Goal: Task Accomplishment & Management: Use online tool/utility

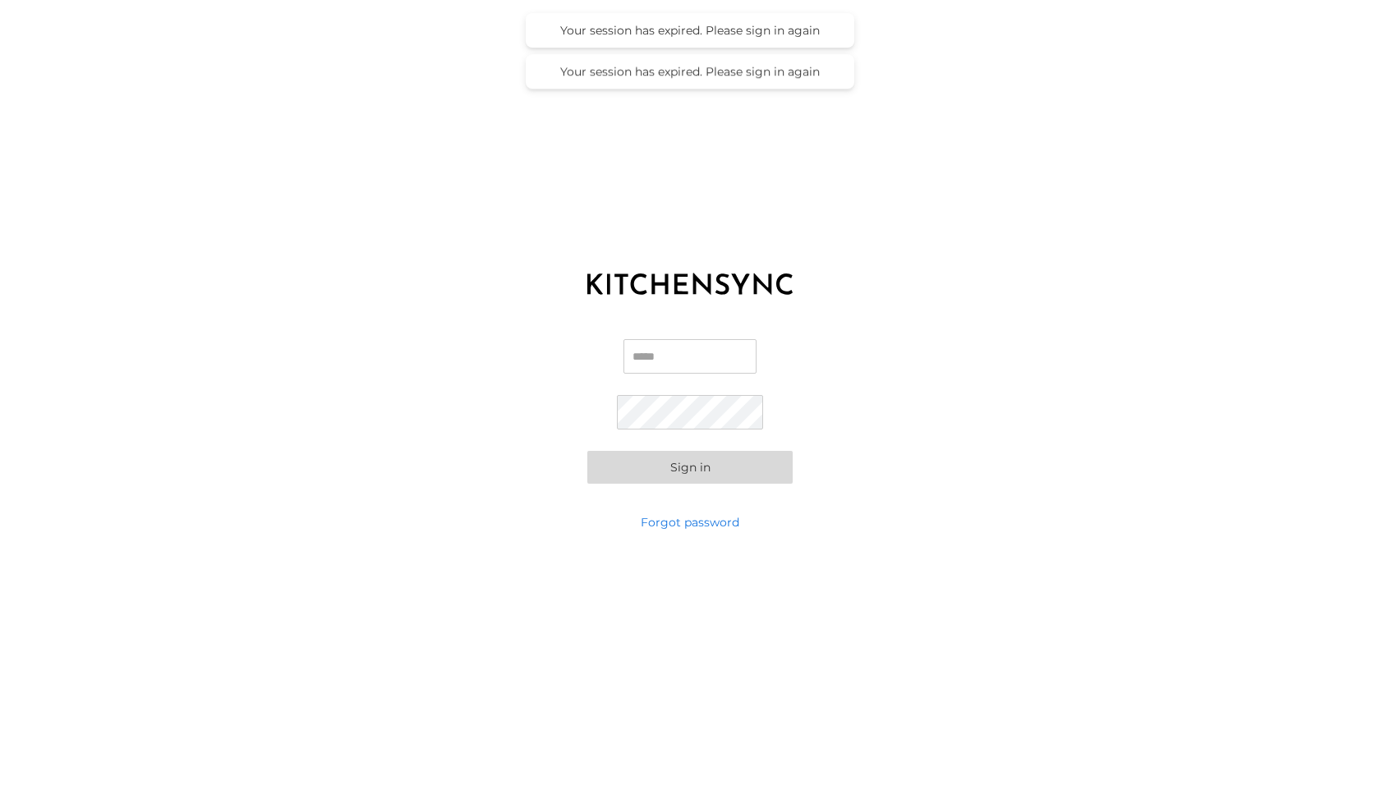
click at [646, 357] on input "Email" at bounding box center [690, 356] width 133 height 35
type input "**********"
click at [587, 451] on button "Sign in" at bounding box center [689, 467] width 205 height 33
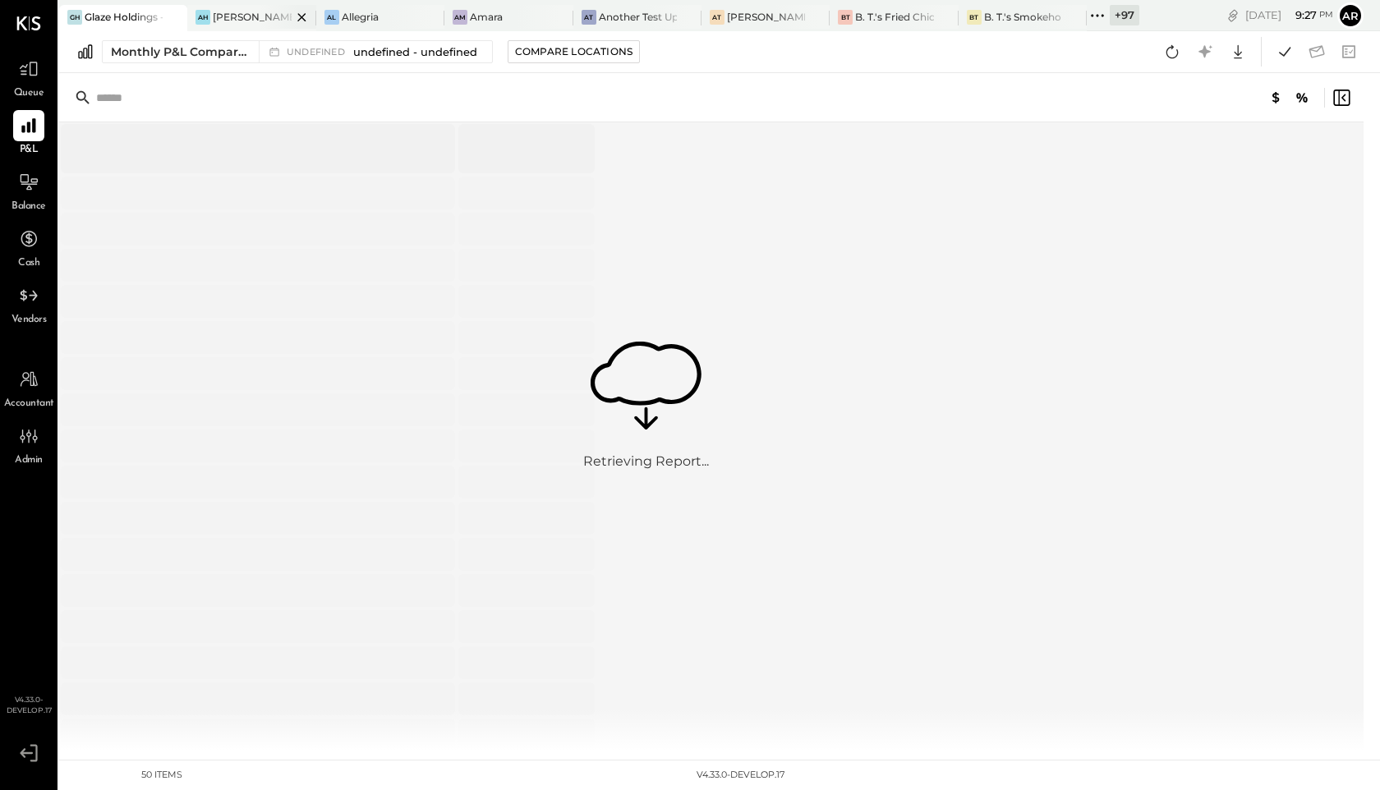
click at [298, 18] on icon at bounding box center [302, 17] width 21 height 20
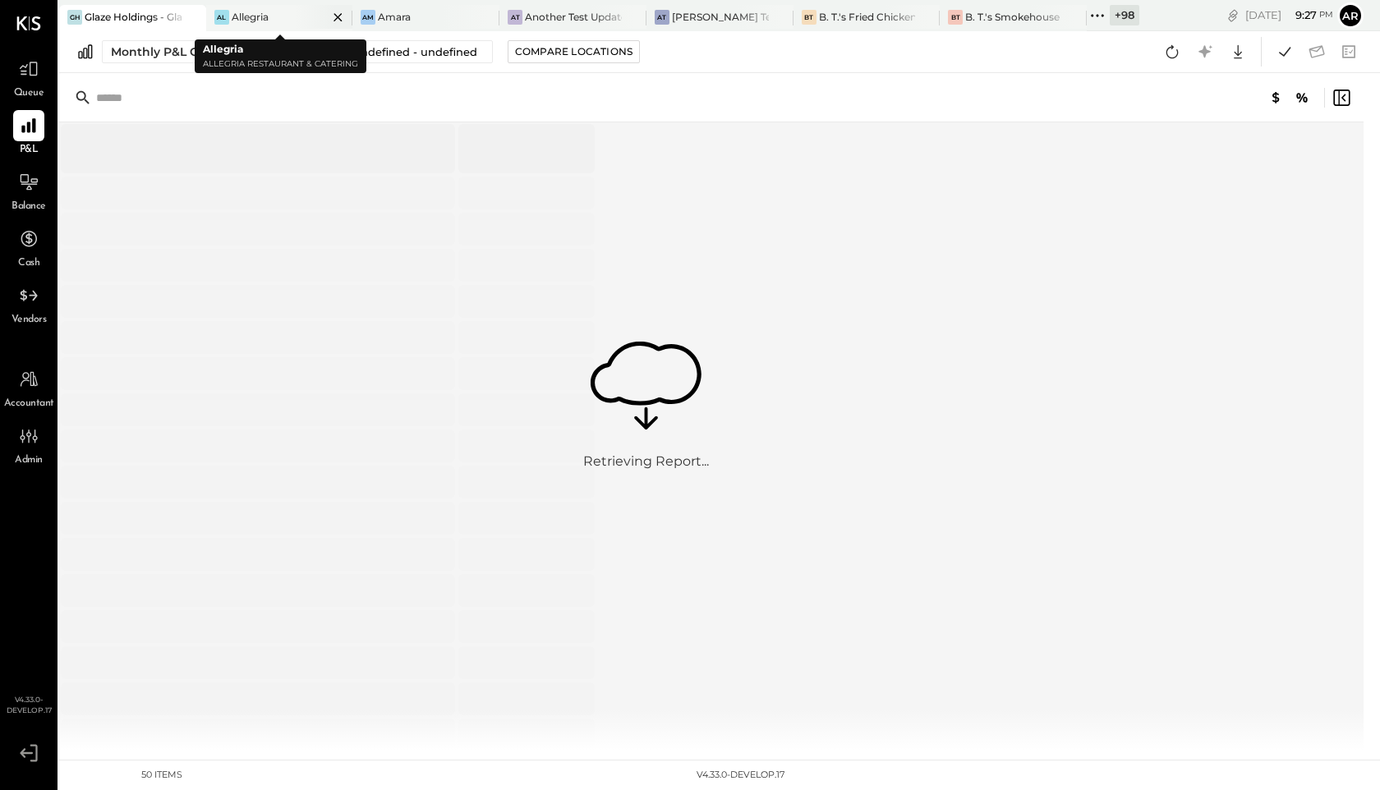
click at [341, 16] on icon at bounding box center [338, 17] width 21 height 20
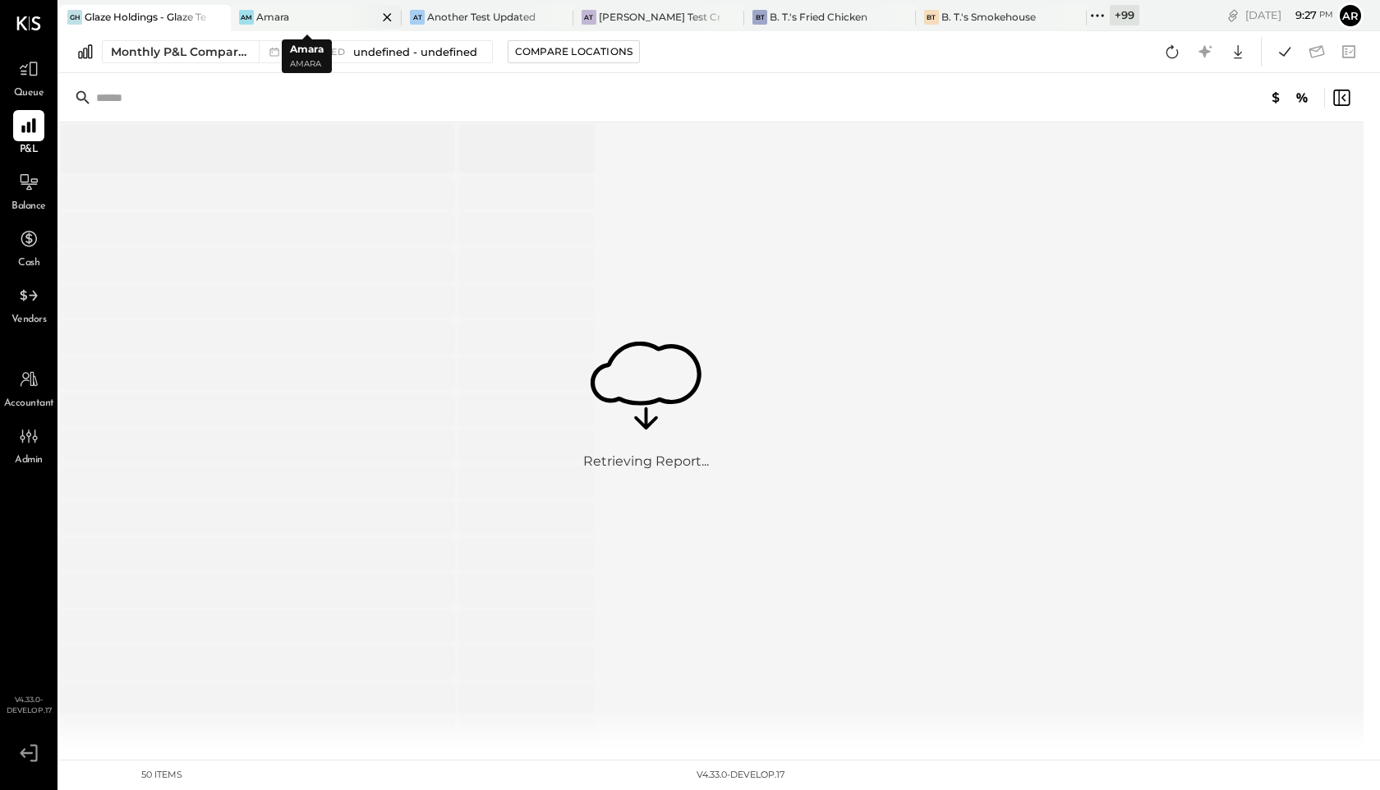
click at [377, 16] on icon at bounding box center [387, 17] width 21 height 20
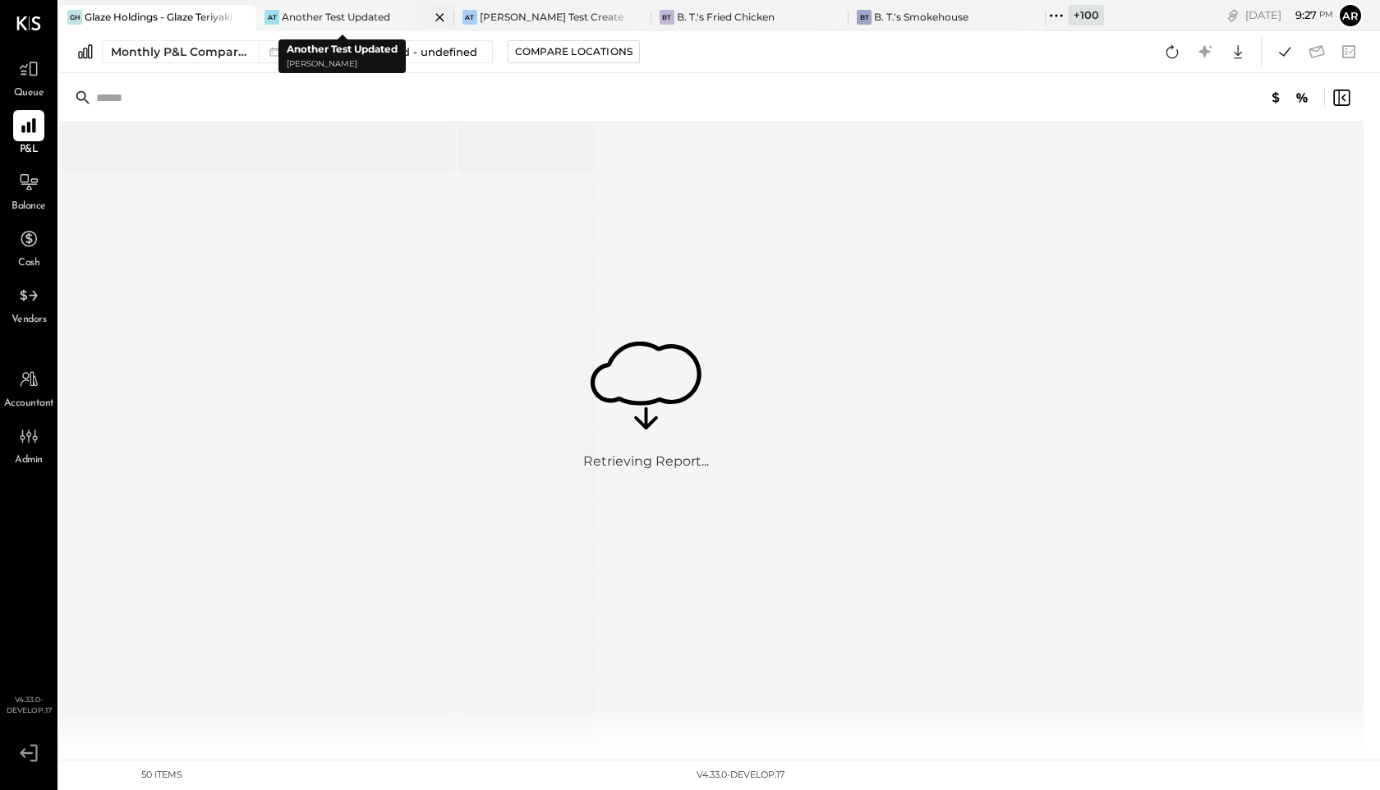
click at [430, 19] on icon at bounding box center [440, 17] width 21 height 20
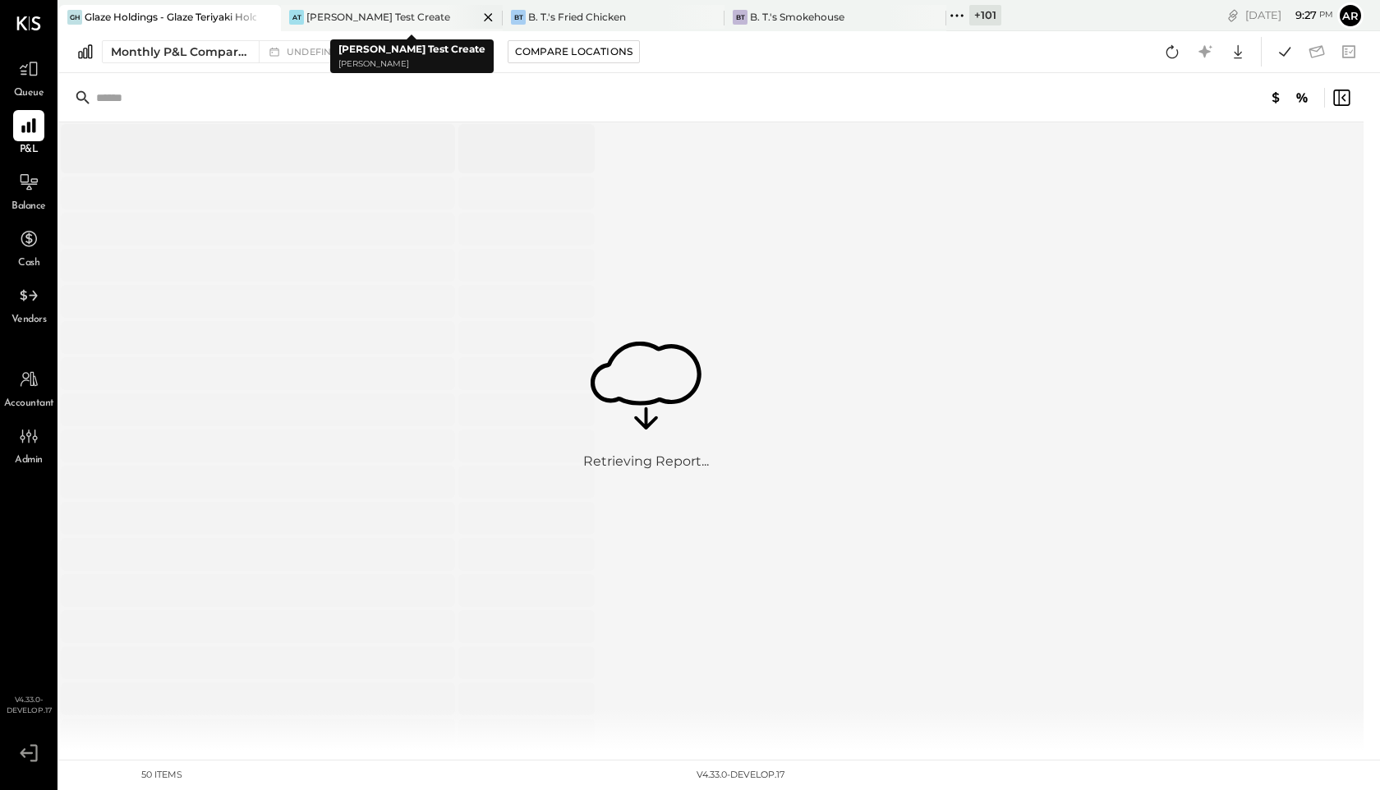
click at [478, 17] on icon at bounding box center [488, 17] width 21 height 20
click at [491, 17] on icon at bounding box center [488, 17] width 21 height 20
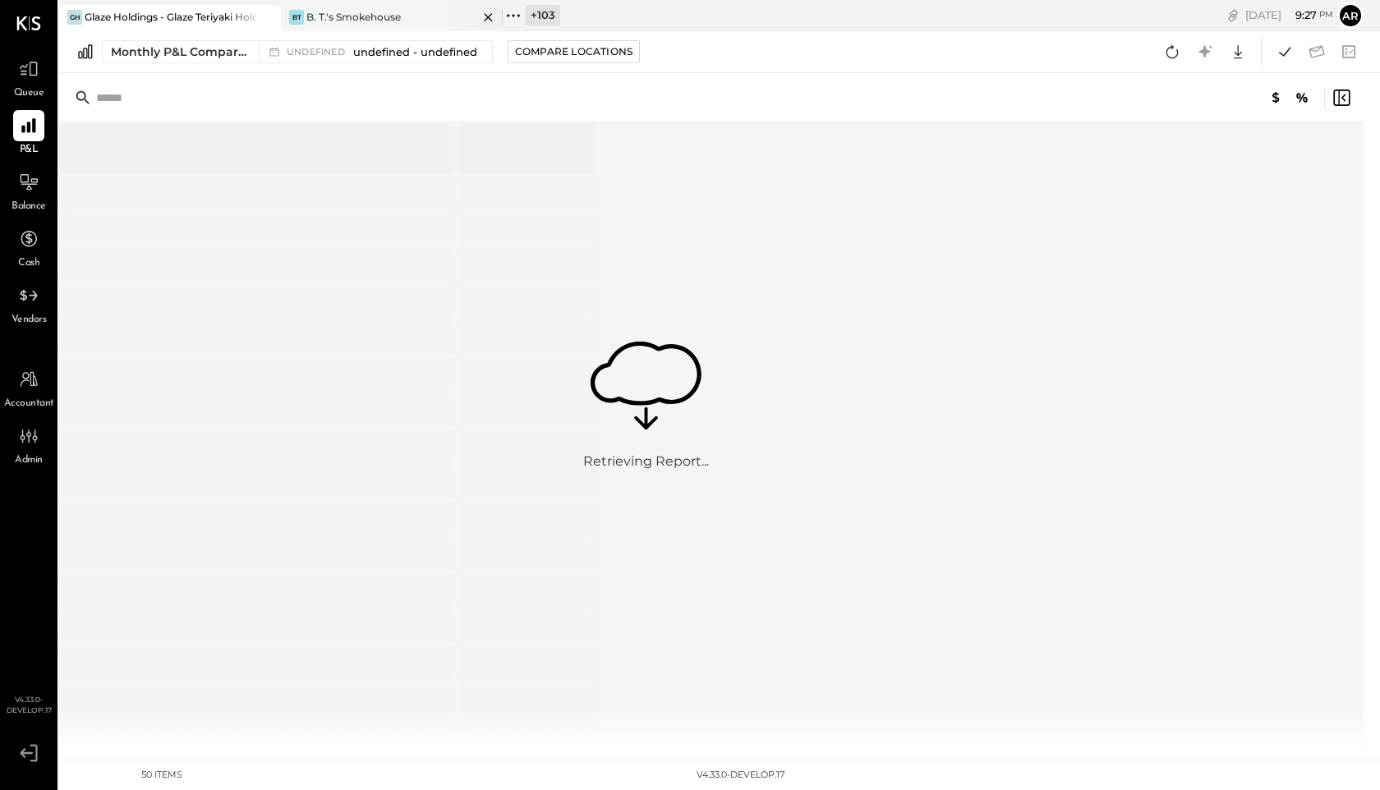
click at [490, 16] on icon at bounding box center [488, 17] width 21 height 20
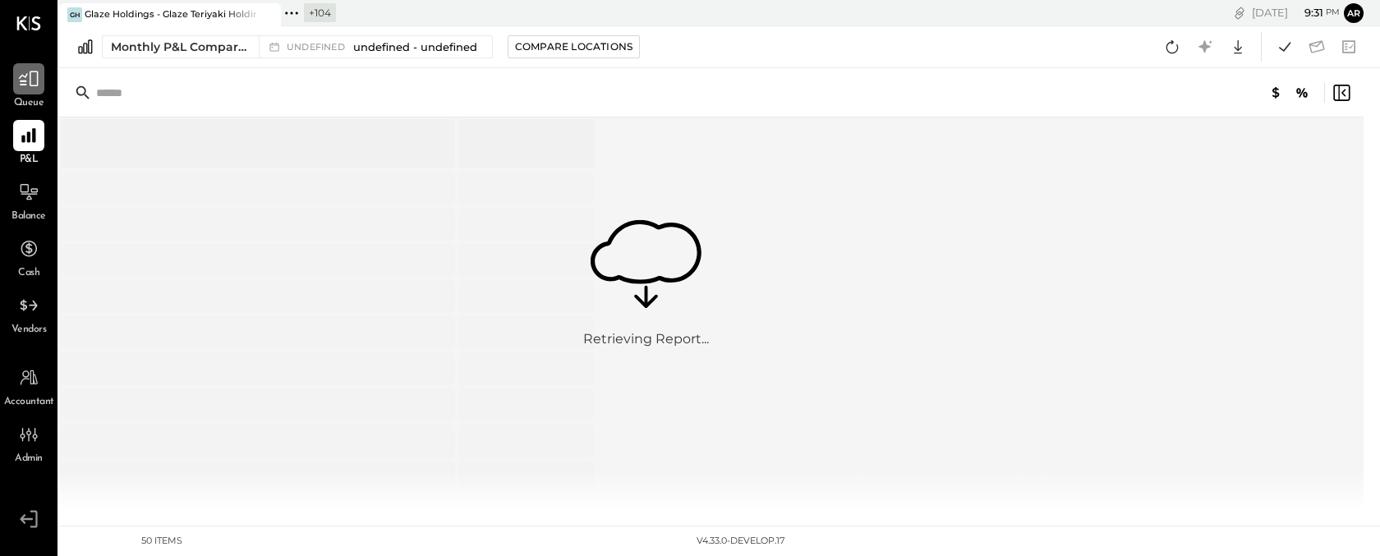
click at [31, 78] on icon at bounding box center [28, 78] width 21 height 21
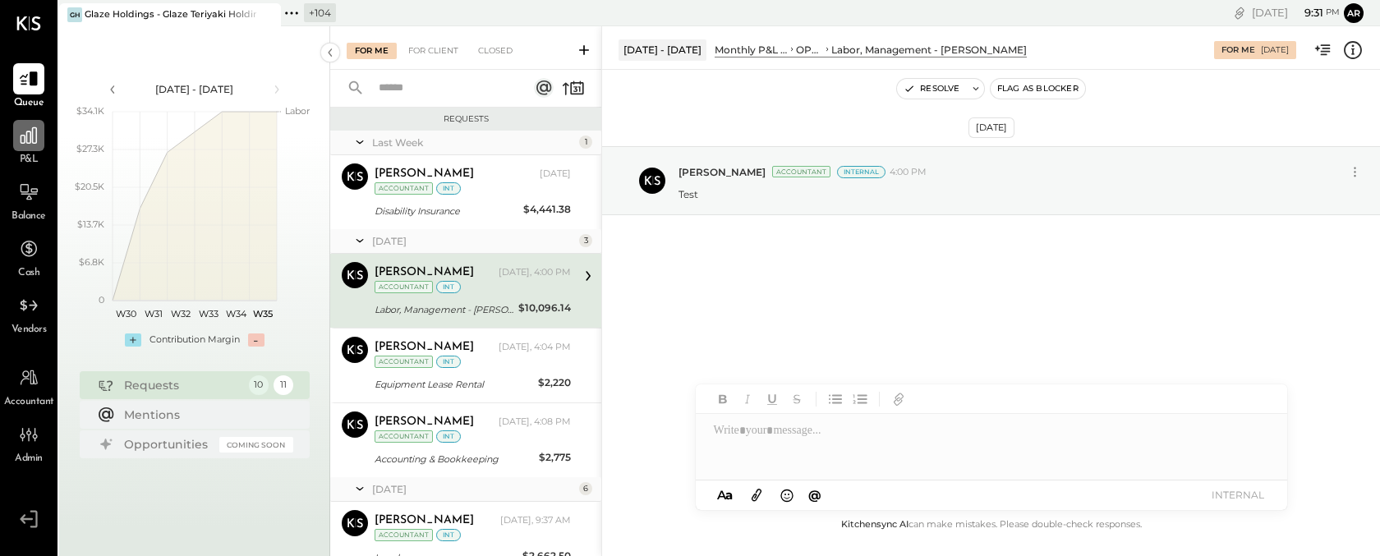
click at [25, 127] on icon at bounding box center [28, 135] width 21 height 21
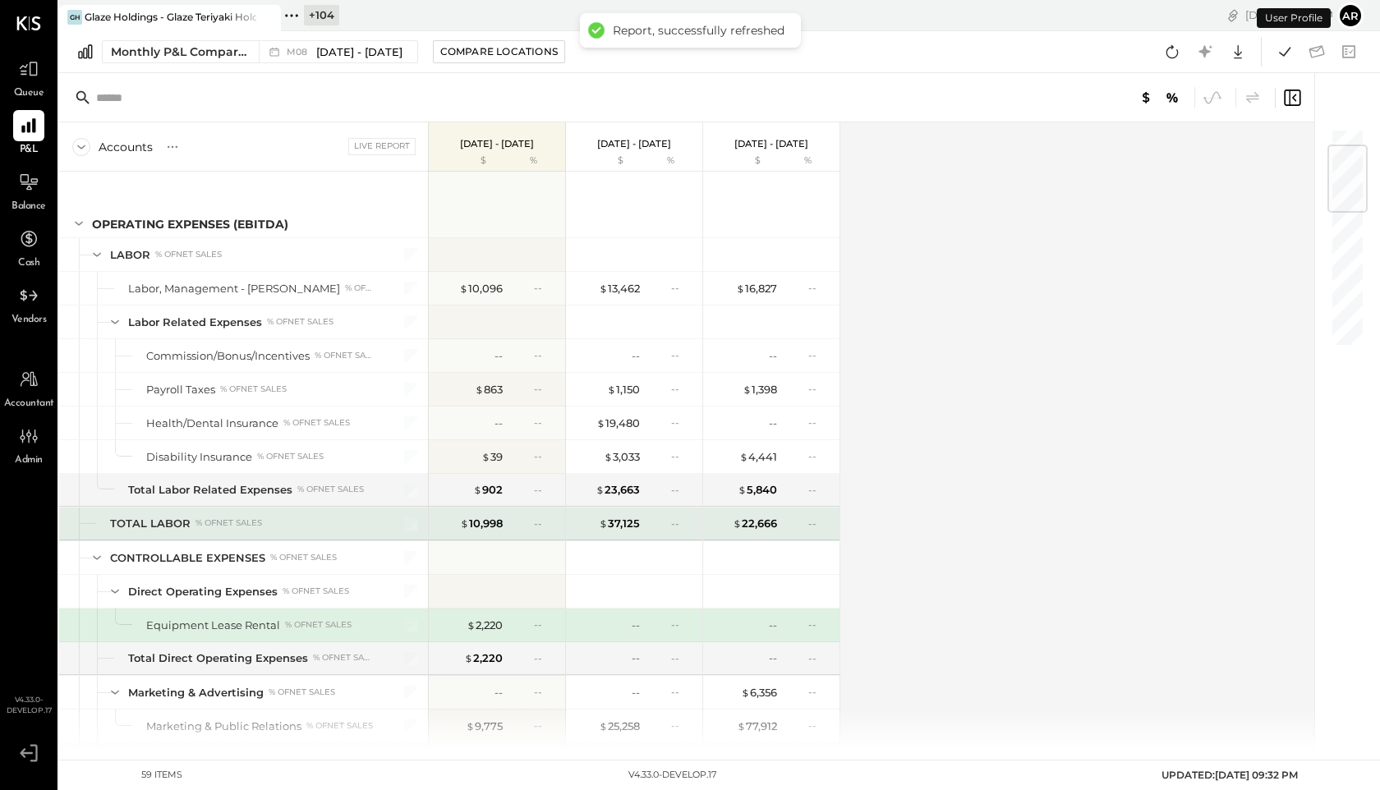
scroll to position [148, 0]
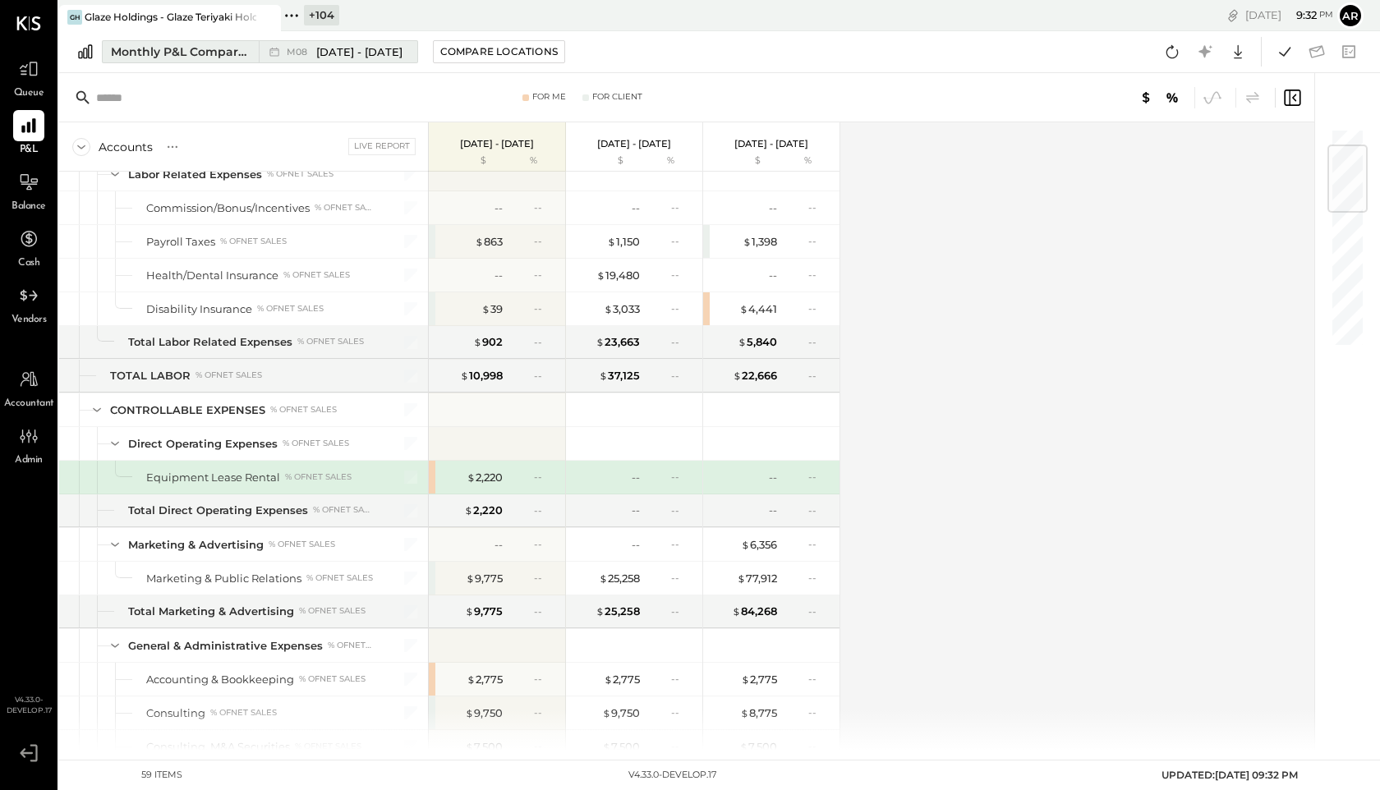
click at [311, 41] on div "M08 [DATE] - [DATE]" at bounding box center [334, 51] width 150 height 21
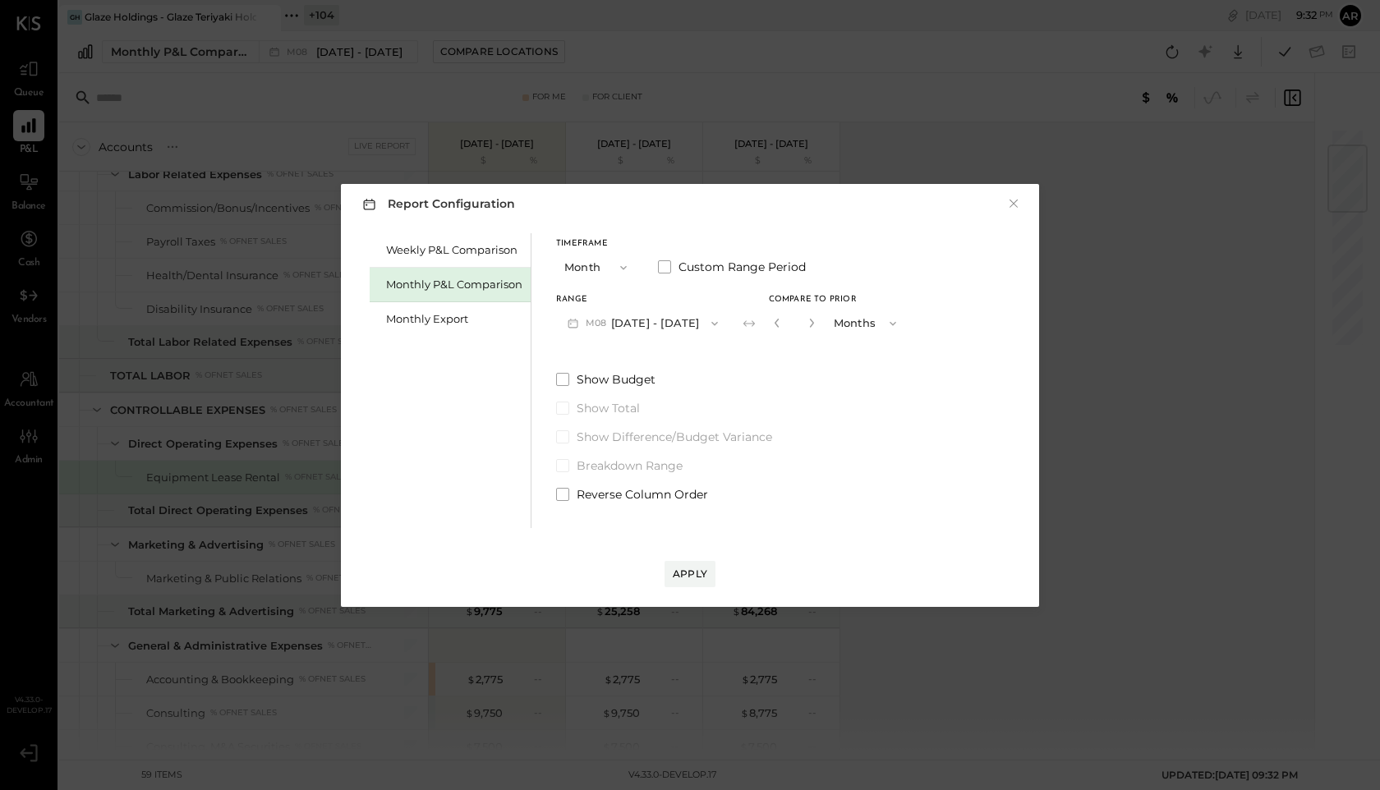
click at [315, 46] on div "Report Configuration × Weekly P&L Comparison Monthly P&L Comparison Monthly Exp…" at bounding box center [690, 395] width 1380 height 790
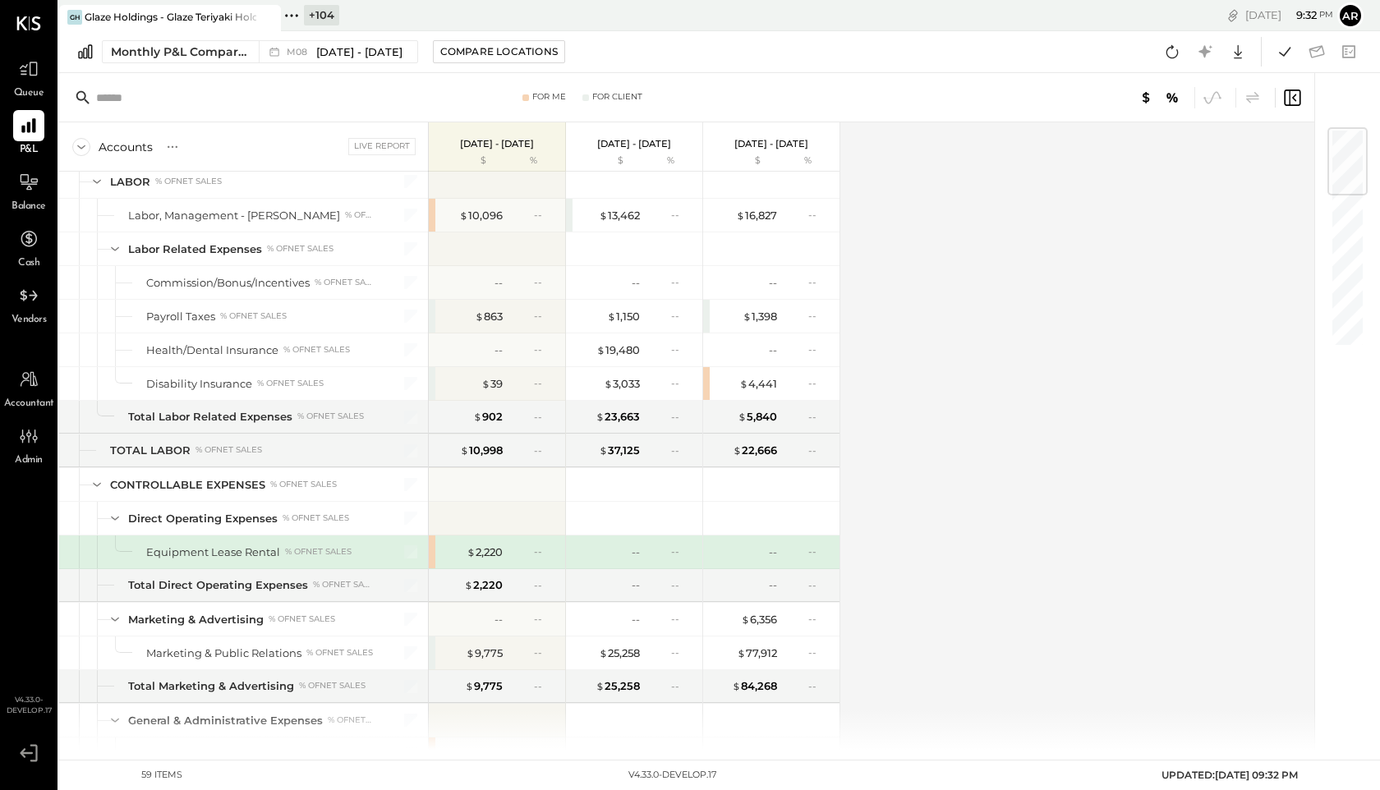
scroll to position [0, 0]
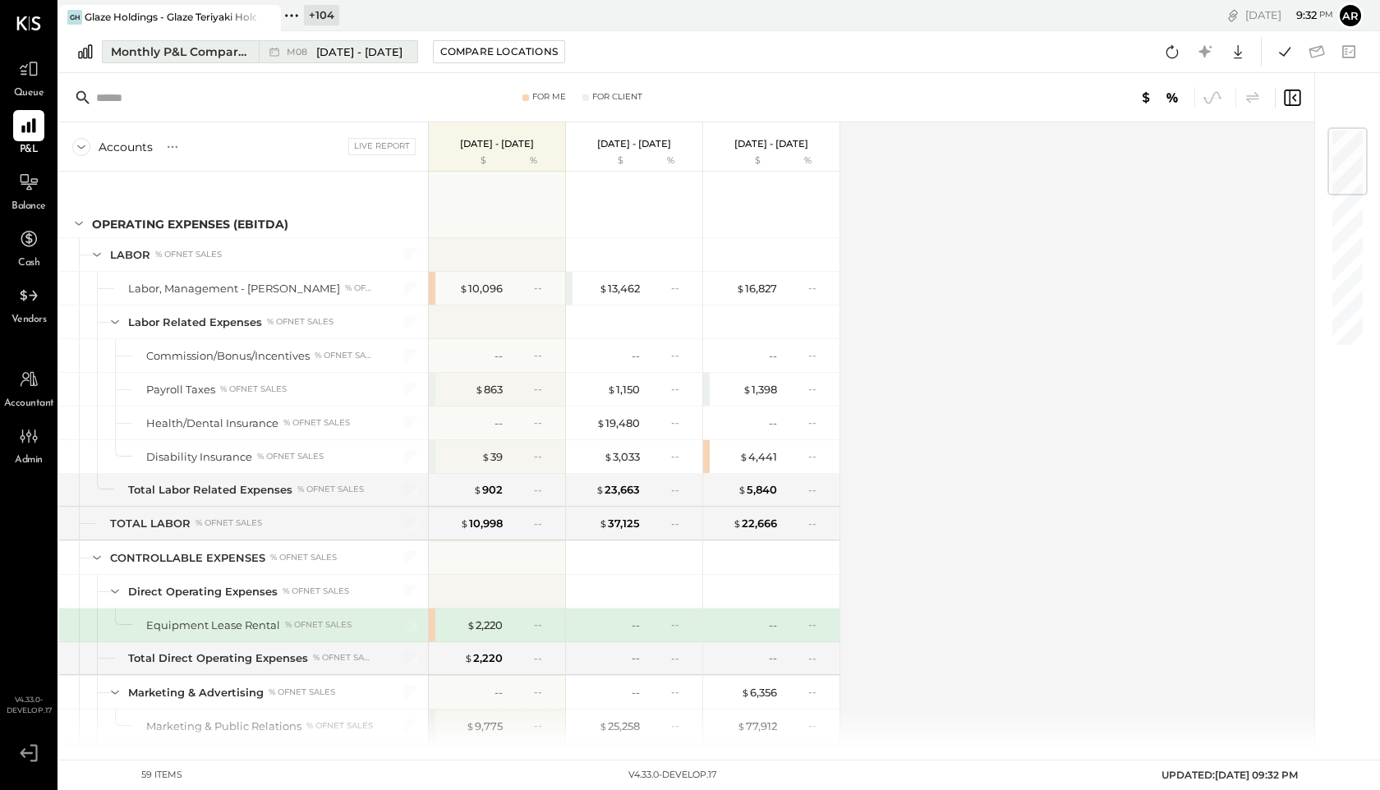
click at [369, 48] on span "[DATE] - [DATE]" at bounding box center [359, 52] width 86 height 16
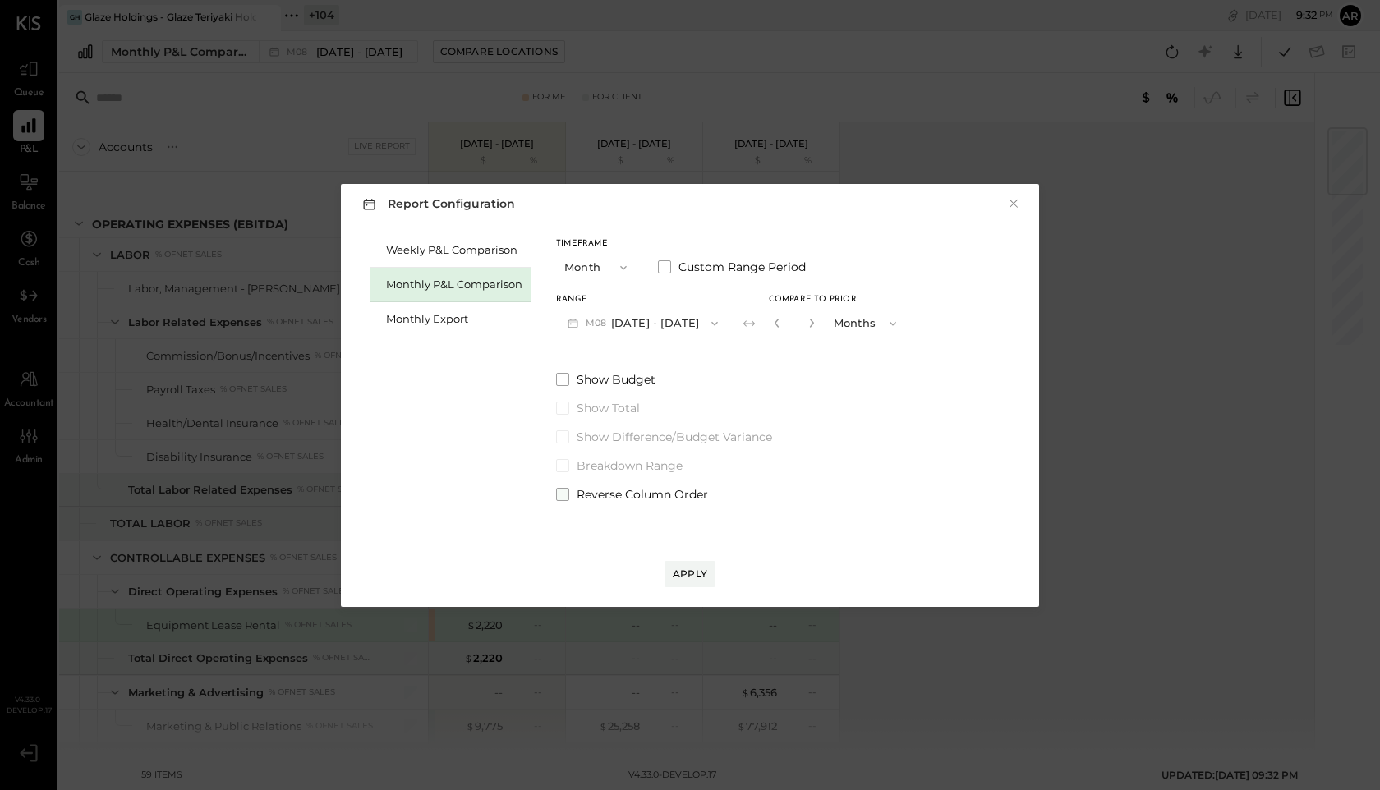
click at [563, 494] on span at bounding box center [562, 494] width 13 height 13
click at [679, 568] on div "Apply" at bounding box center [690, 574] width 35 height 14
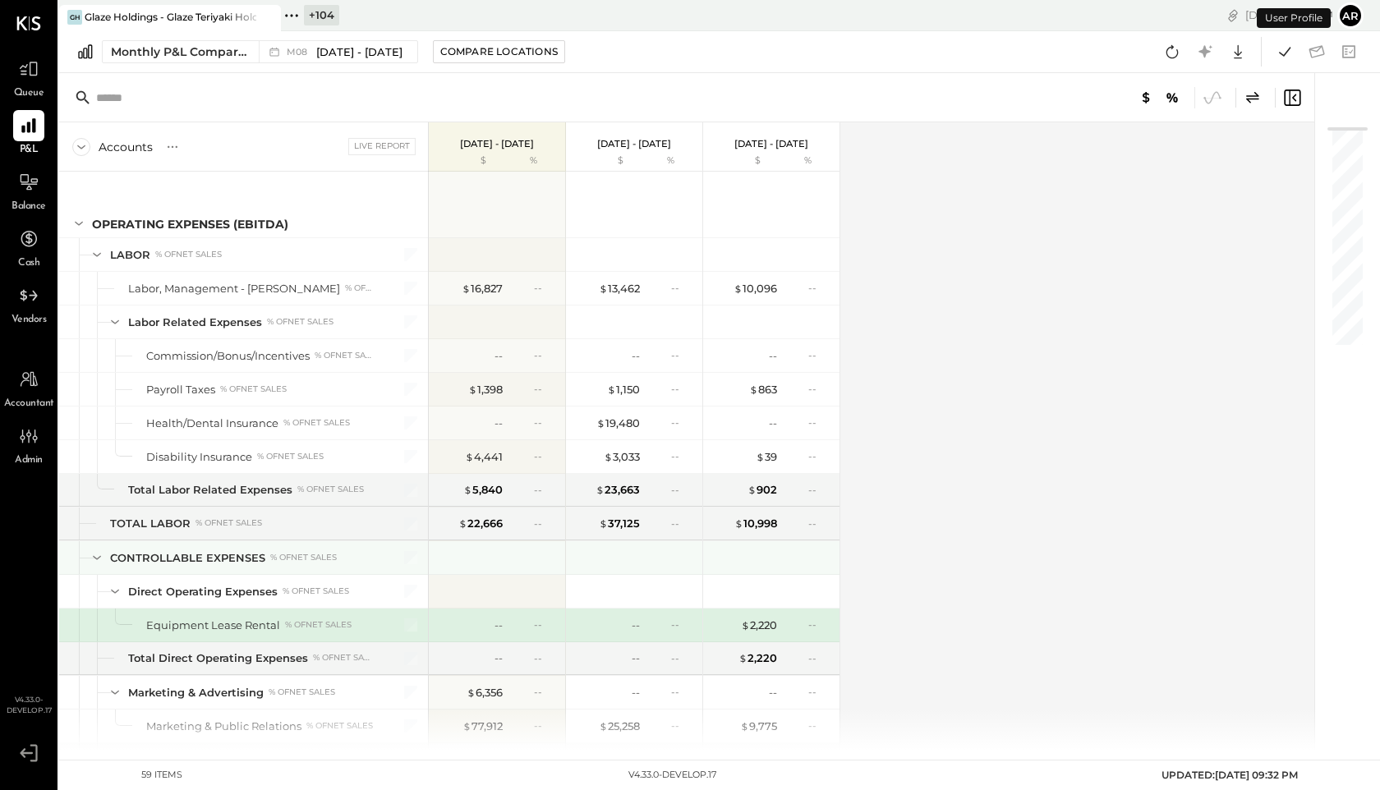
scroll to position [148, 0]
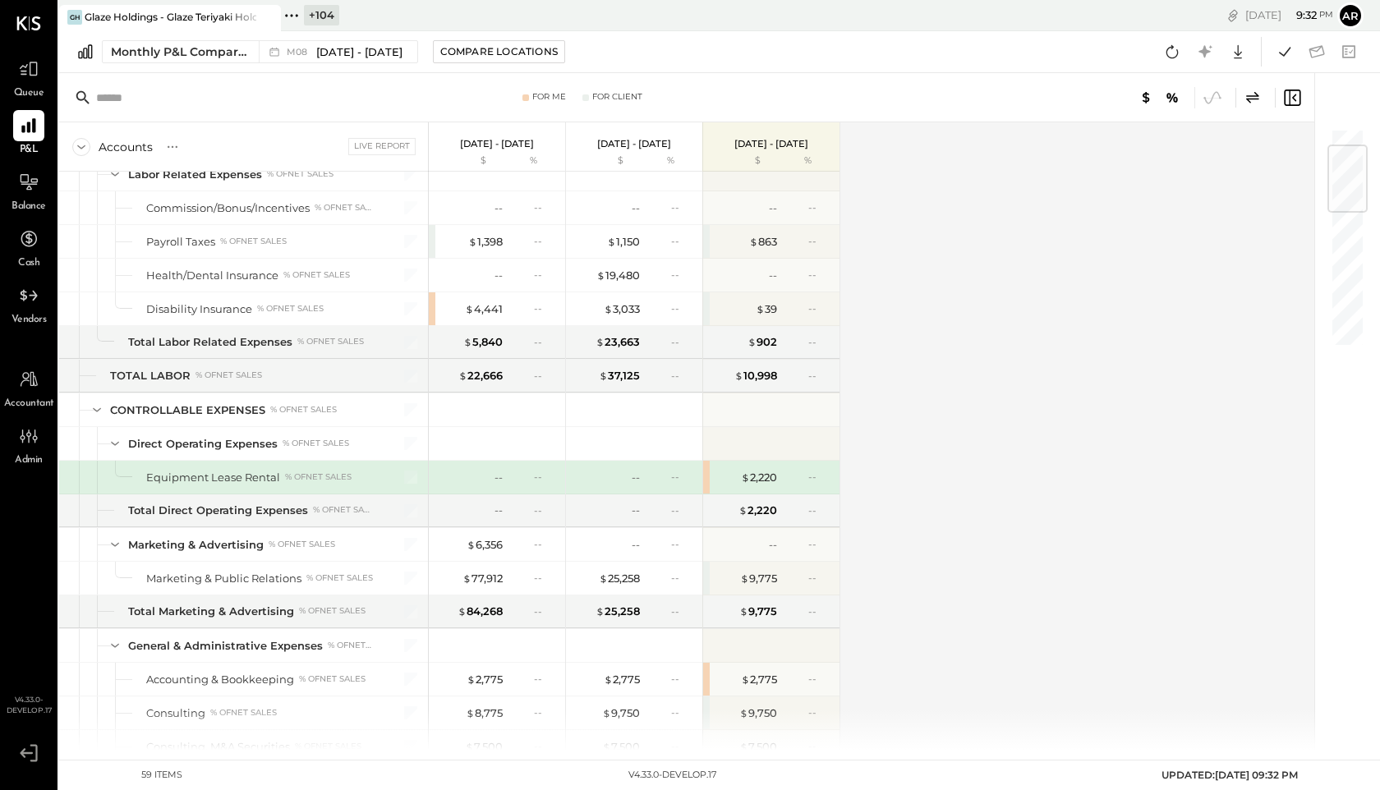
click at [1259, 97] on icon at bounding box center [1253, 98] width 20 height 20
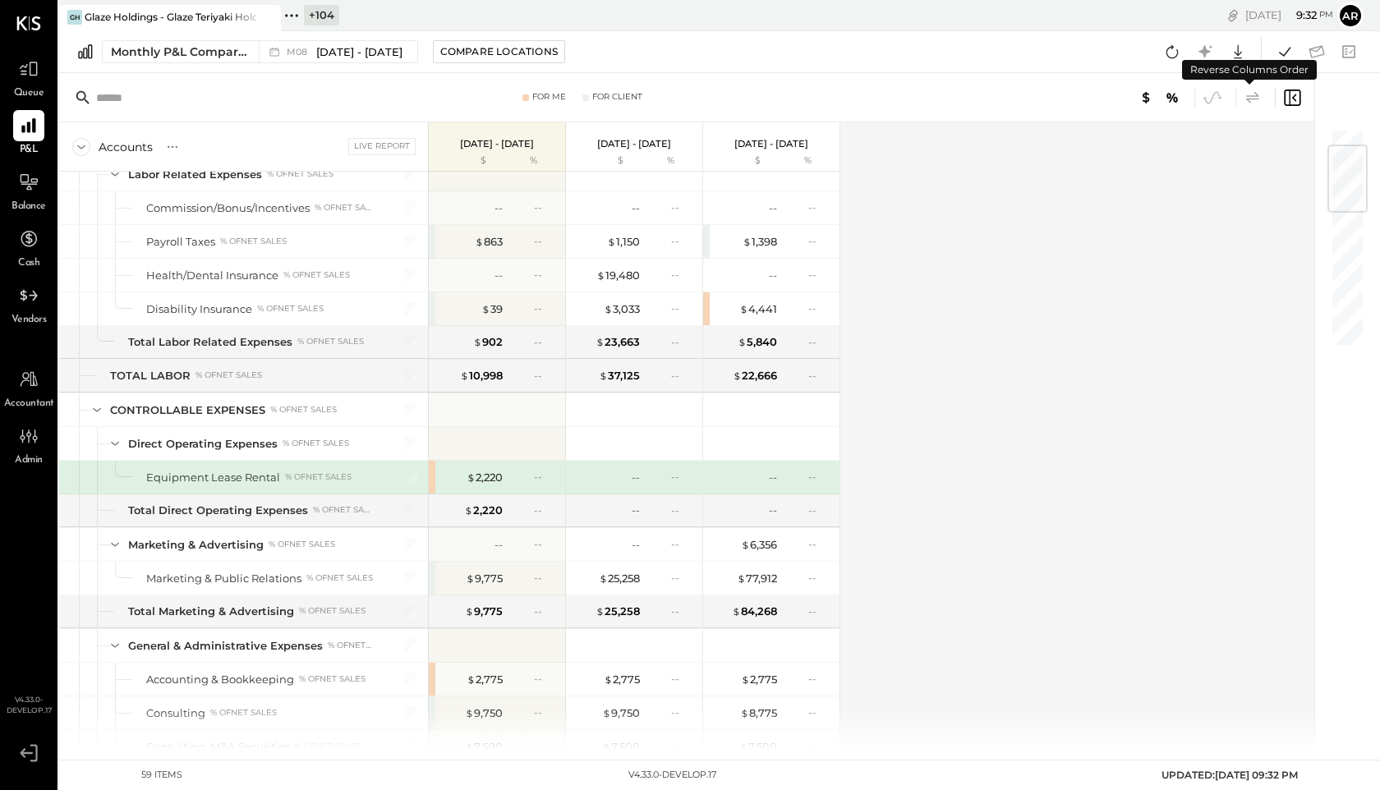
click at [1259, 97] on icon at bounding box center [1253, 98] width 20 height 20
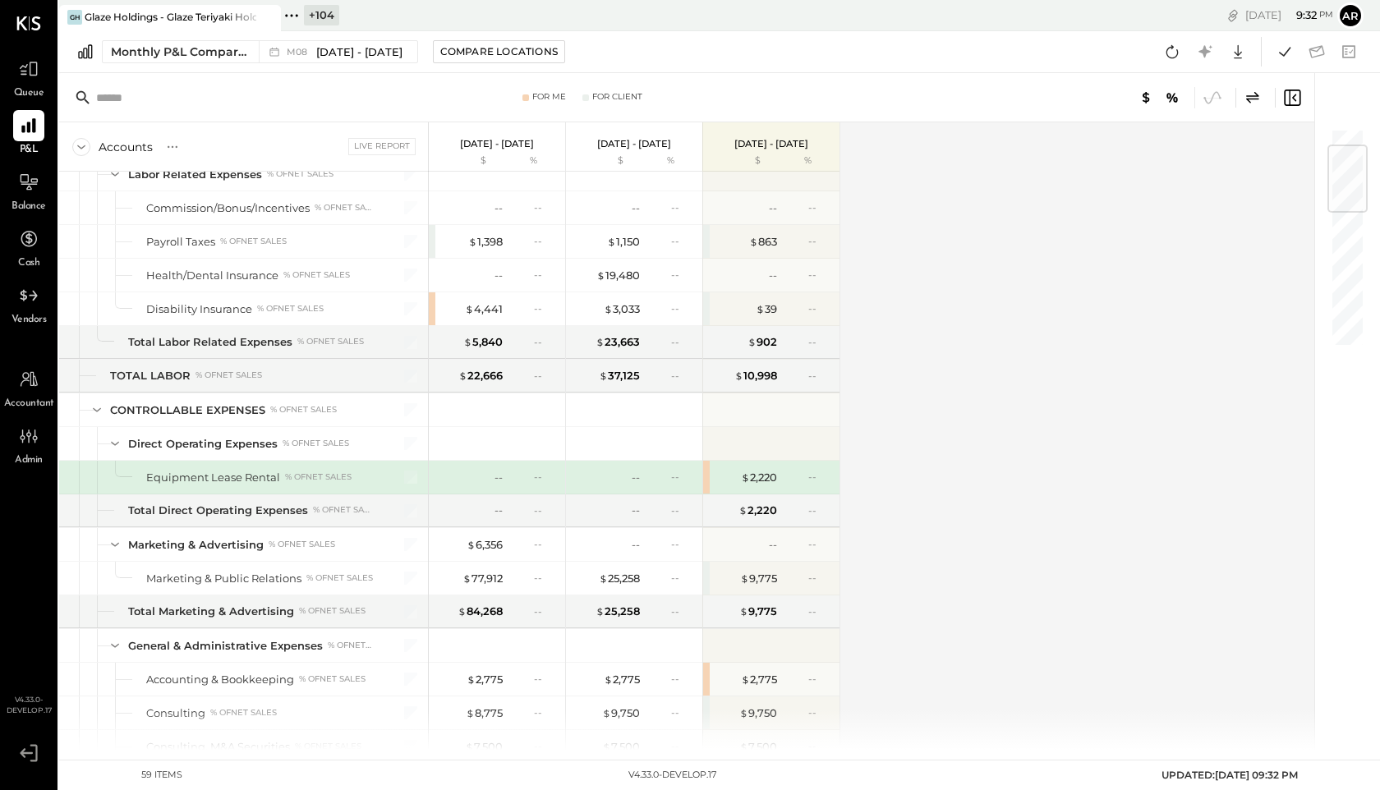
click at [1259, 96] on icon at bounding box center [1253, 98] width 20 height 20
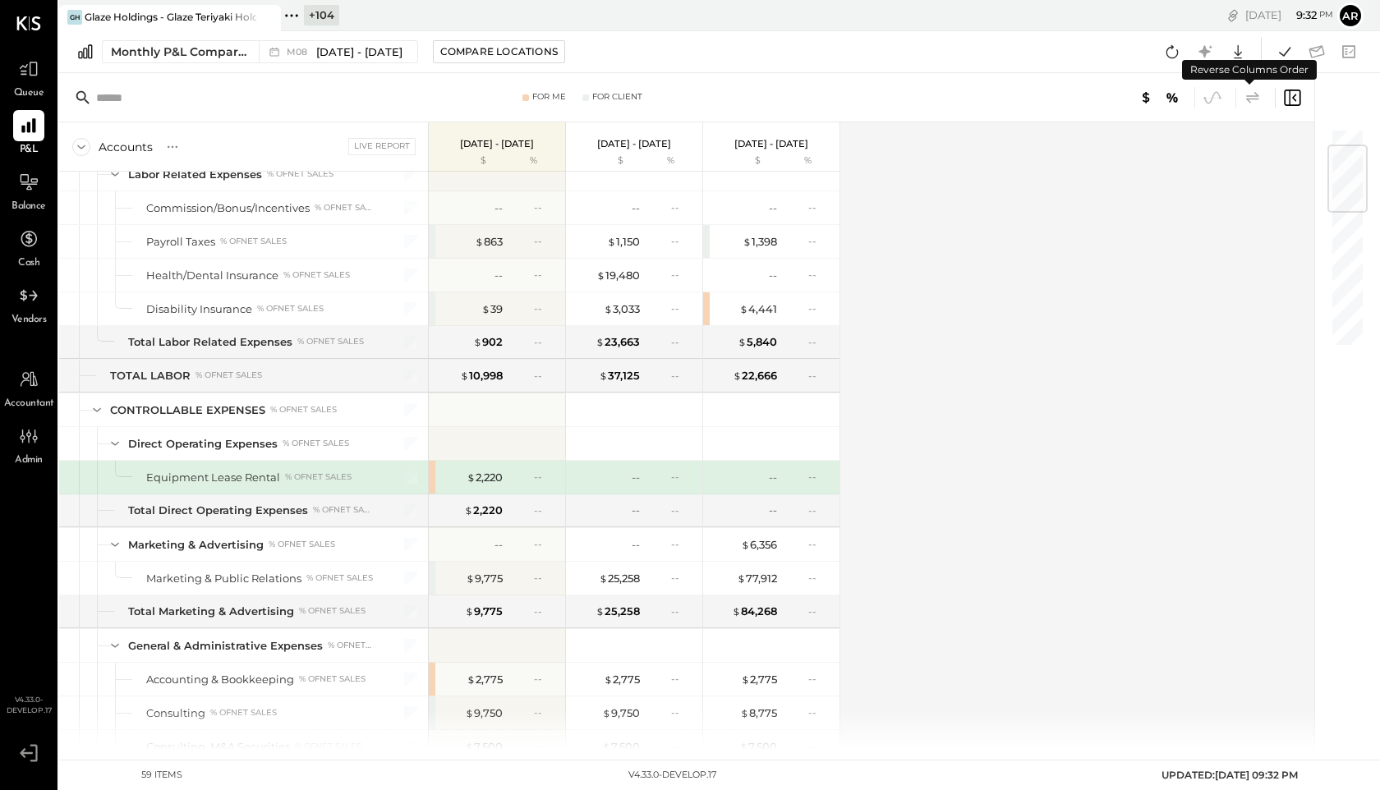
click at [1259, 97] on icon at bounding box center [1253, 98] width 20 height 20
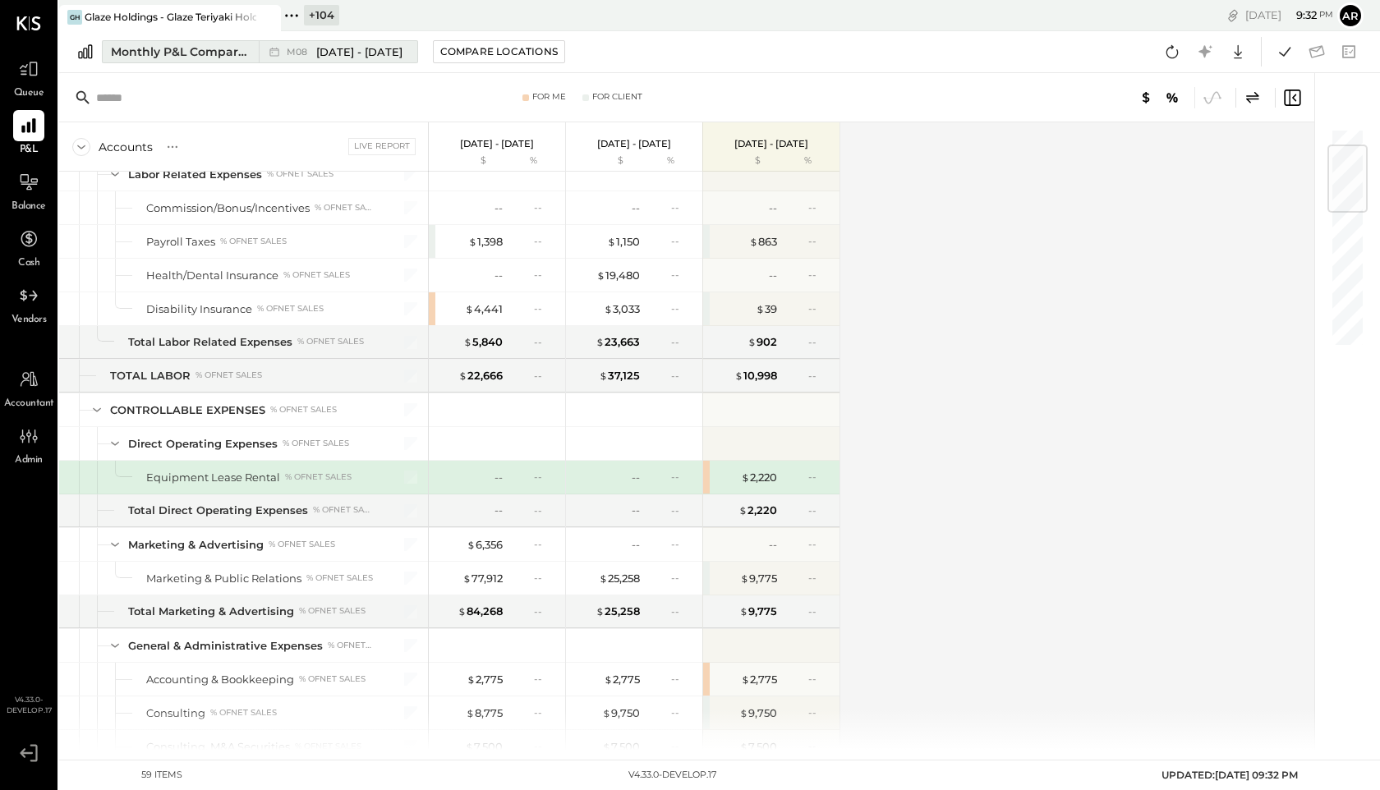
click at [348, 40] on button "Monthly P&L Comparison M08 [DATE] - [DATE]" at bounding box center [260, 51] width 316 height 23
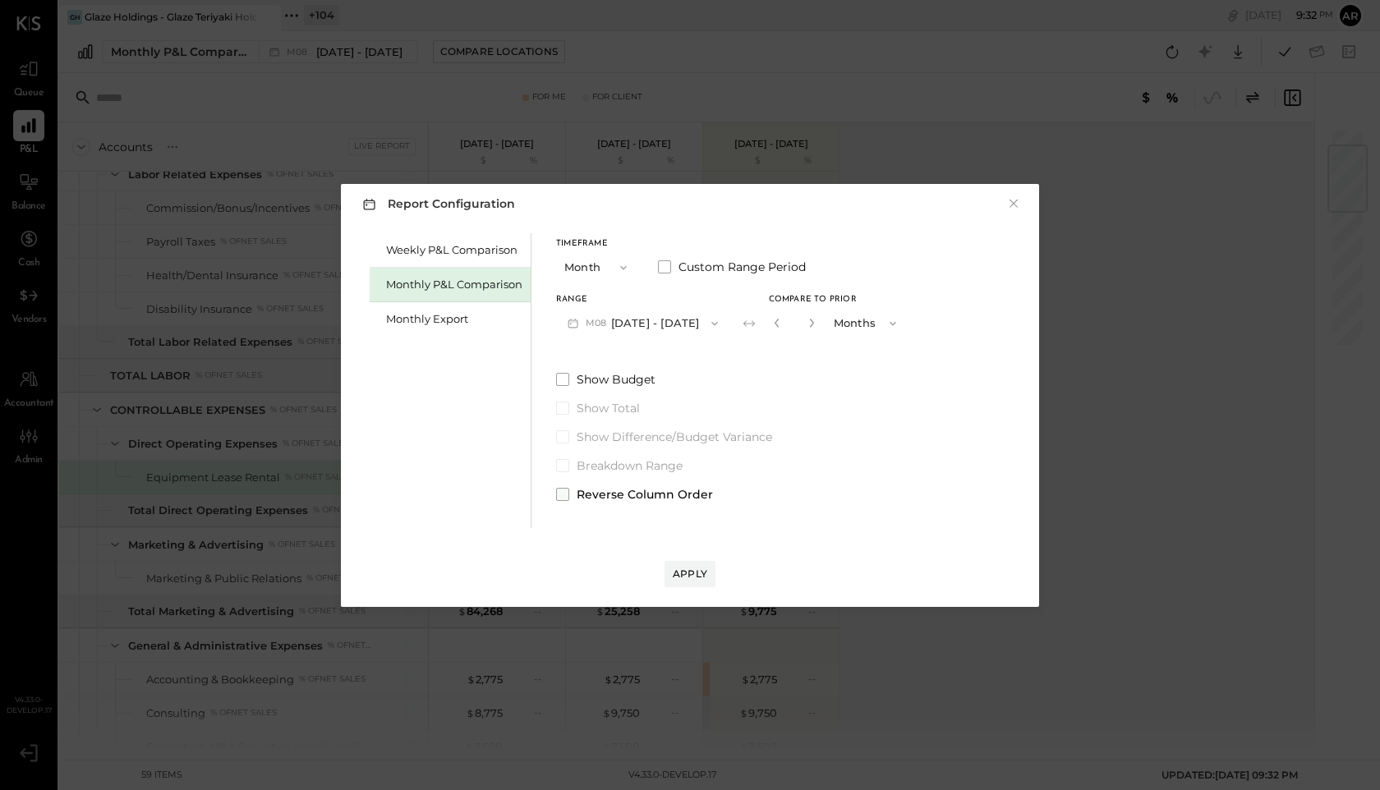
click at [571, 499] on label "Reverse Column Order" at bounding box center [732, 494] width 352 height 16
click at [674, 578] on div "Apply" at bounding box center [690, 574] width 35 height 14
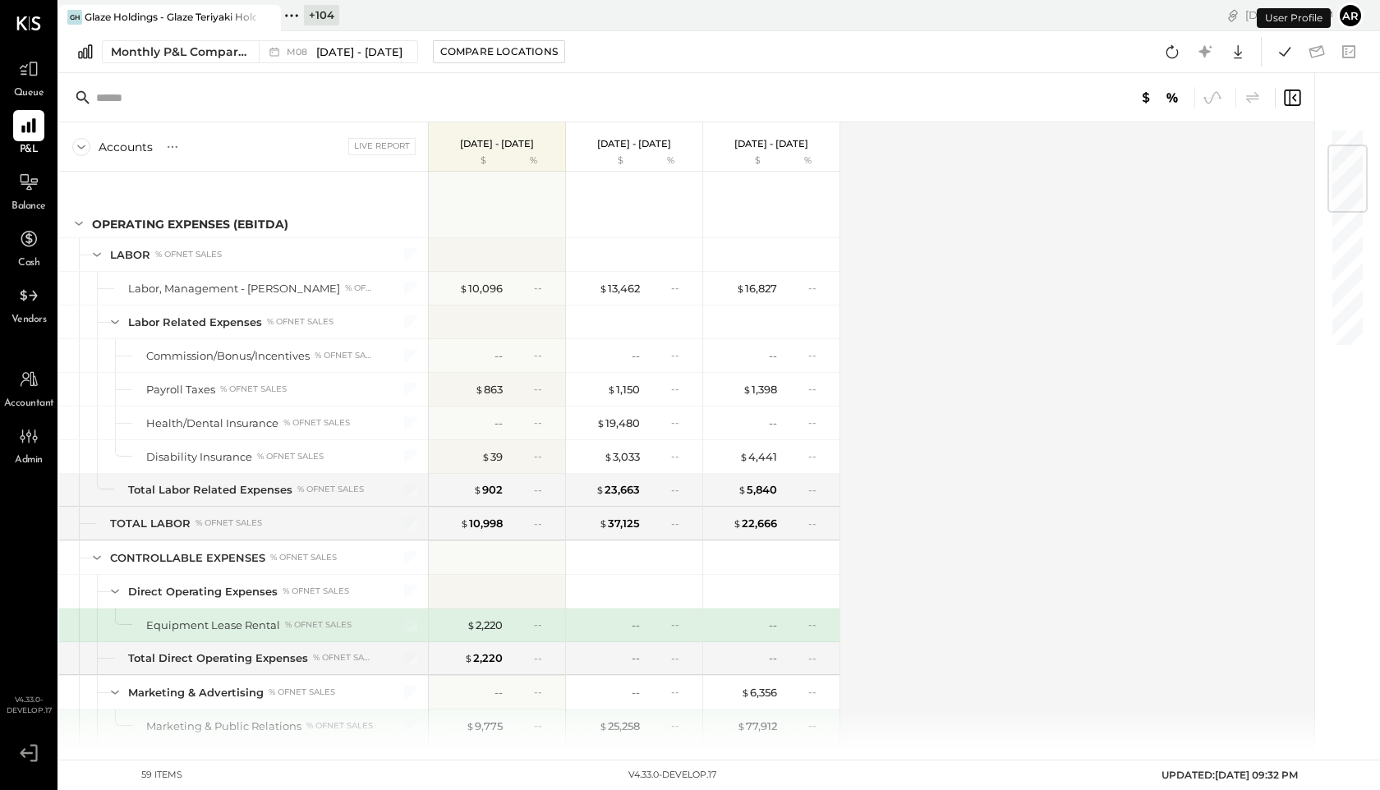
scroll to position [148, 0]
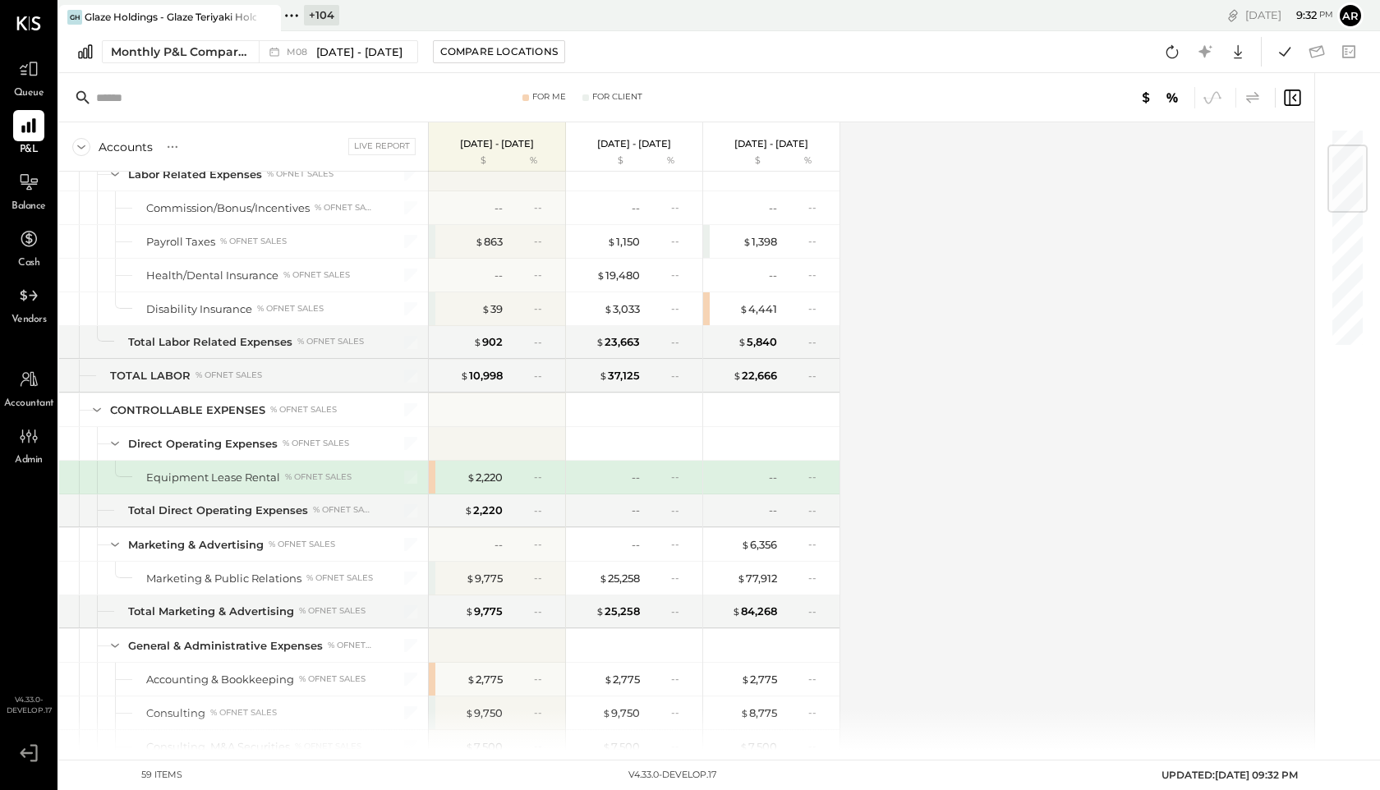
click at [1251, 96] on icon at bounding box center [1253, 98] width 20 height 20
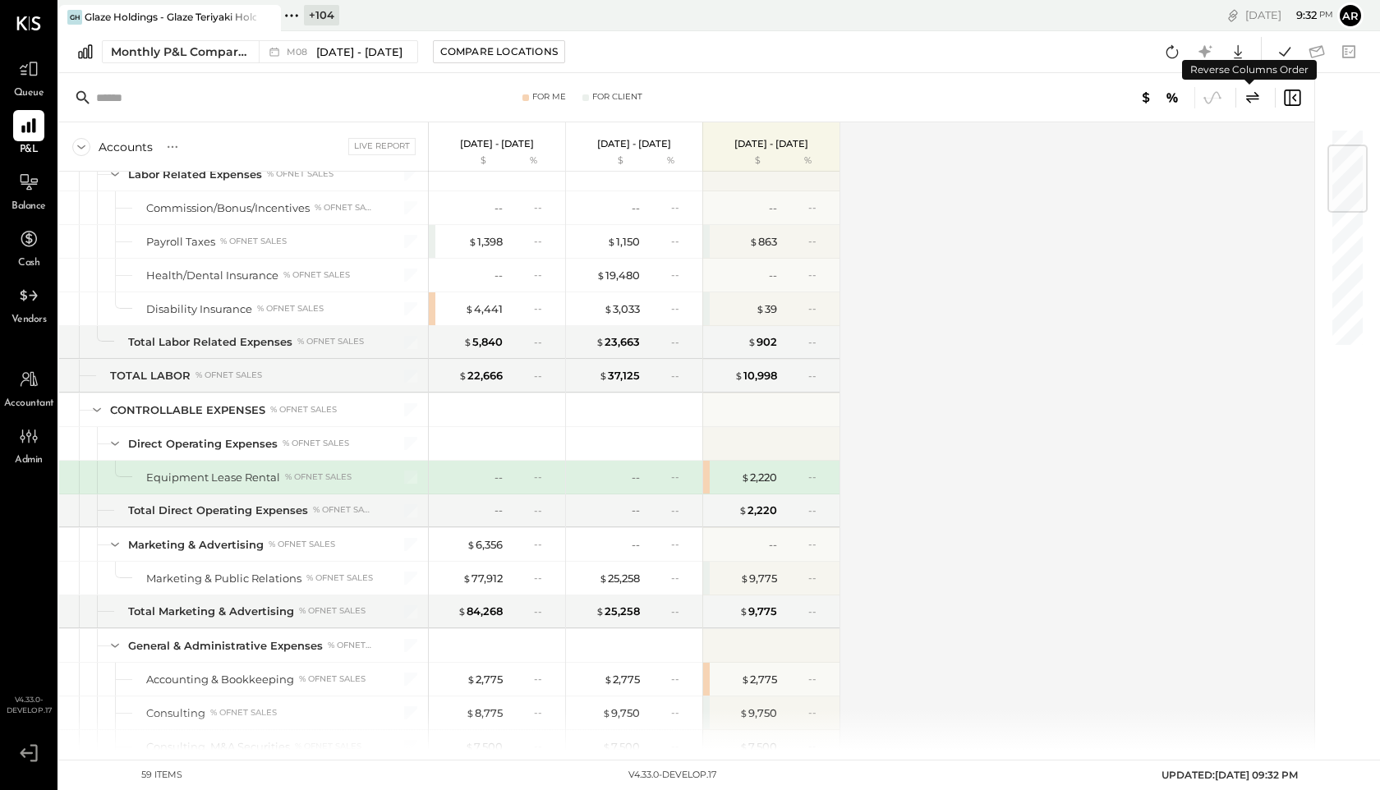
click at [1251, 96] on icon at bounding box center [1253, 98] width 20 height 20
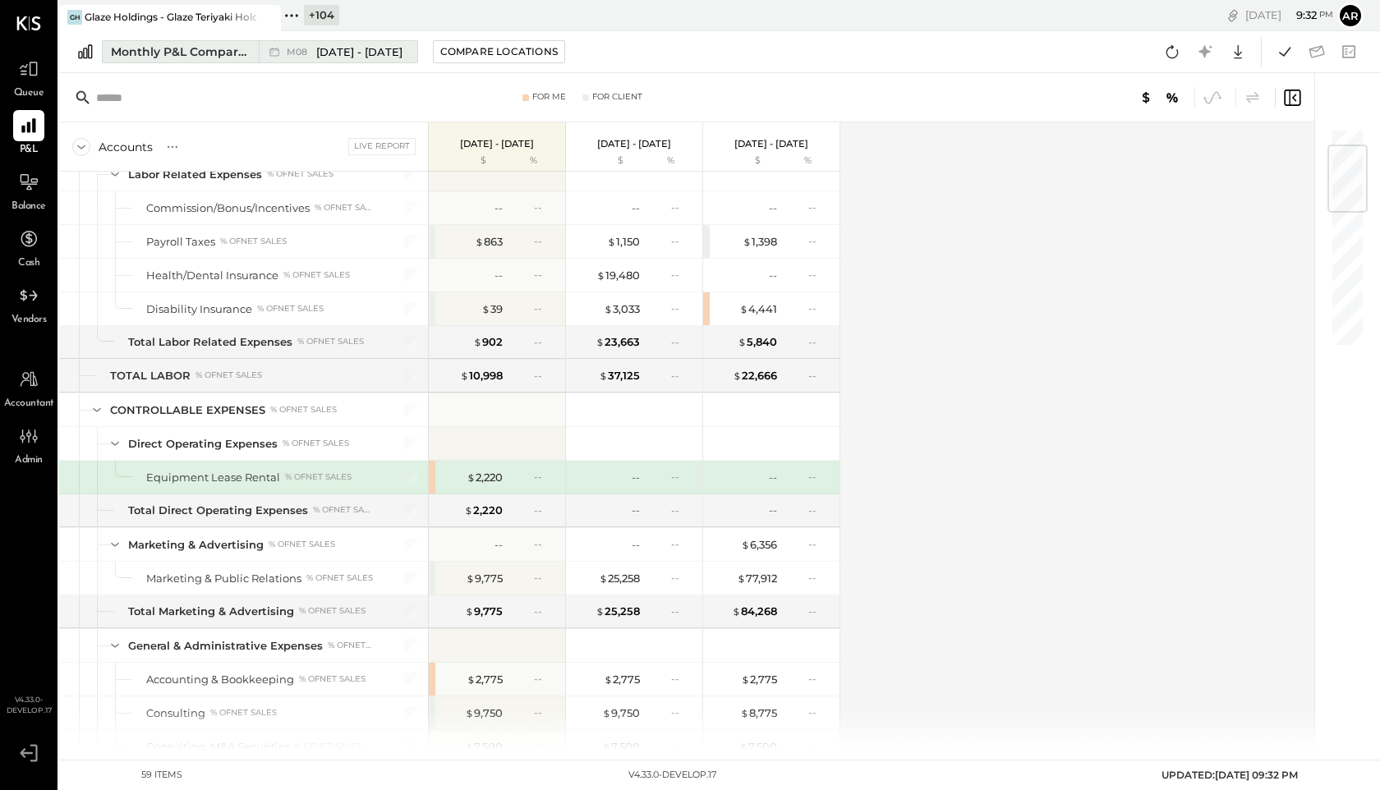
click at [336, 48] on span "[DATE] - [DATE]" at bounding box center [359, 52] width 86 height 16
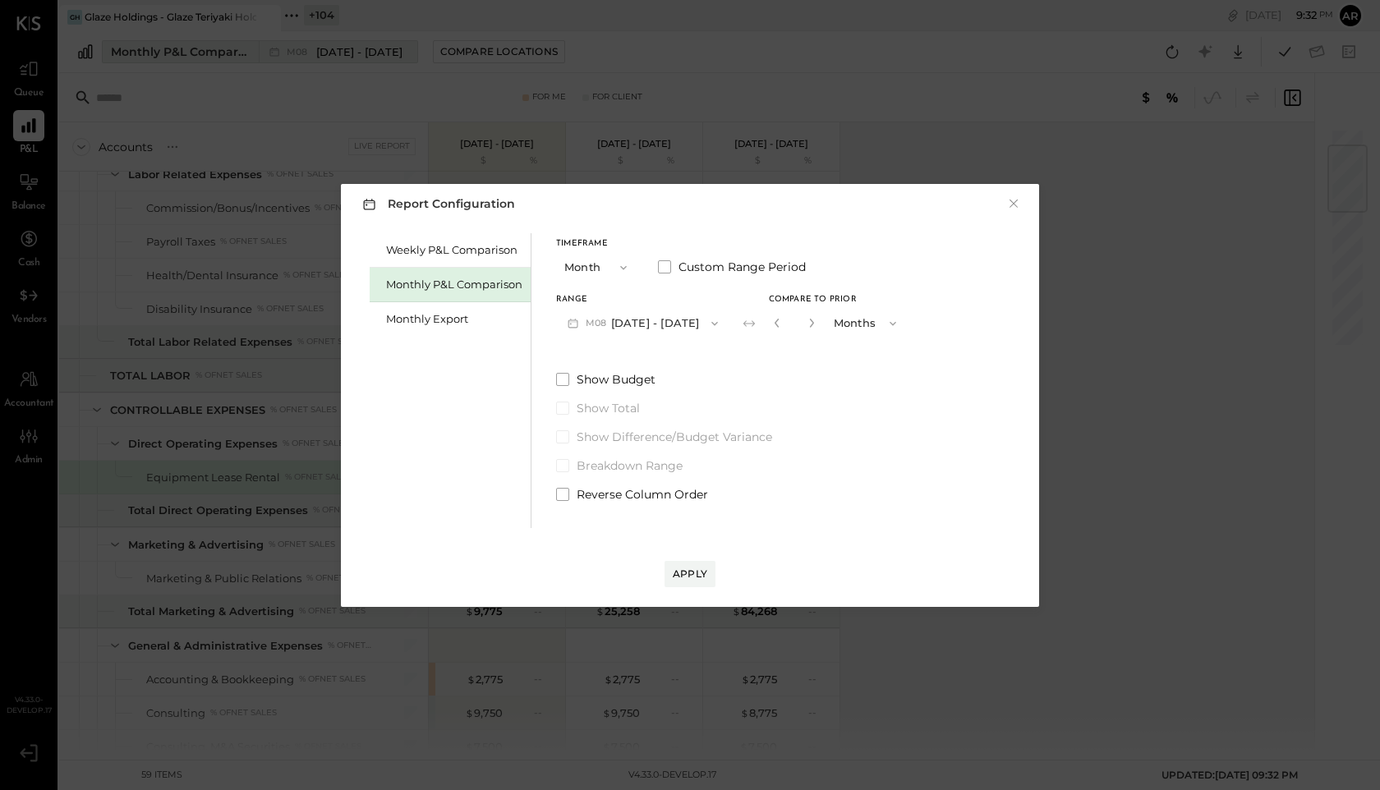
click at [336, 48] on div "Report Configuration × Weekly P&L Comparison Monthly P&L Comparison Monthly Exp…" at bounding box center [690, 395] width 1380 height 790
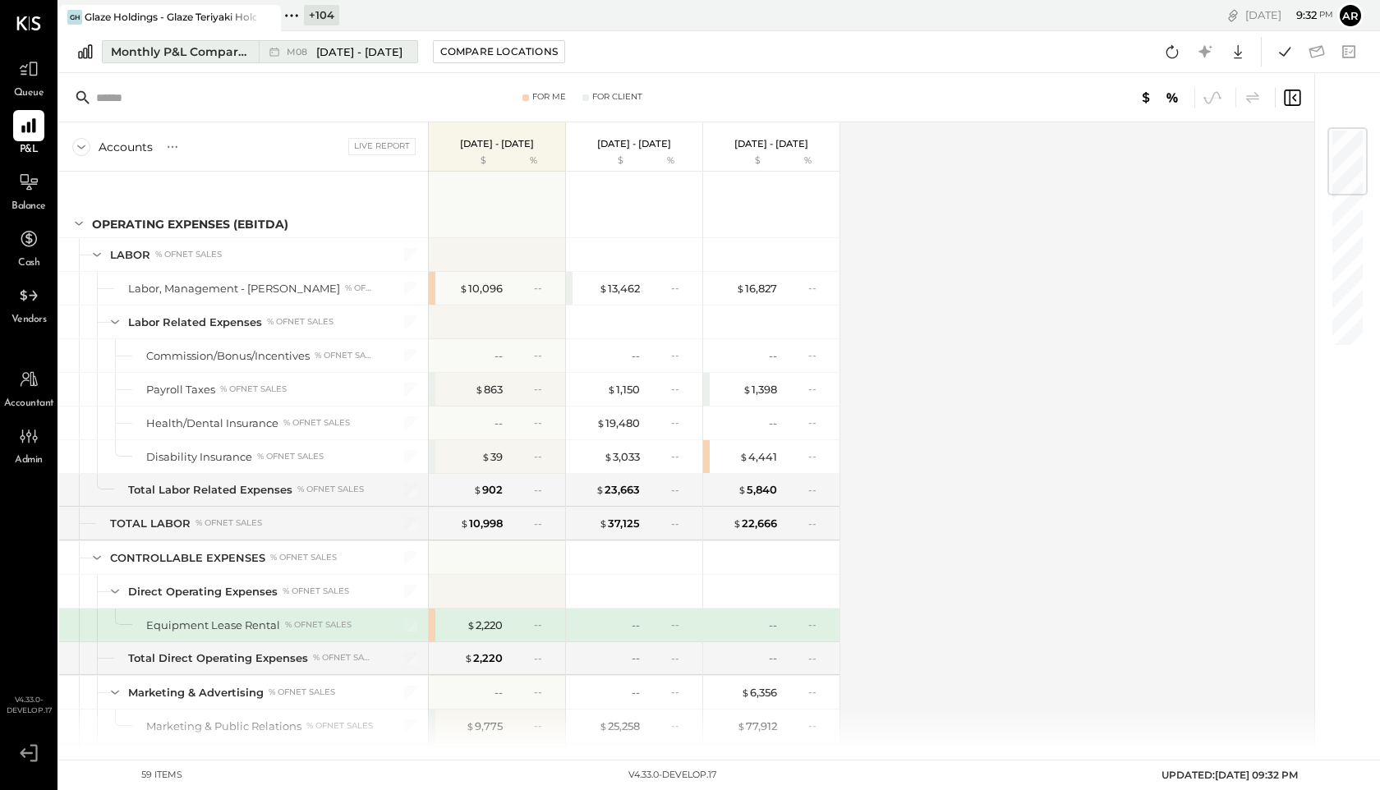
click at [324, 47] on span "[DATE] - [DATE]" at bounding box center [359, 52] width 86 height 16
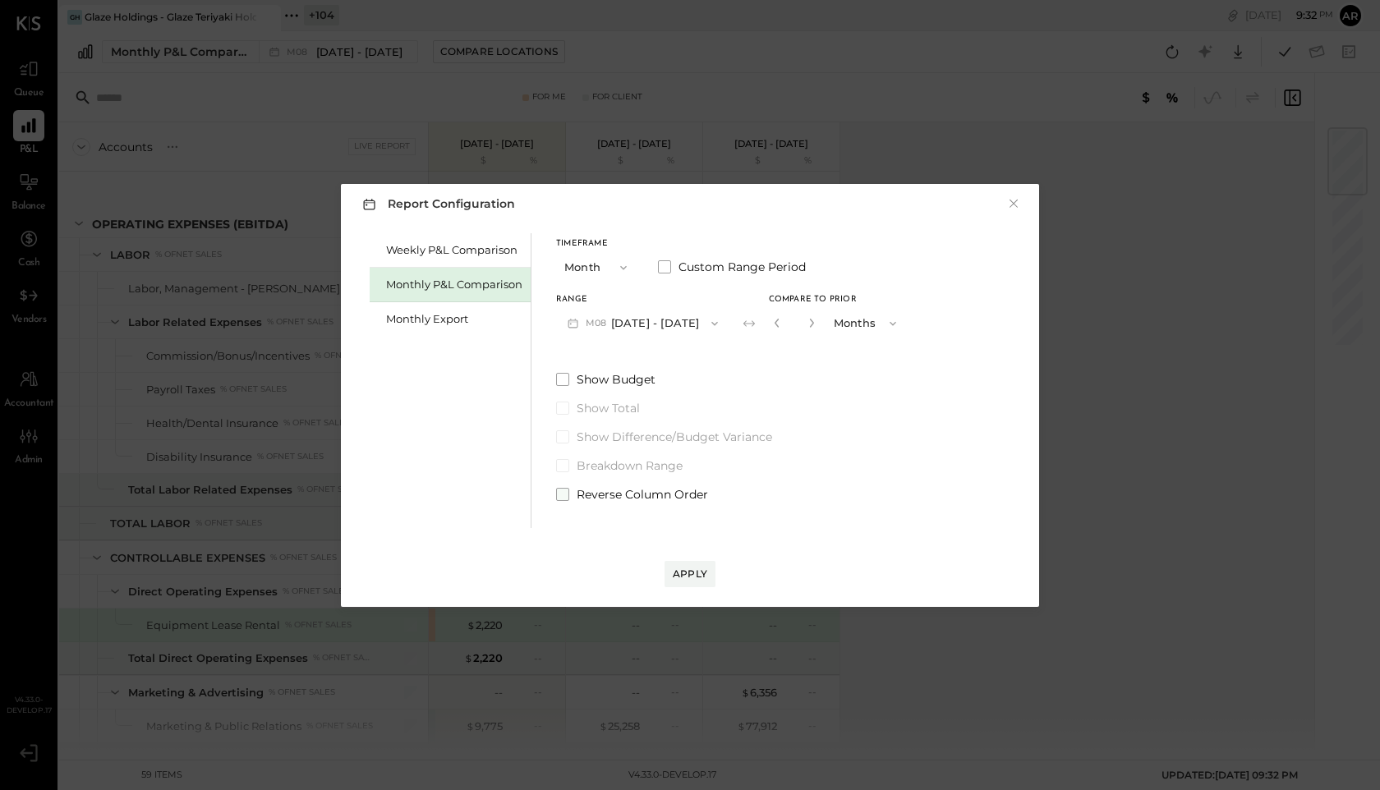
click at [568, 486] on label "Reverse Column Order" at bounding box center [732, 494] width 352 height 16
click at [679, 574] on div "Apply" at bounding box center [690, 574] width 35 height 14
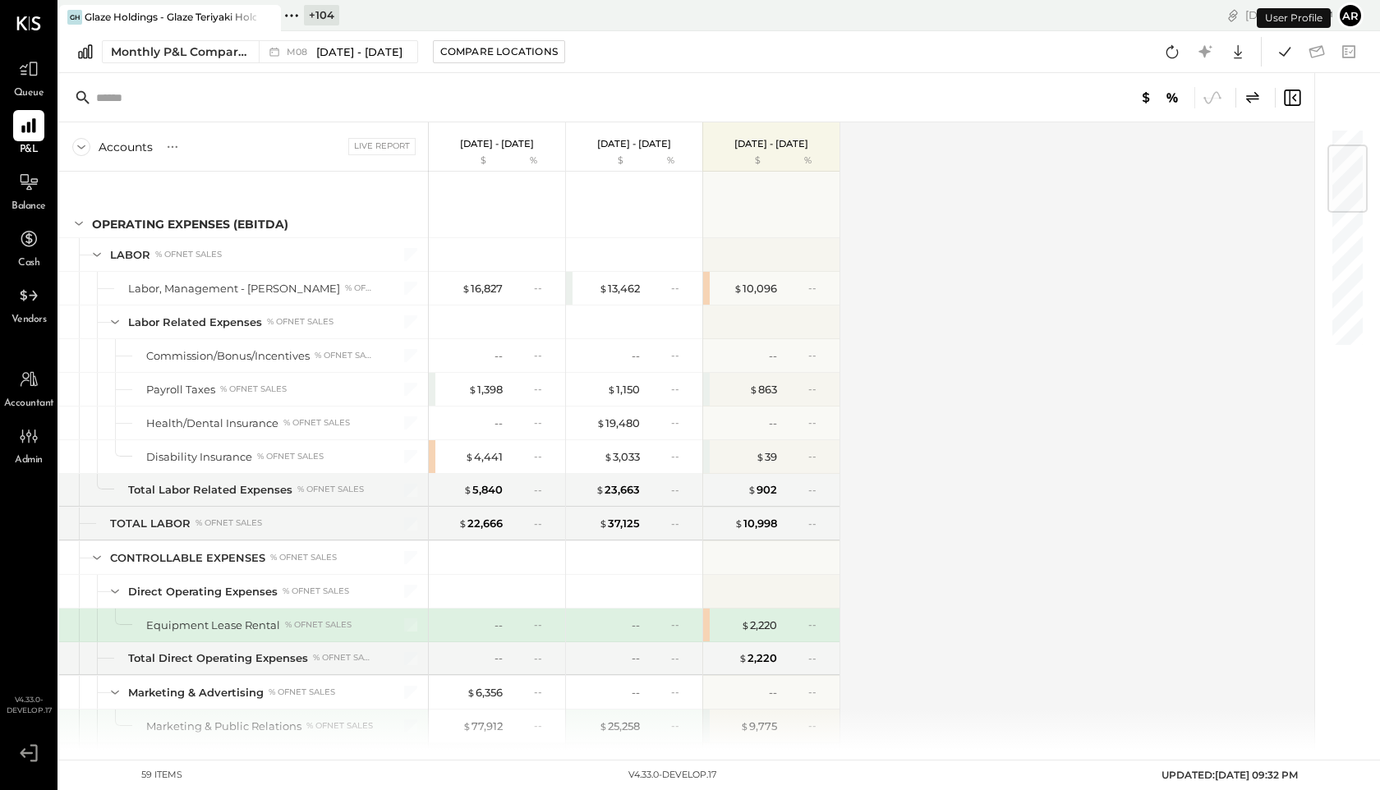
scroll to position [148, 0]
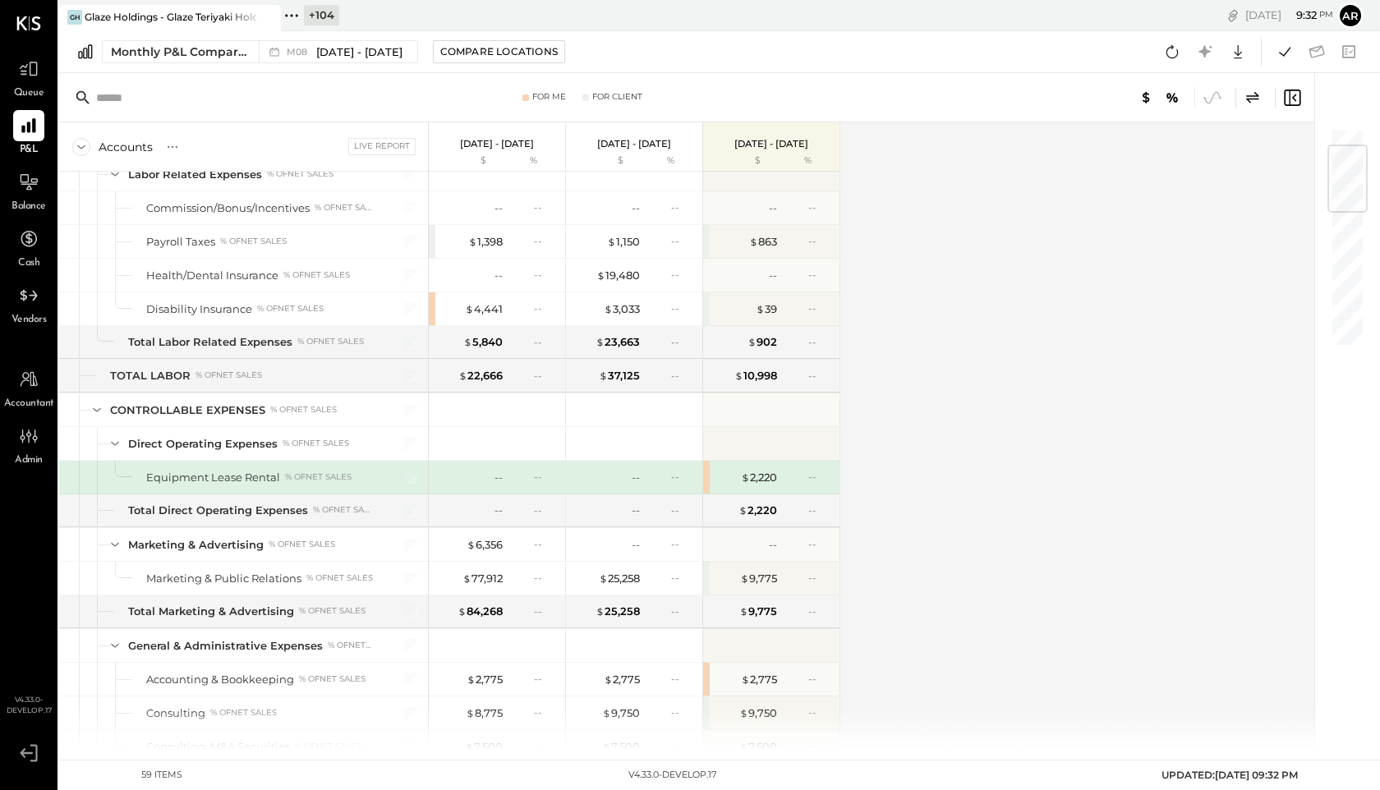
click at [1257, 97] on icon at bounding box center [1253, 98] width 20 height 20
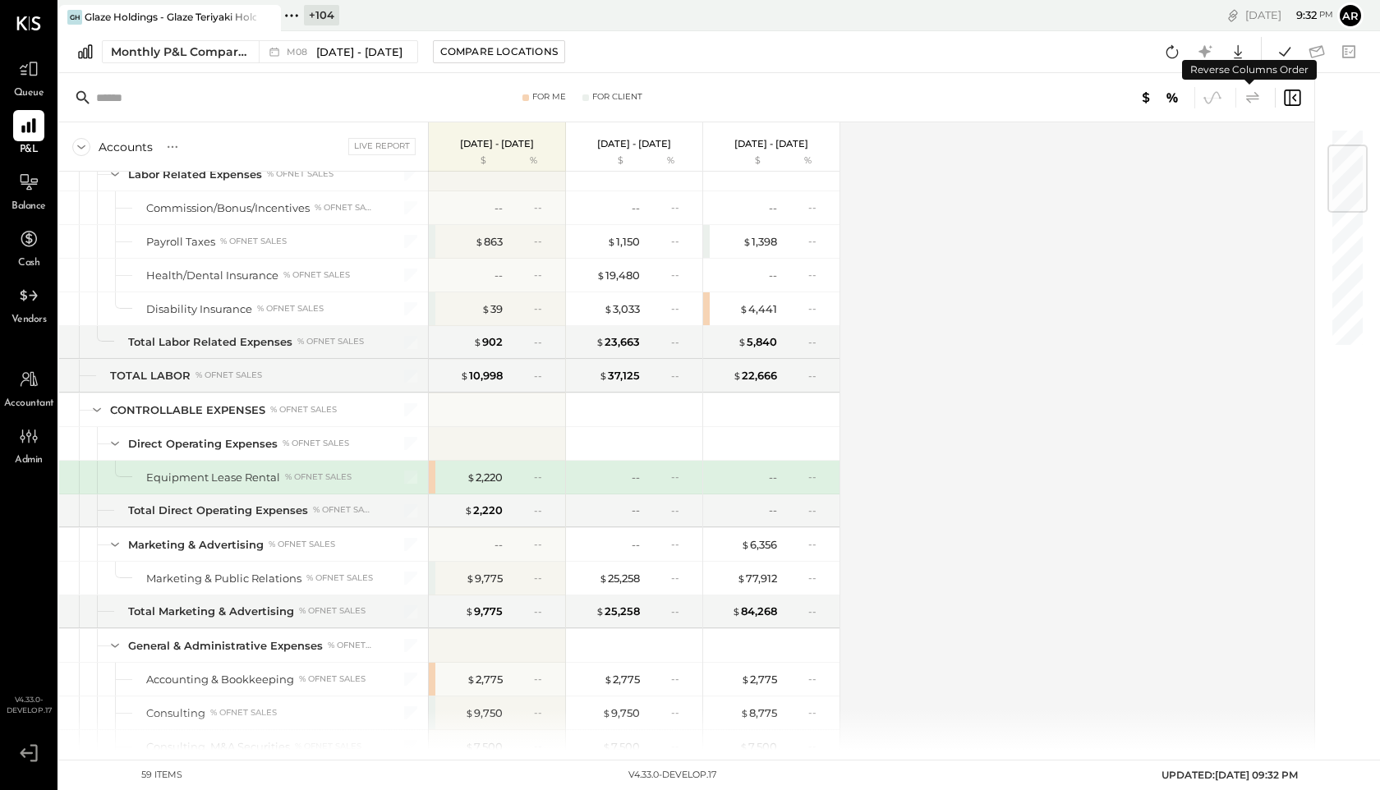
click at [1257, 97] on icon at bounding box center [1253, 98] width 20 height 20
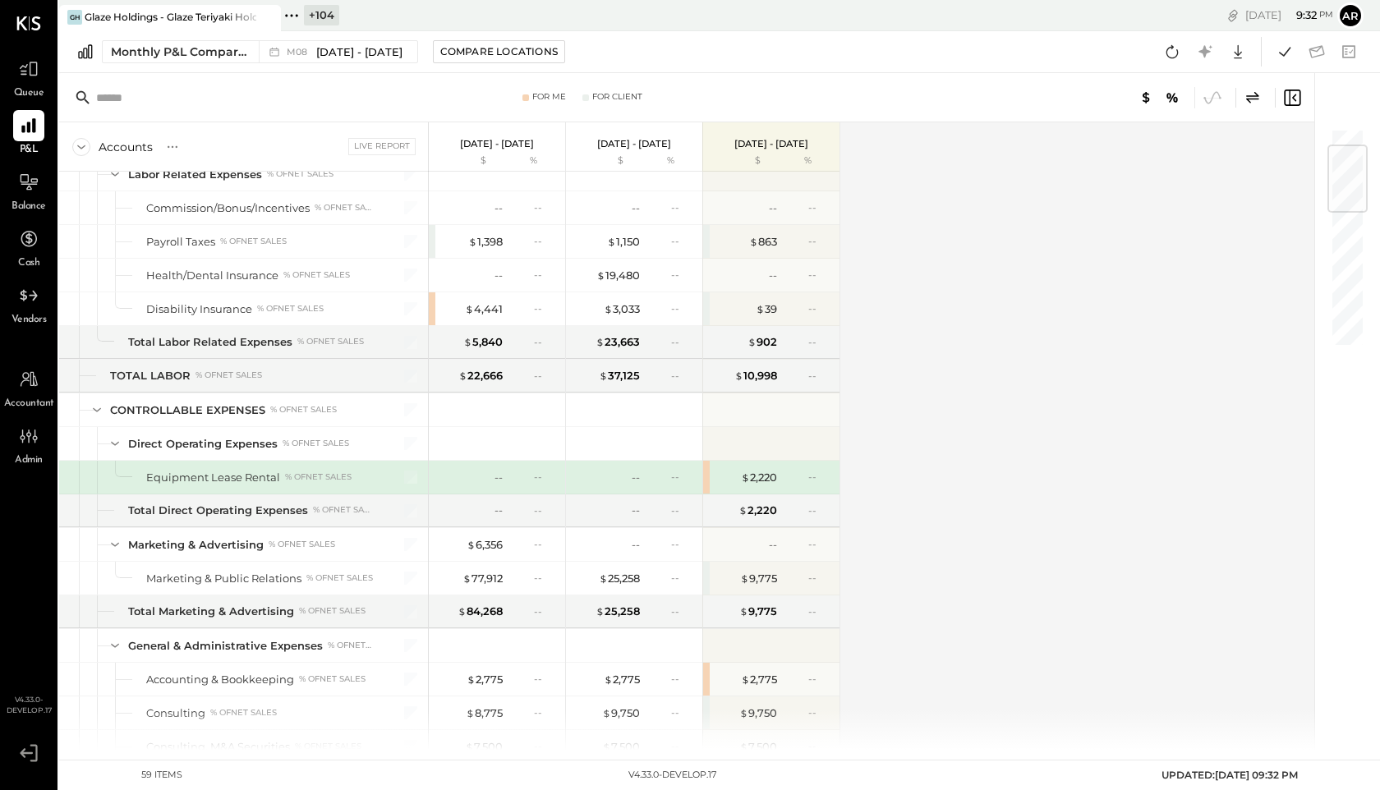
click at [339, 36] on div "Monthly P&L Comparison M08 [DATE] - [DATE] Compare Locations Google Sheets Excel" at bounding box center [719, 52] width 1321 height 42
click at [343, 48] on span "[DATE] - [DATE]" at bounding box center [359, 52] width 86 height 16
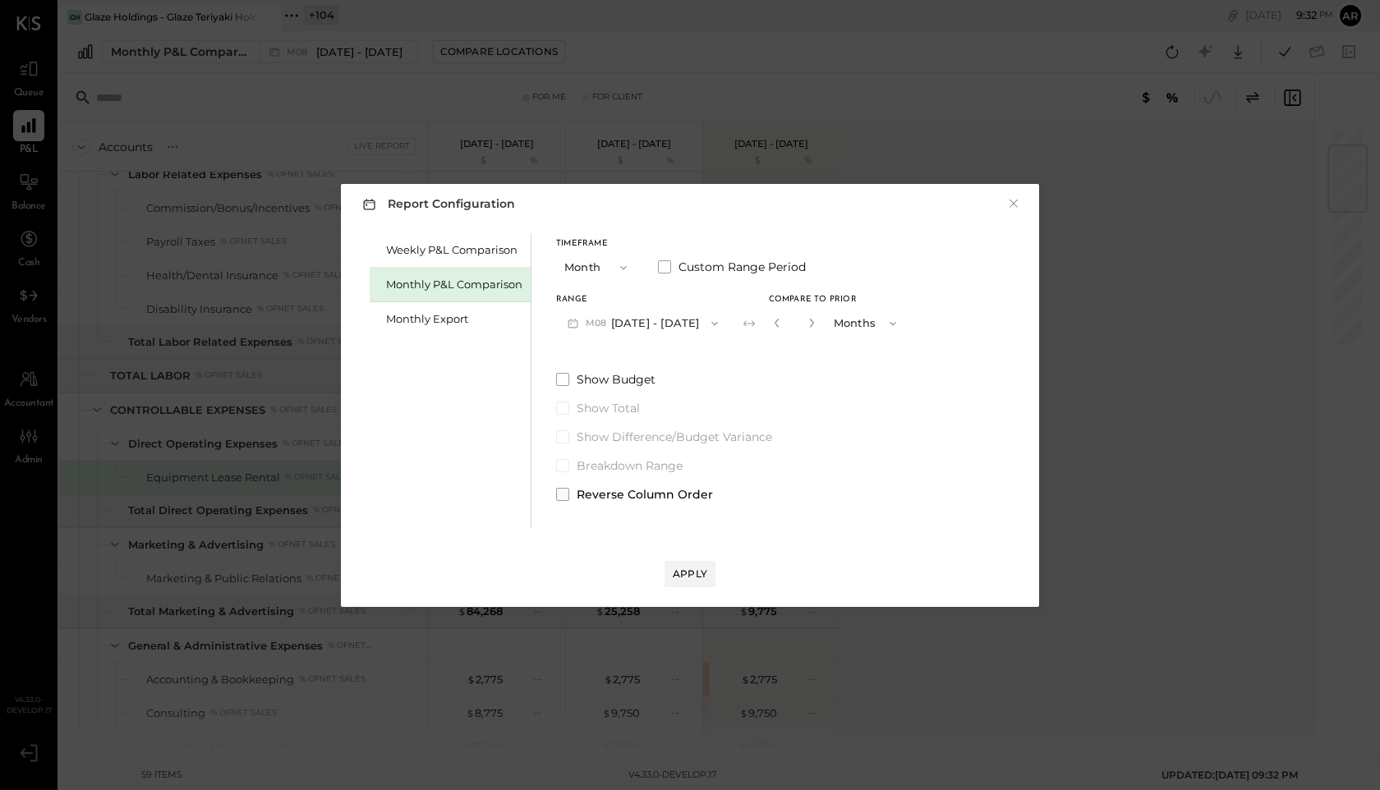
click at [562, 493] on span at bounding box center [562, 494] width 13 height 13
click at [692, 583] on button "Apply" at bounding box center [690, 574] width 51 height 26
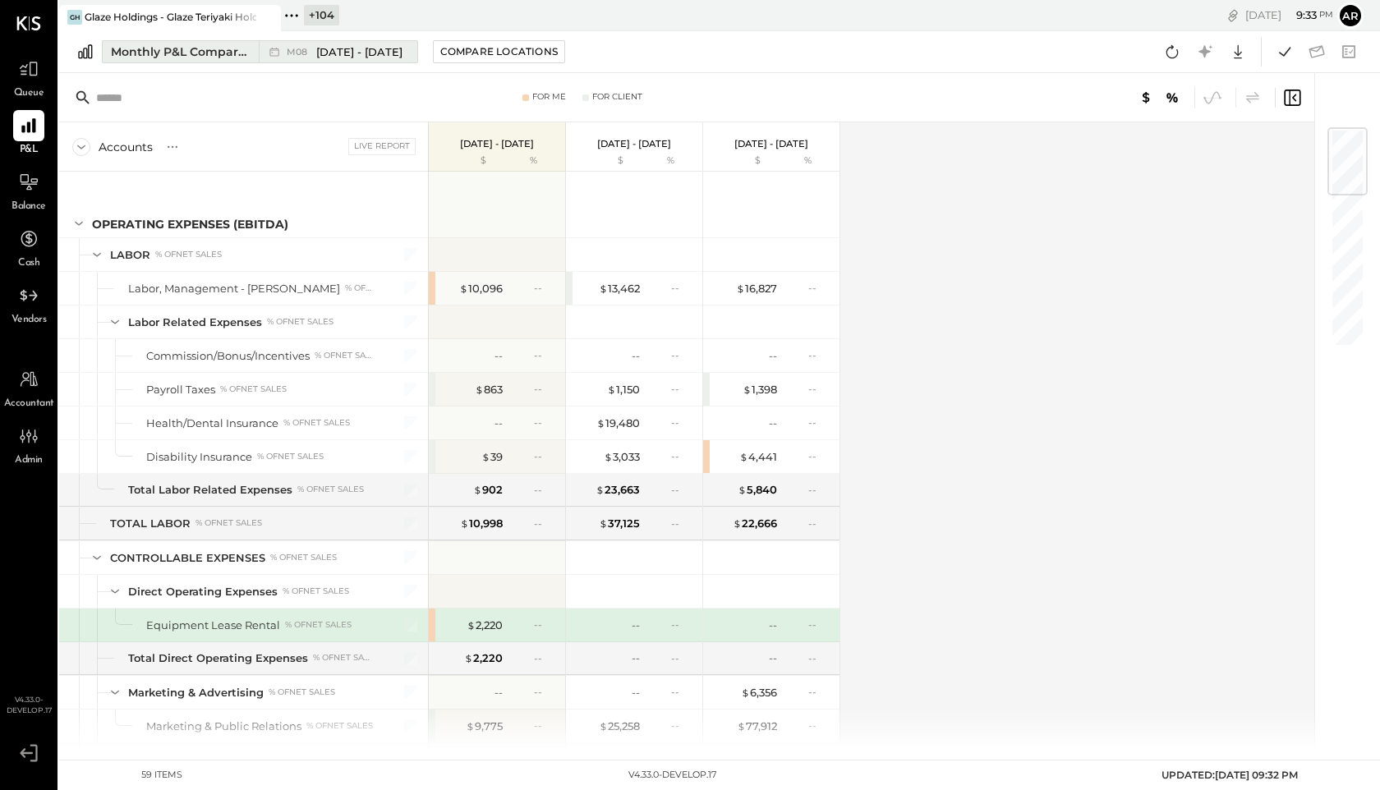
click at [380, 58] on span "[DATE] - [DATE]" at bounding box center [359, 52] width 86 height 16
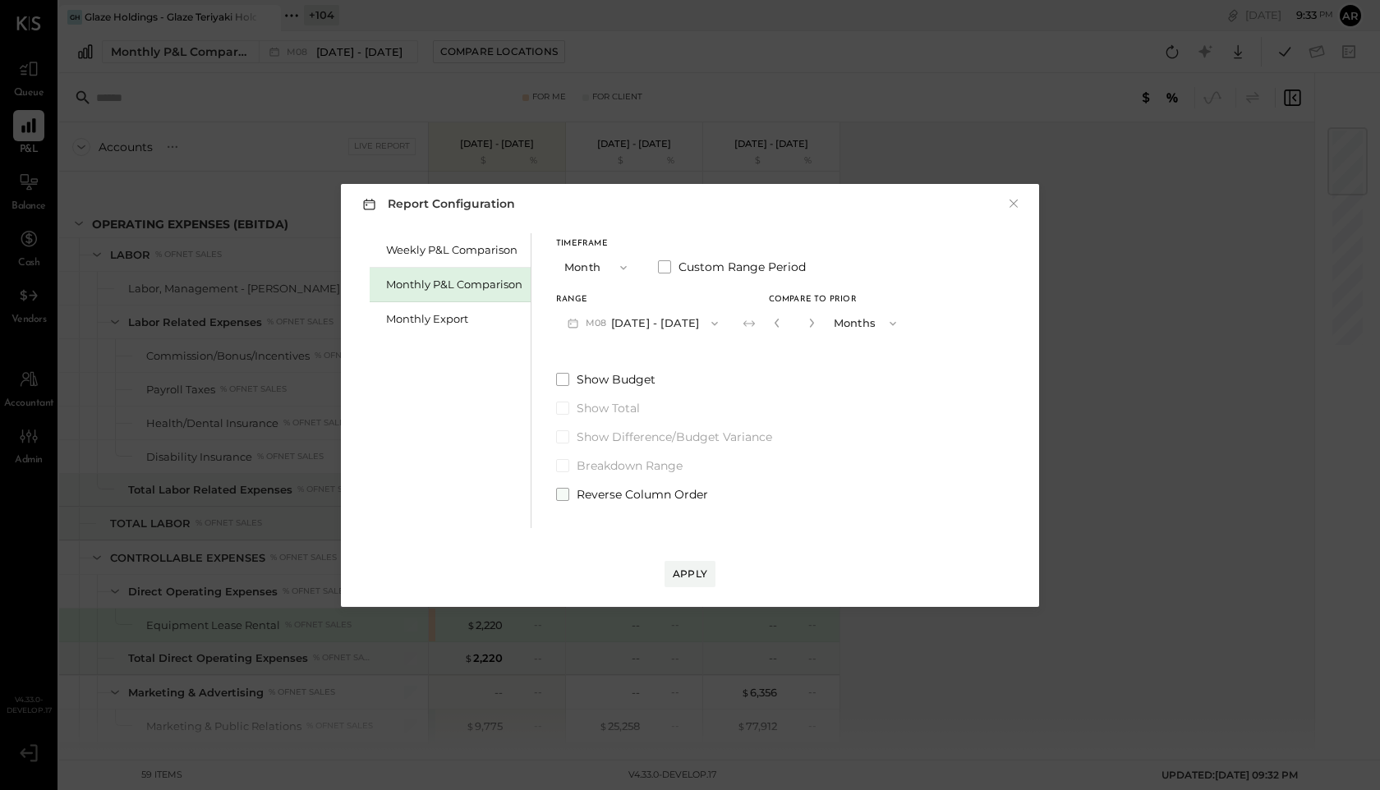
click at [557, 488] on span at bounding box center [562, 494] width 13 height 13
click at [659, 560] on div "Apply" at bounding box center [689, 557] width 665 height 59
click at [674, 567] on div "Apply" at bounding box center [690, 574] width 35 height 14
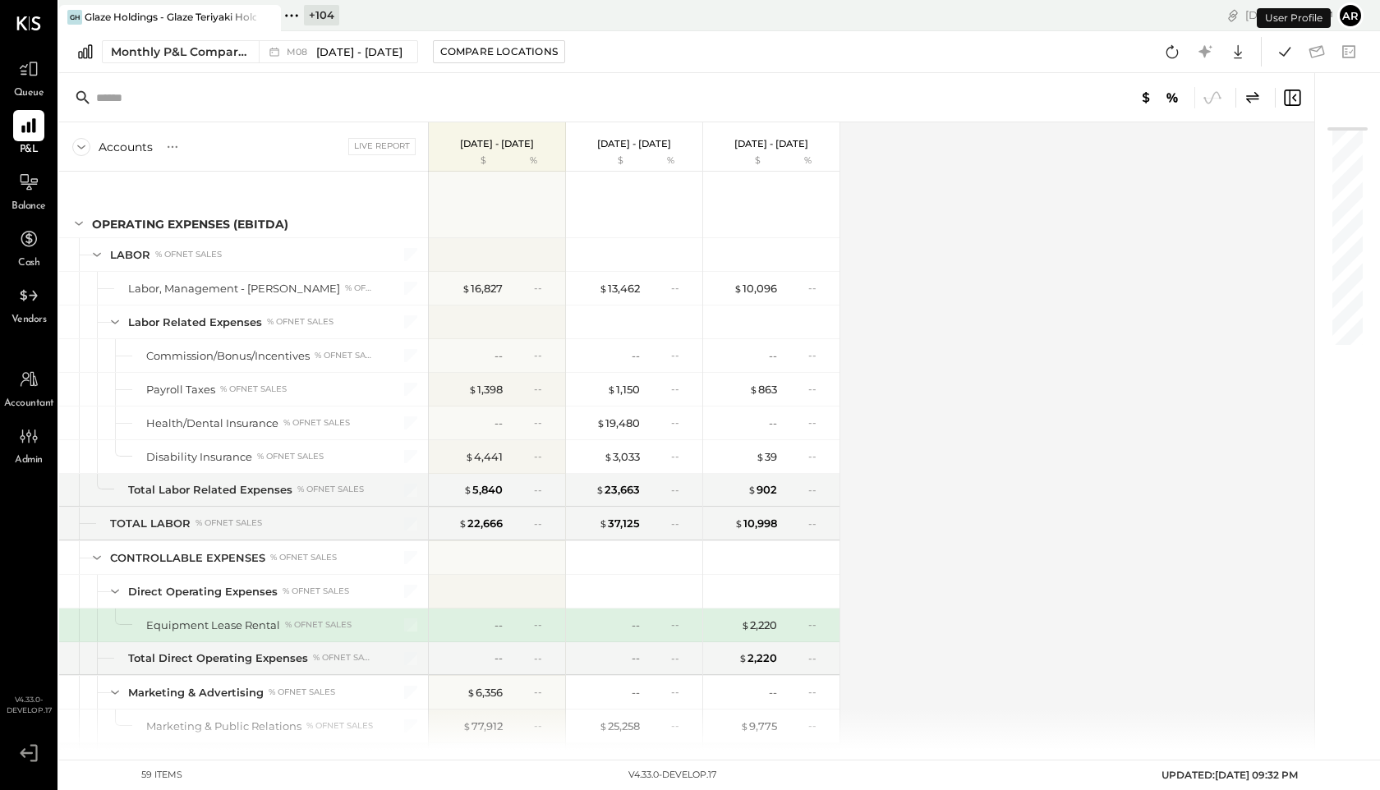
scroll to position [148, 0]
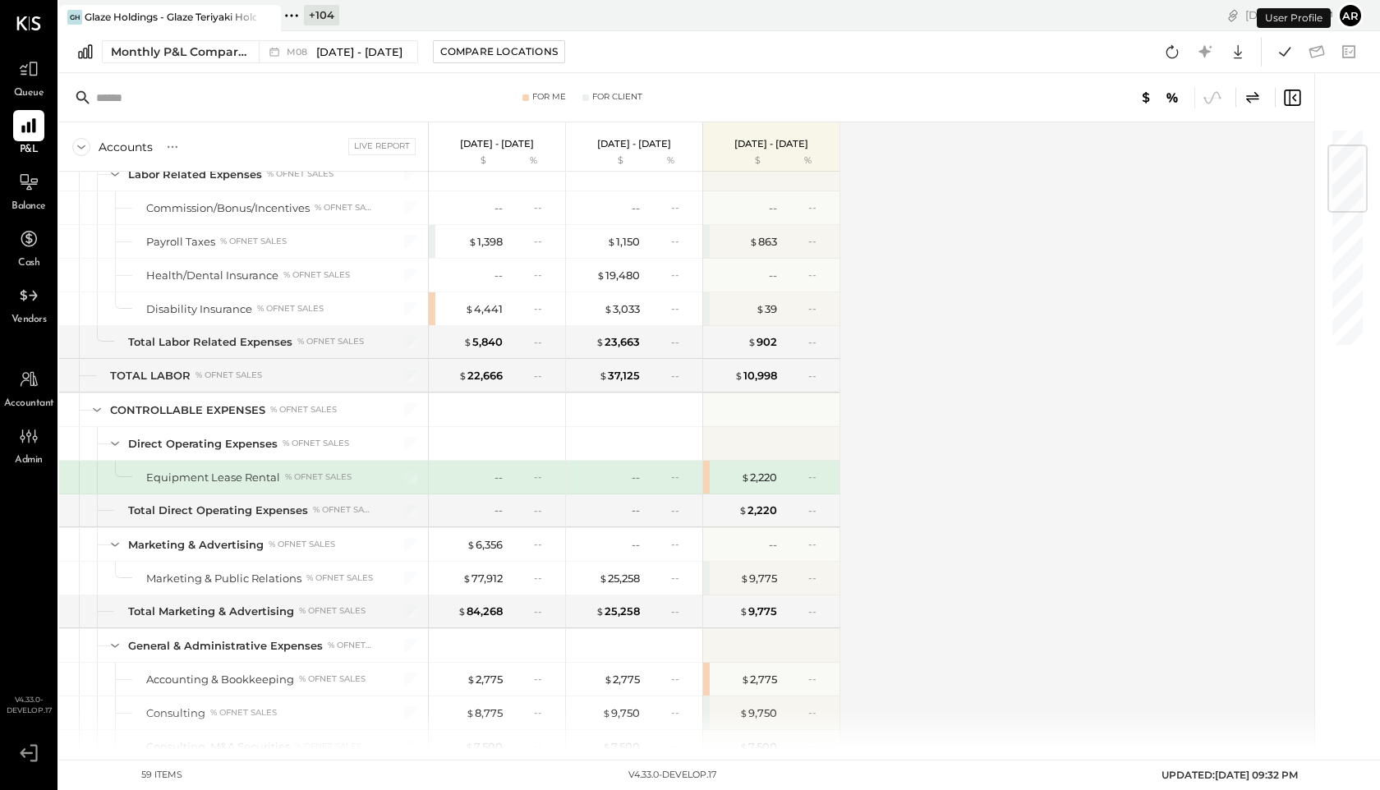
click at [1290, 96] on icon at bounding box center [1292, 98] width 16 height 16
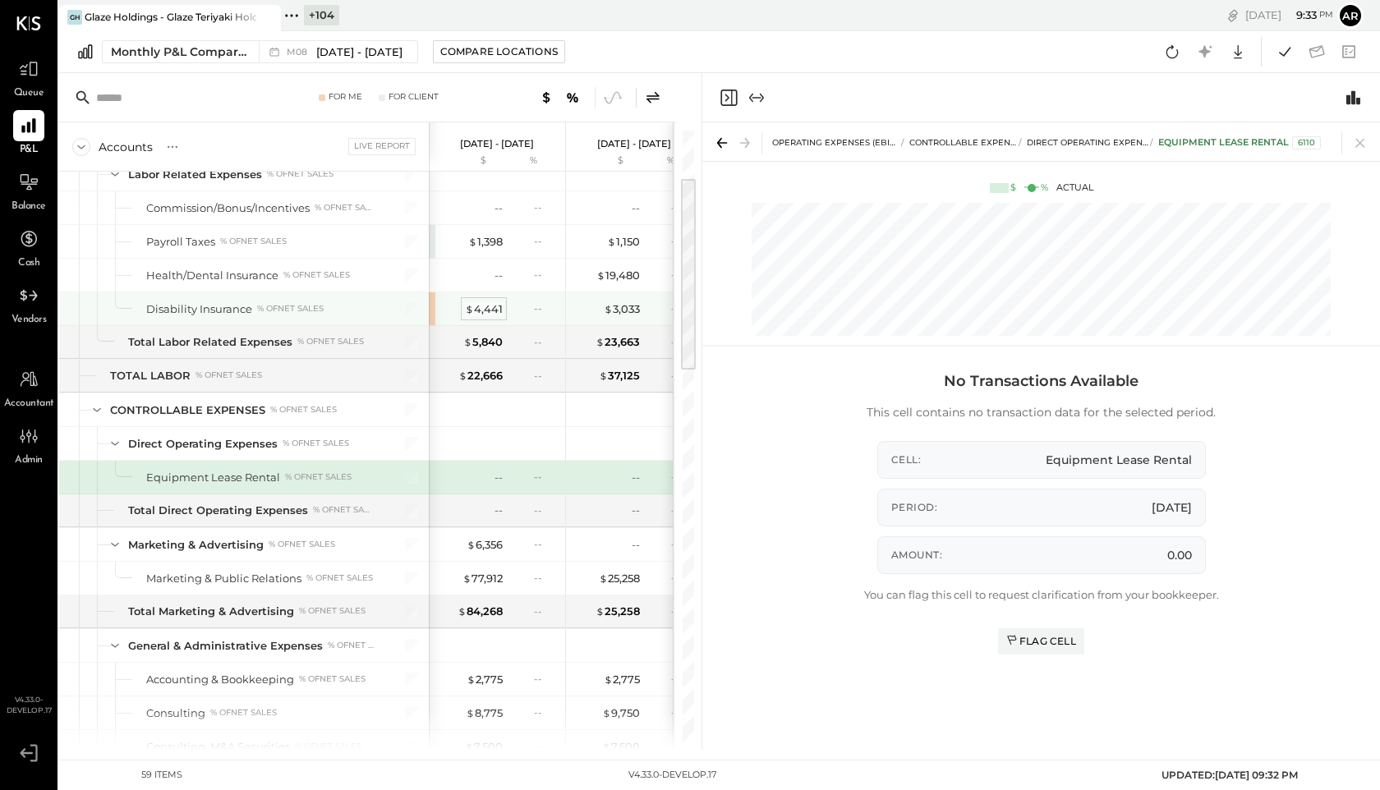
click at [485, 306] on div "$ 4,441" at bounding box center [484, 309] width 38 height 16
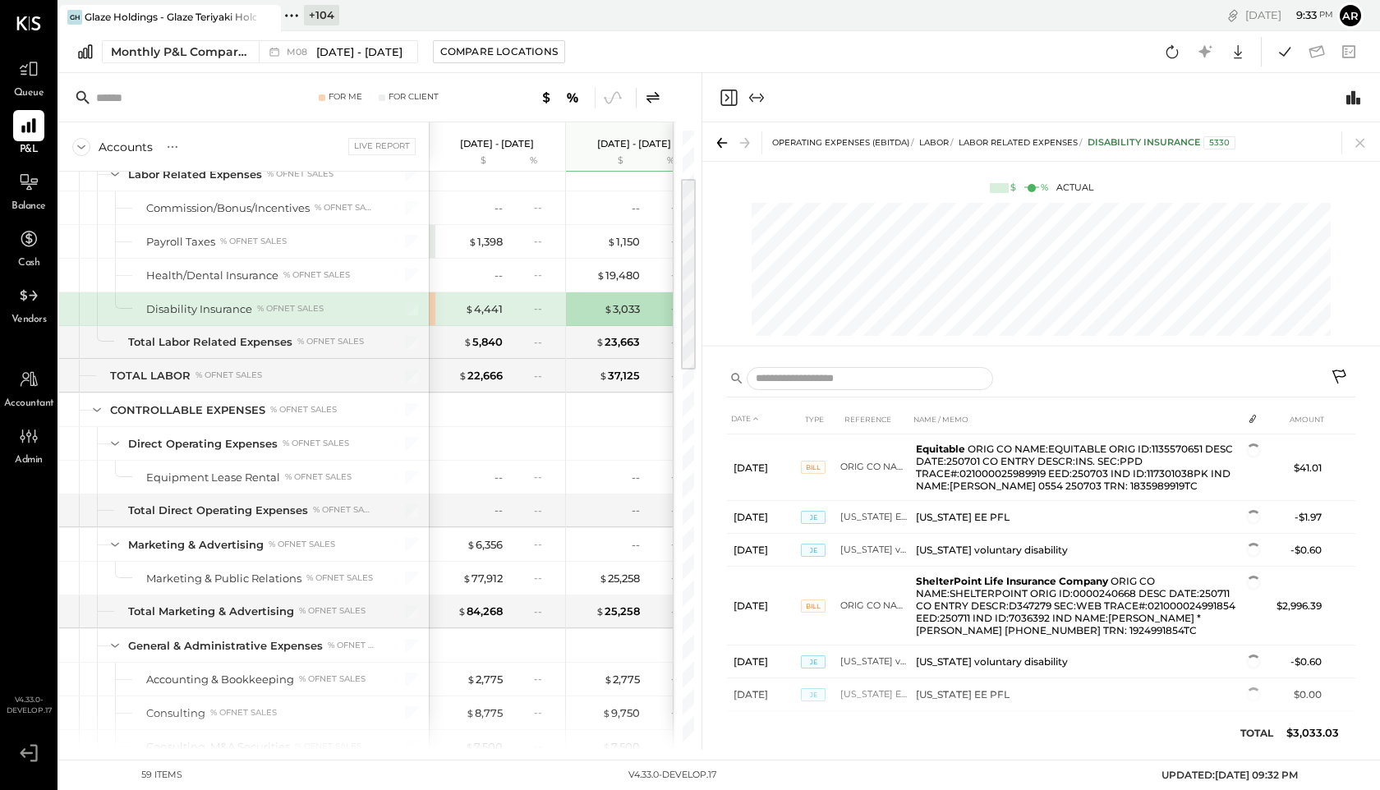
scroll to position [0, 83]
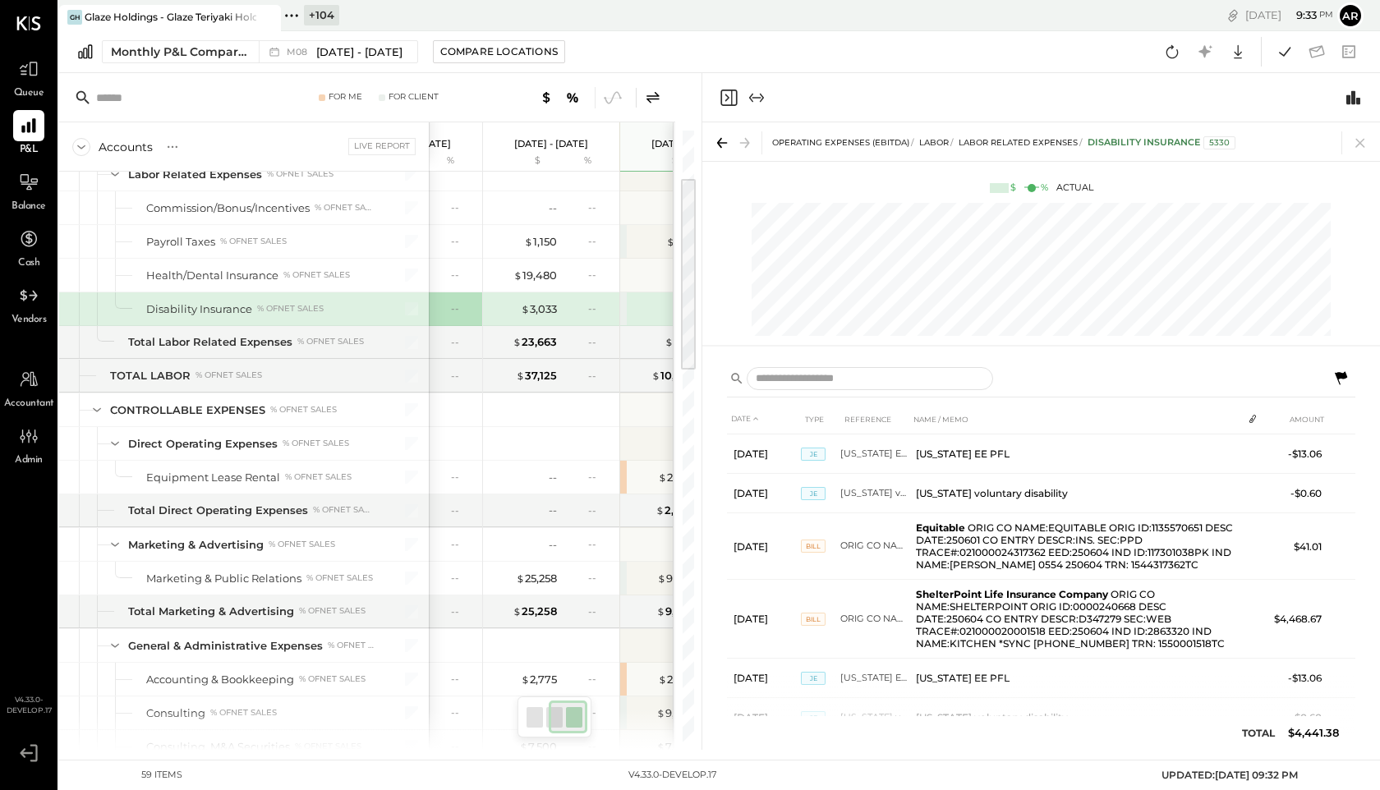
scroll to position [0, 166]
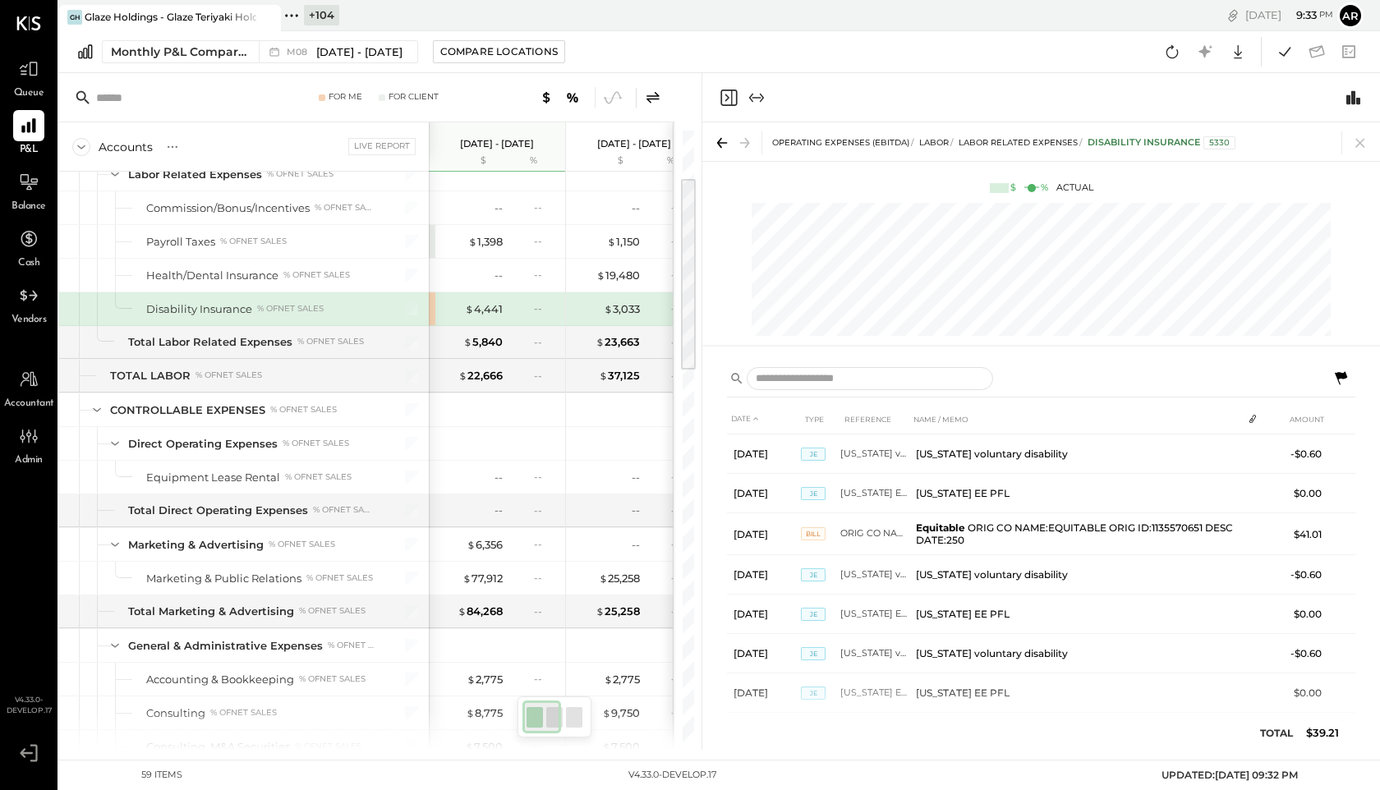
click at [652, 95] on icon at bounding box center [653, 97] width 13 height 12
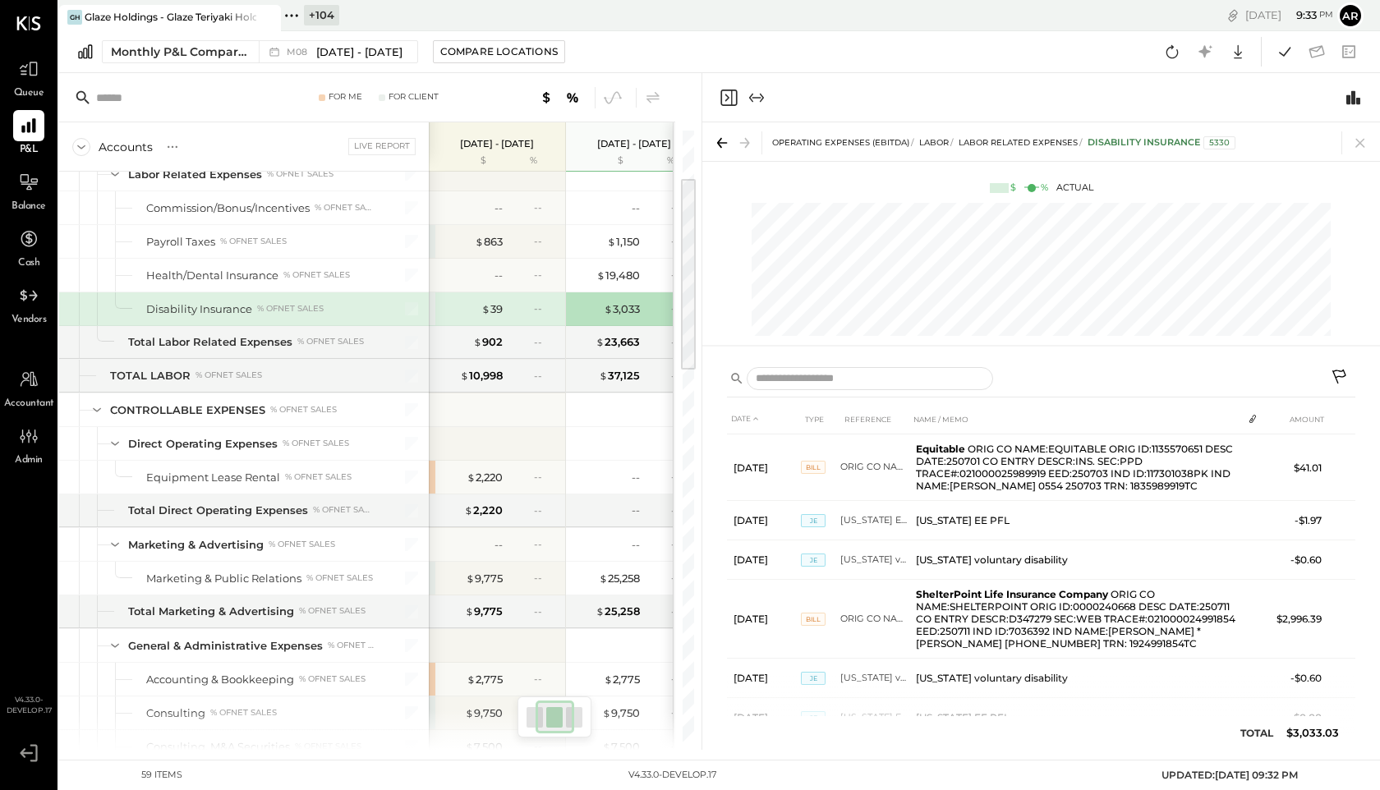
scroll to position [0, 83]
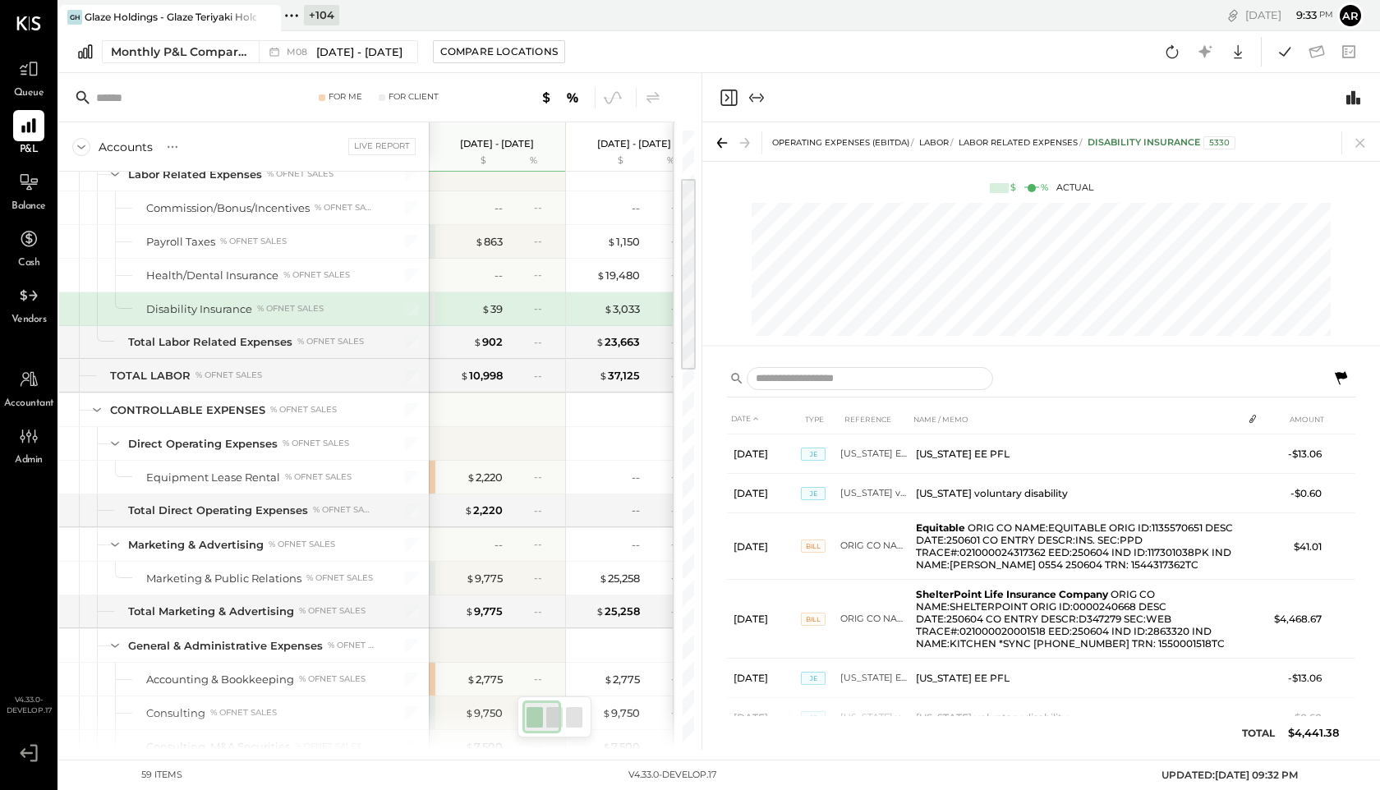
scroll to position [0, 83]
click at [652, 103] on icon at bounding box center [653, 98] width 20 height 20
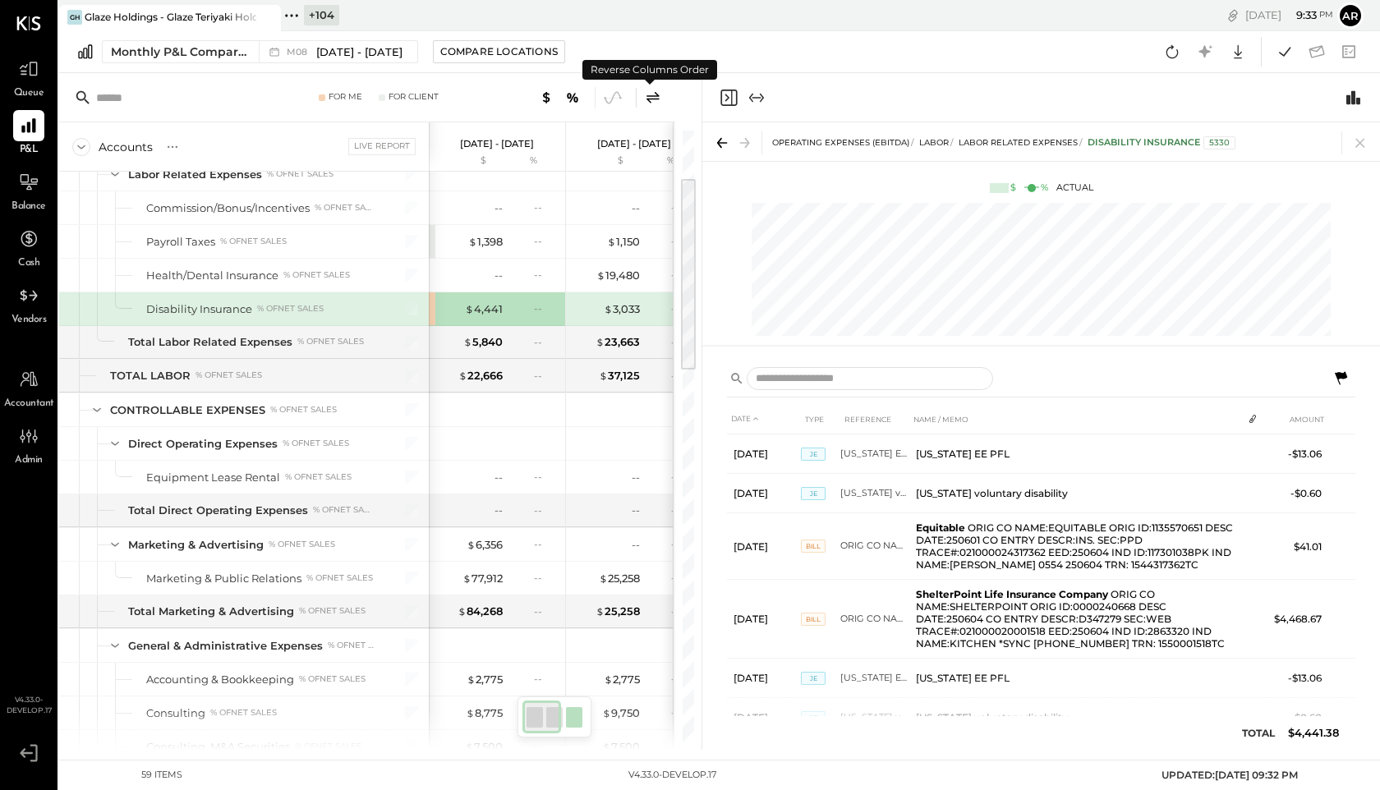
click at [655, 99] on icon at bounding box center [653, 98] width 20 height 20
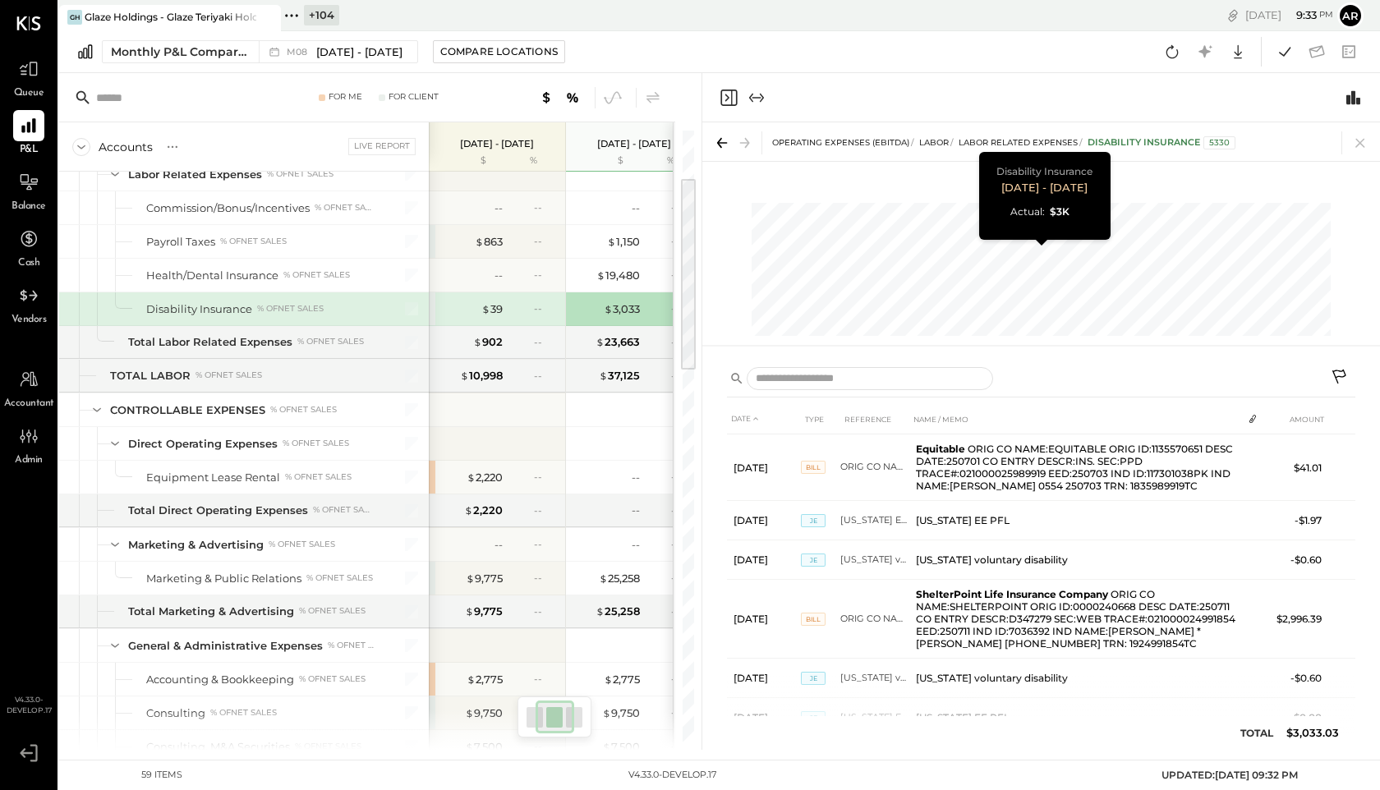
scroll to position [0, 83]
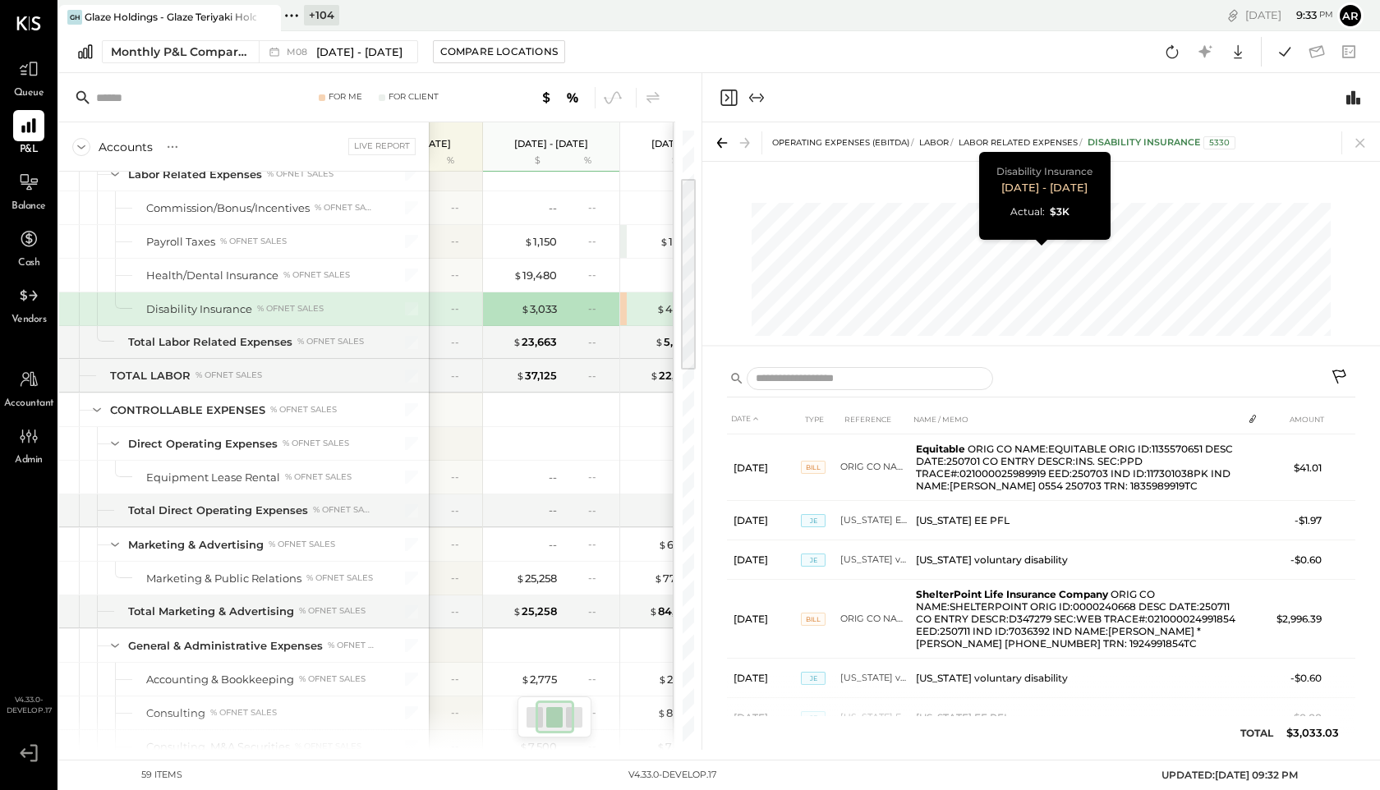
scroll to position [0, 166]
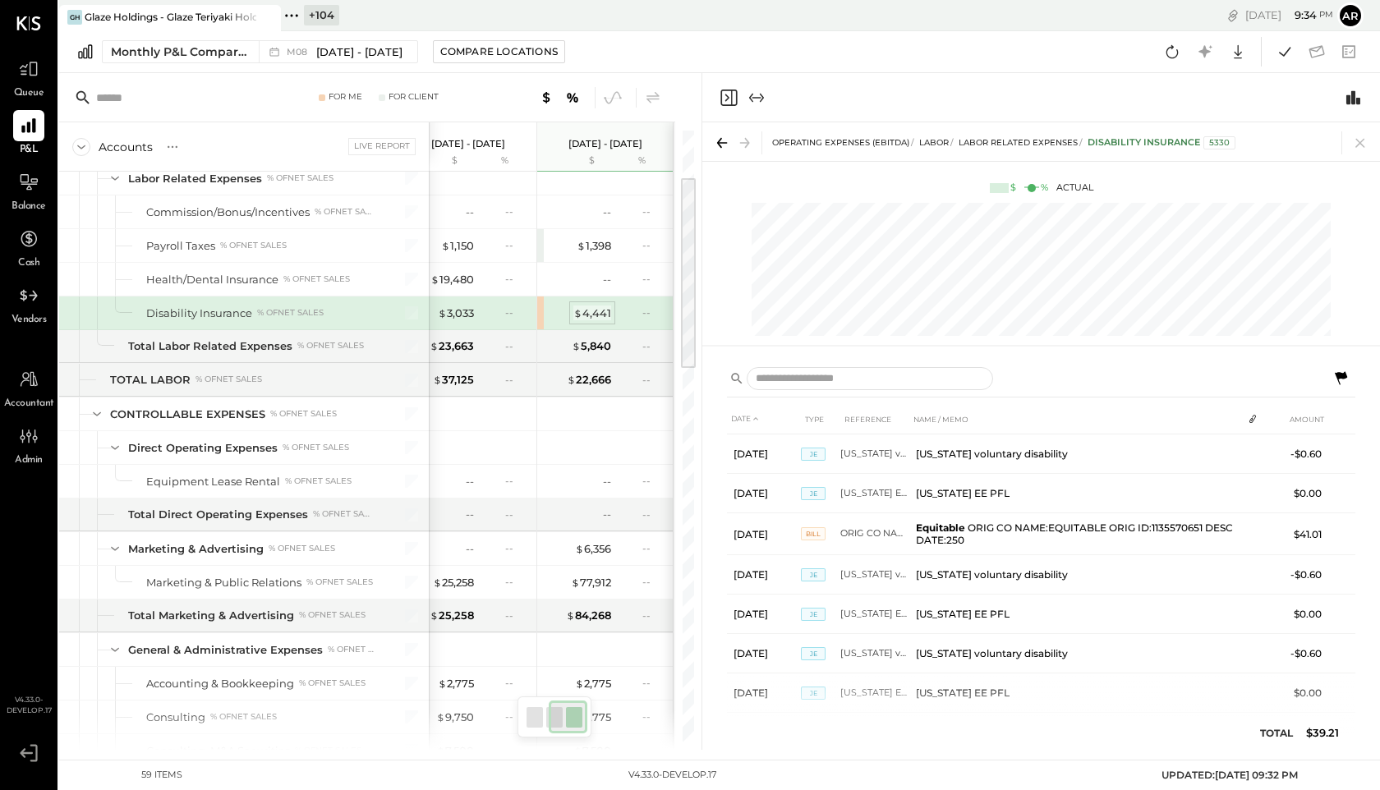
click at [590, 312] on div "$ 4,441" at bounding box center [592, 314] width 38 height 16
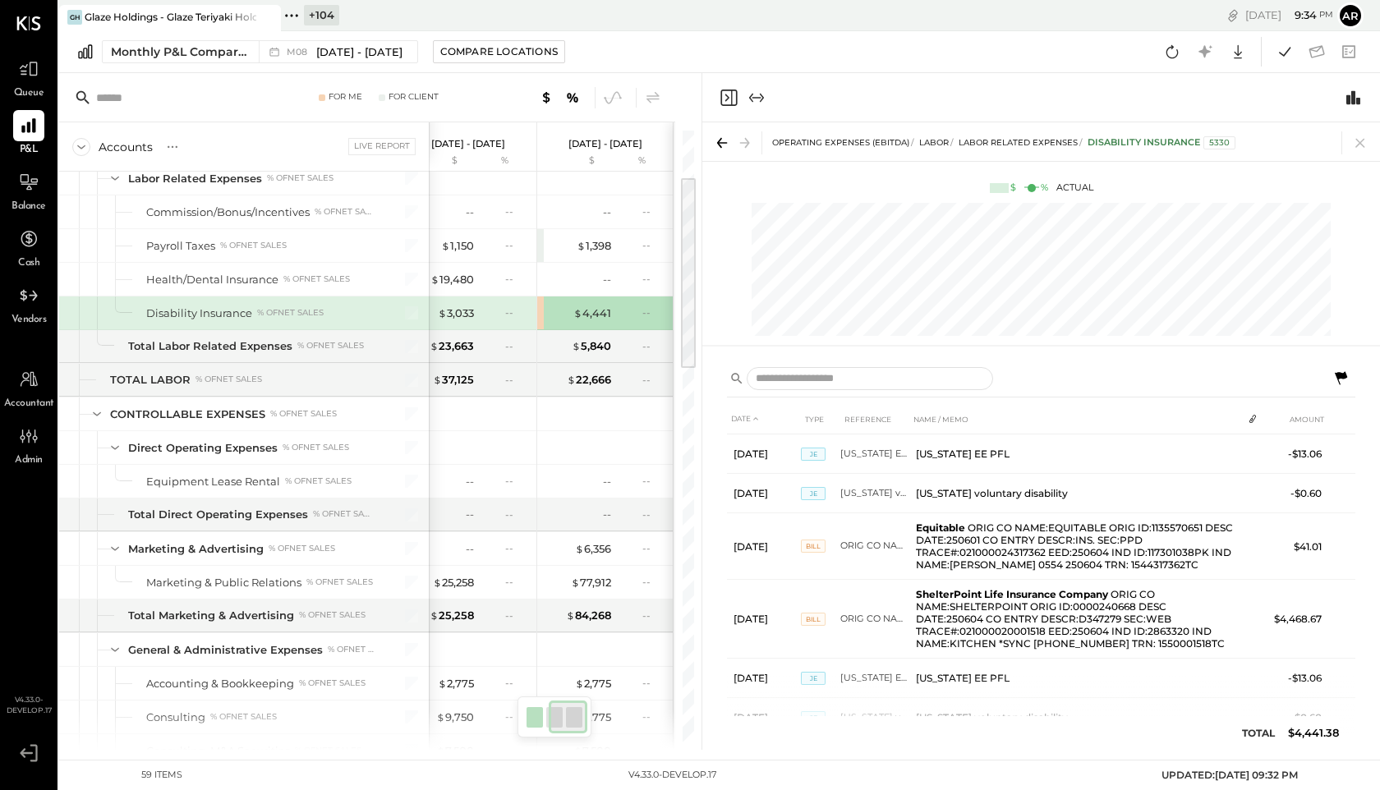
click at [501, 315] on div "--" at bounding box center [504, 313] width 53 height 14
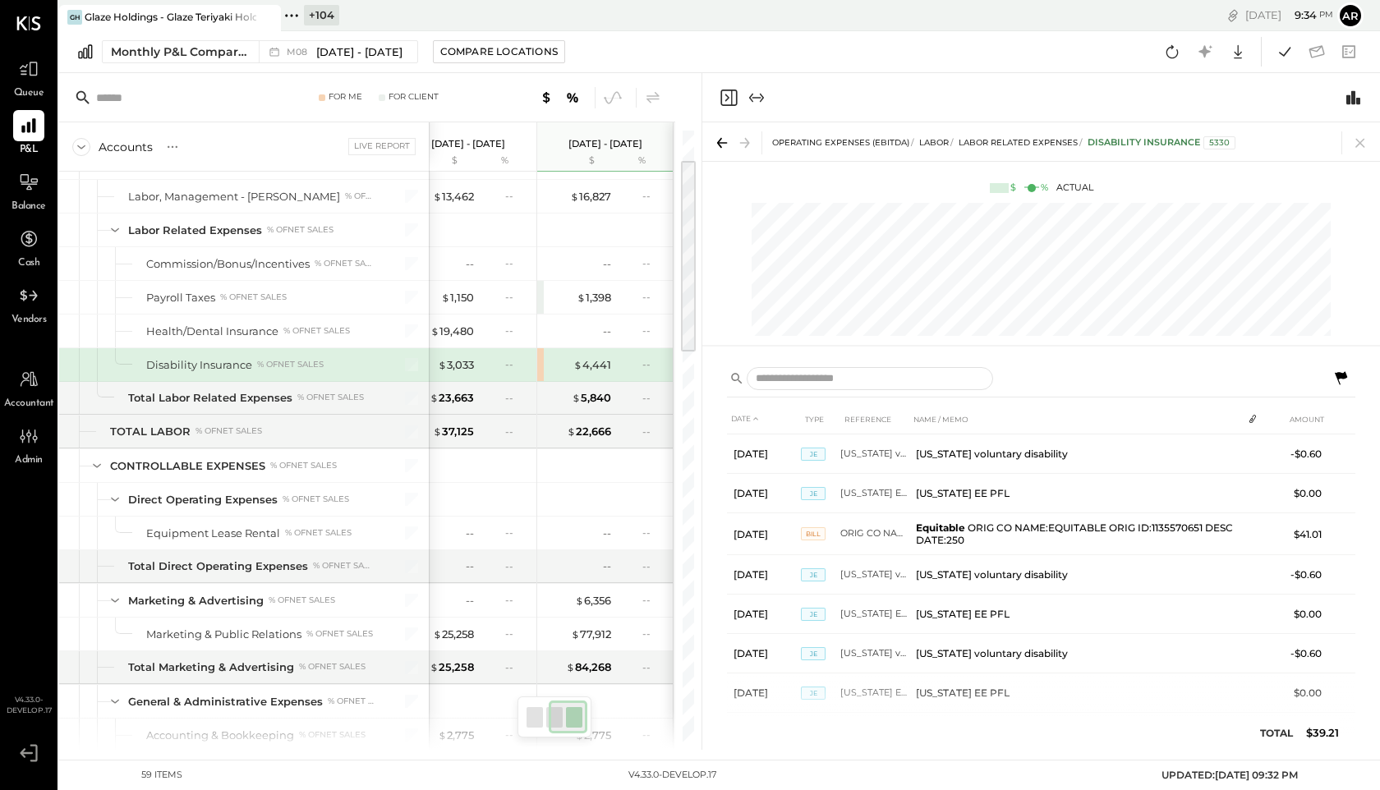
click at [729, 95] on icon "Close panel" at bounding box center [729, 98] width 20 height 20
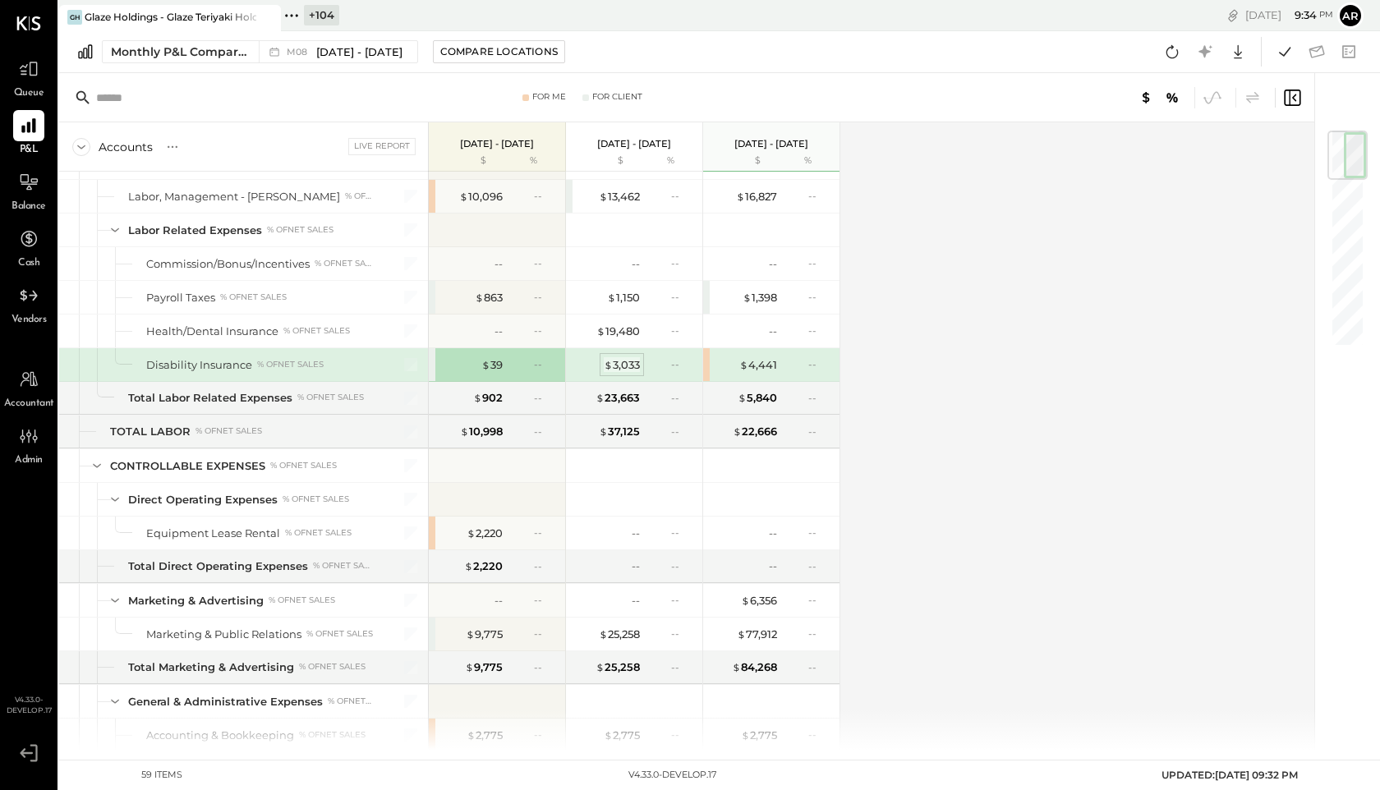
click at [622, 361] on div "$ 3,033" at bounding box center [622, 365] width 36 height 16
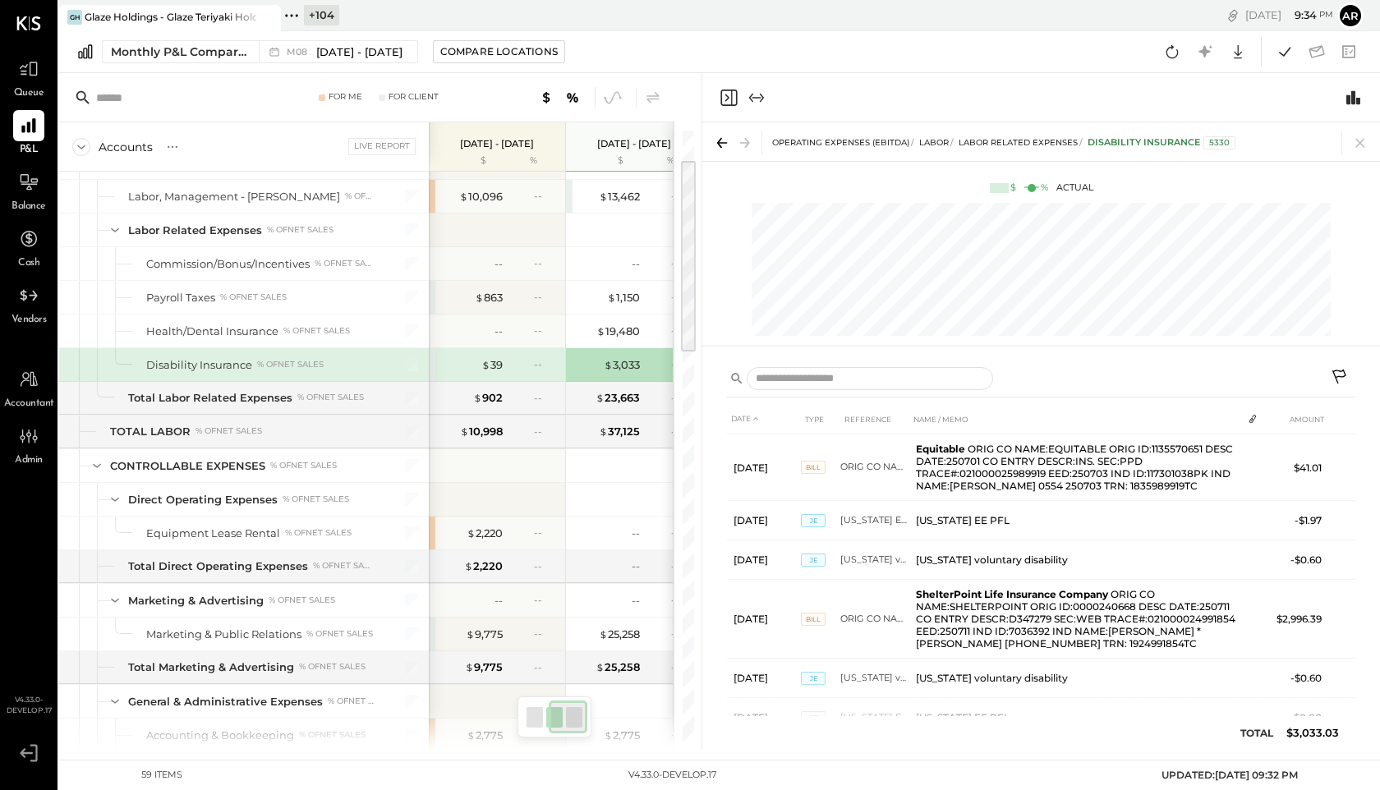
click at [735, 99] on icon "Close panel" at bounding box center [729, 98] width 20 height 20
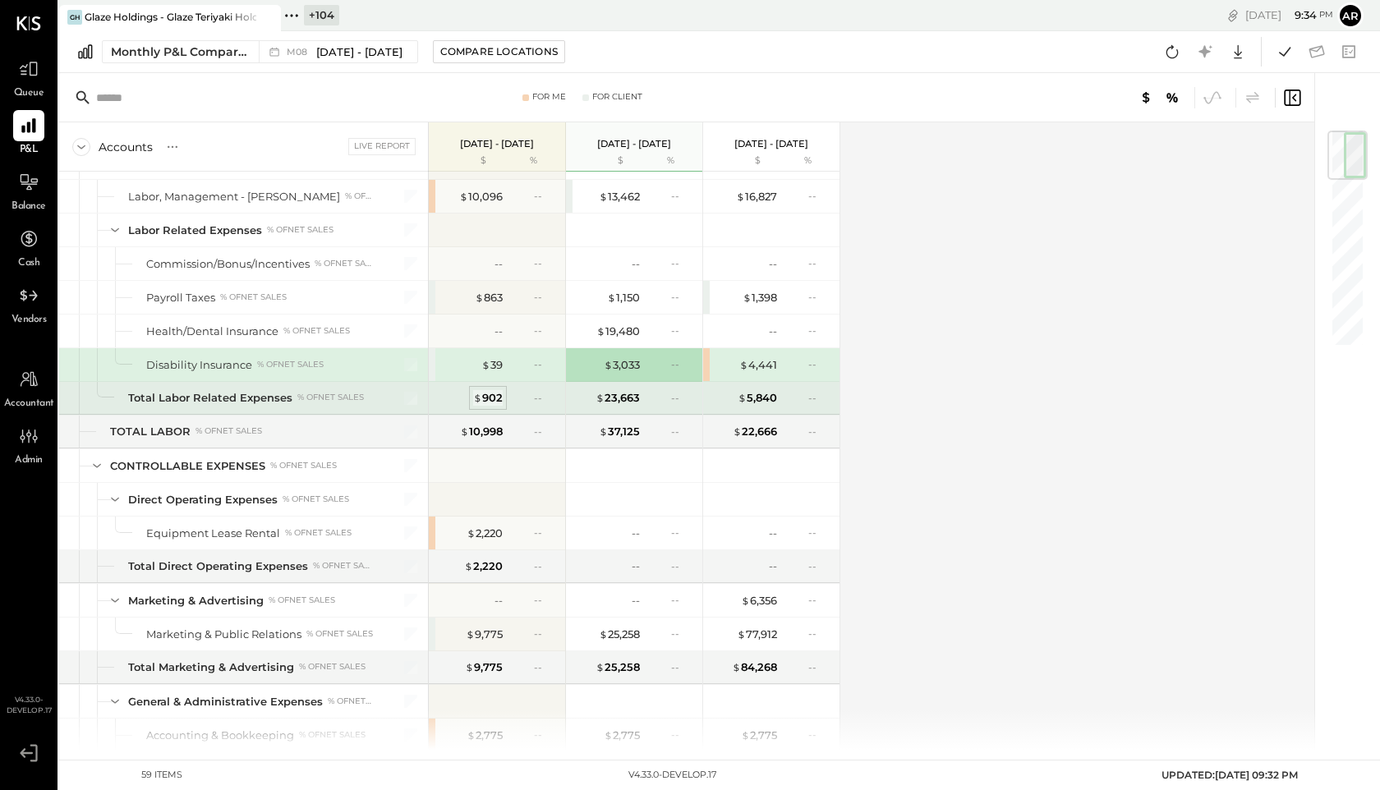
click at [482, 401] on div "$ 902" at bounding box center [488, 398] width 30 height 16
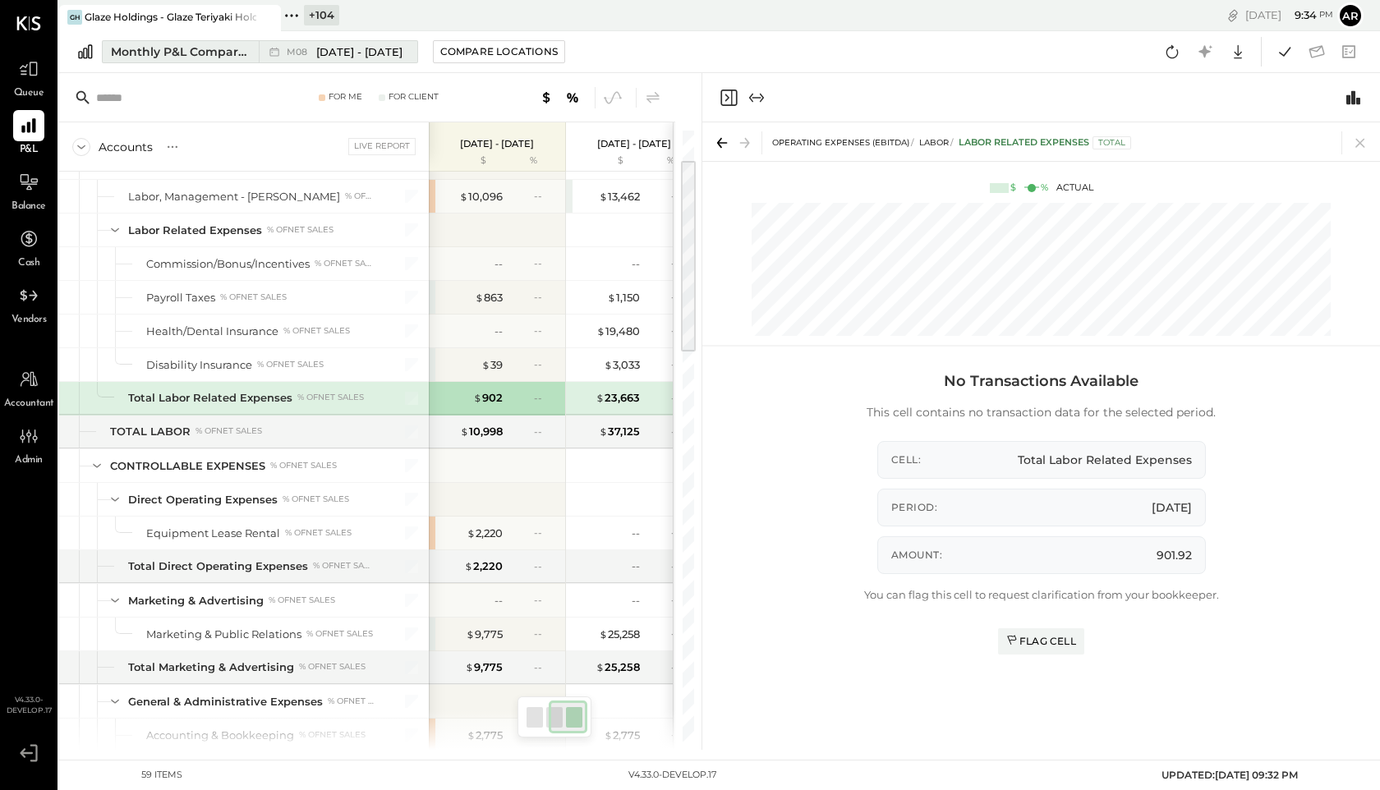
click at [347, 54] on span "[DATE] - [DATE]" at bounding box center [359, 52] width 86 height 16
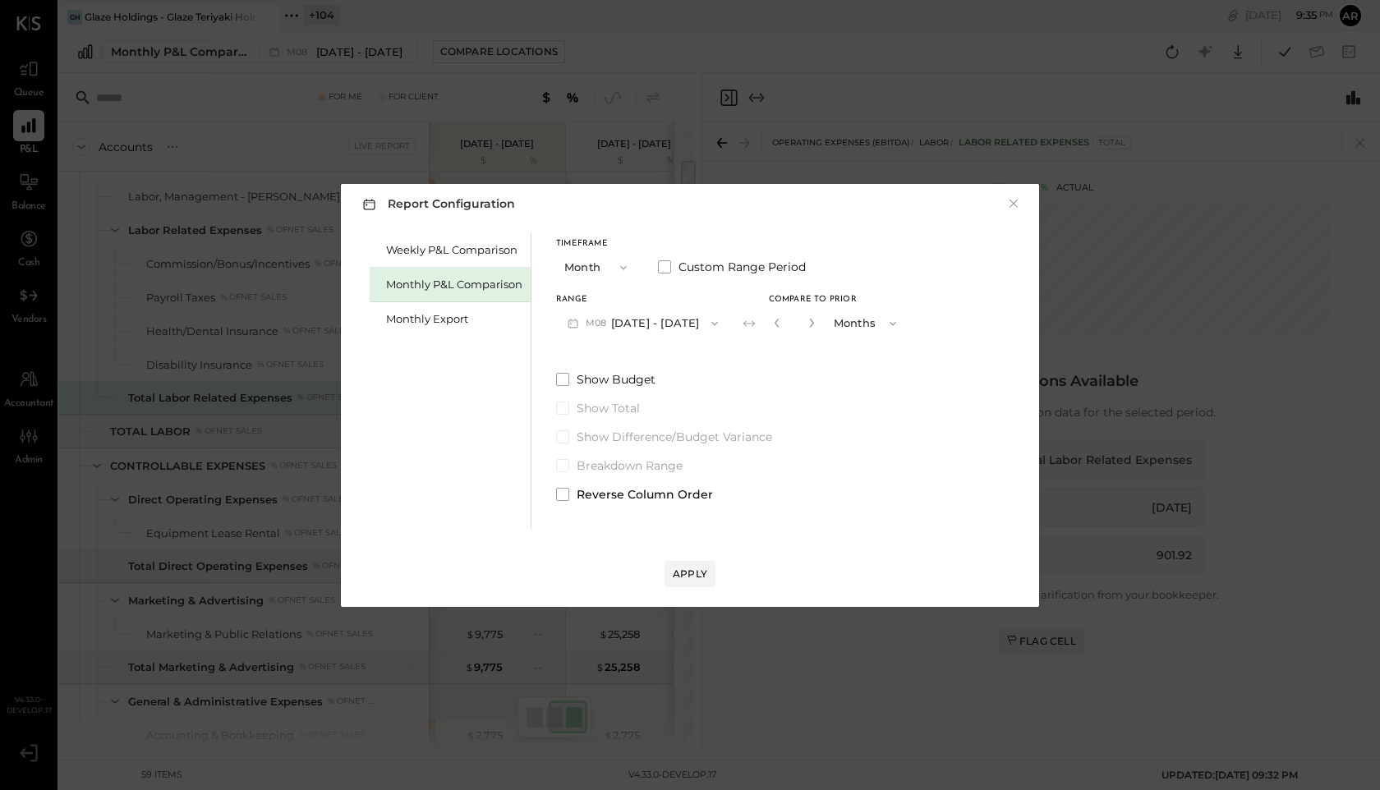
click at [876, 677] on div "Report Configuration × Weekly P&L Comparison Monthly P&L Comparison Monthly Exp…" at bounding box center [690, 395] width 1380 height 790
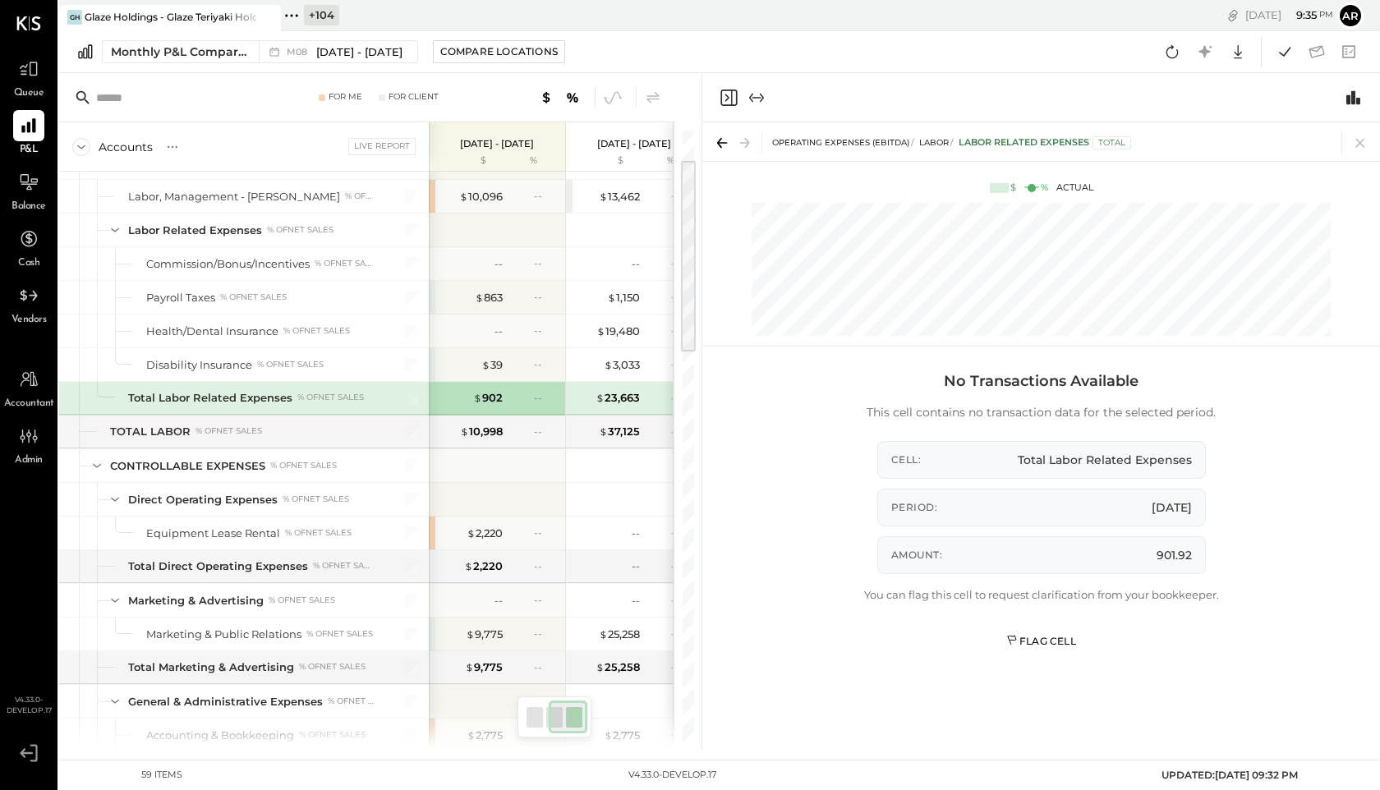
click at [1039, 638] on div "Flag Cell" at bounding box center [1041, 641] width 70 height 14
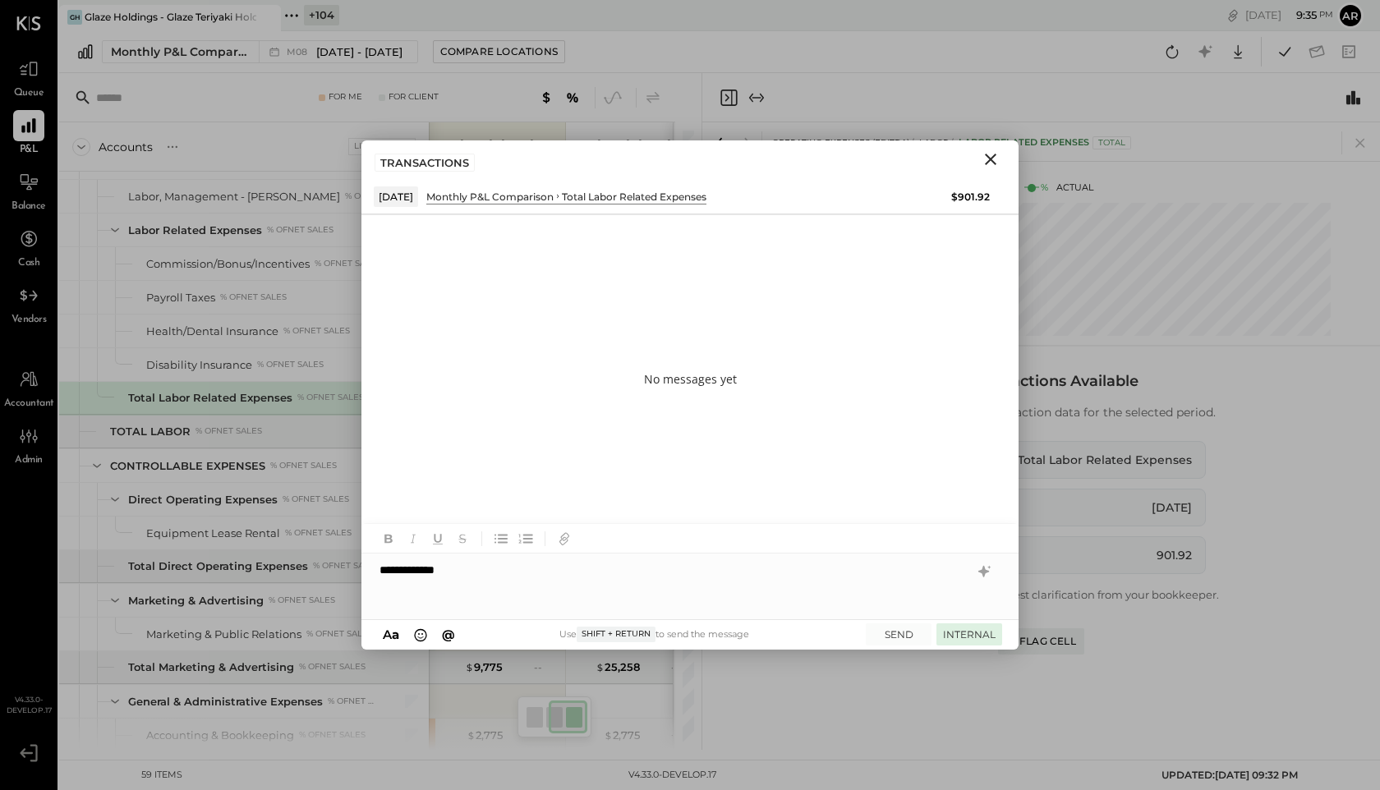
click at [955, 629] on button "INTERNAL" at bounding box center [970, 635] width 66 height 22
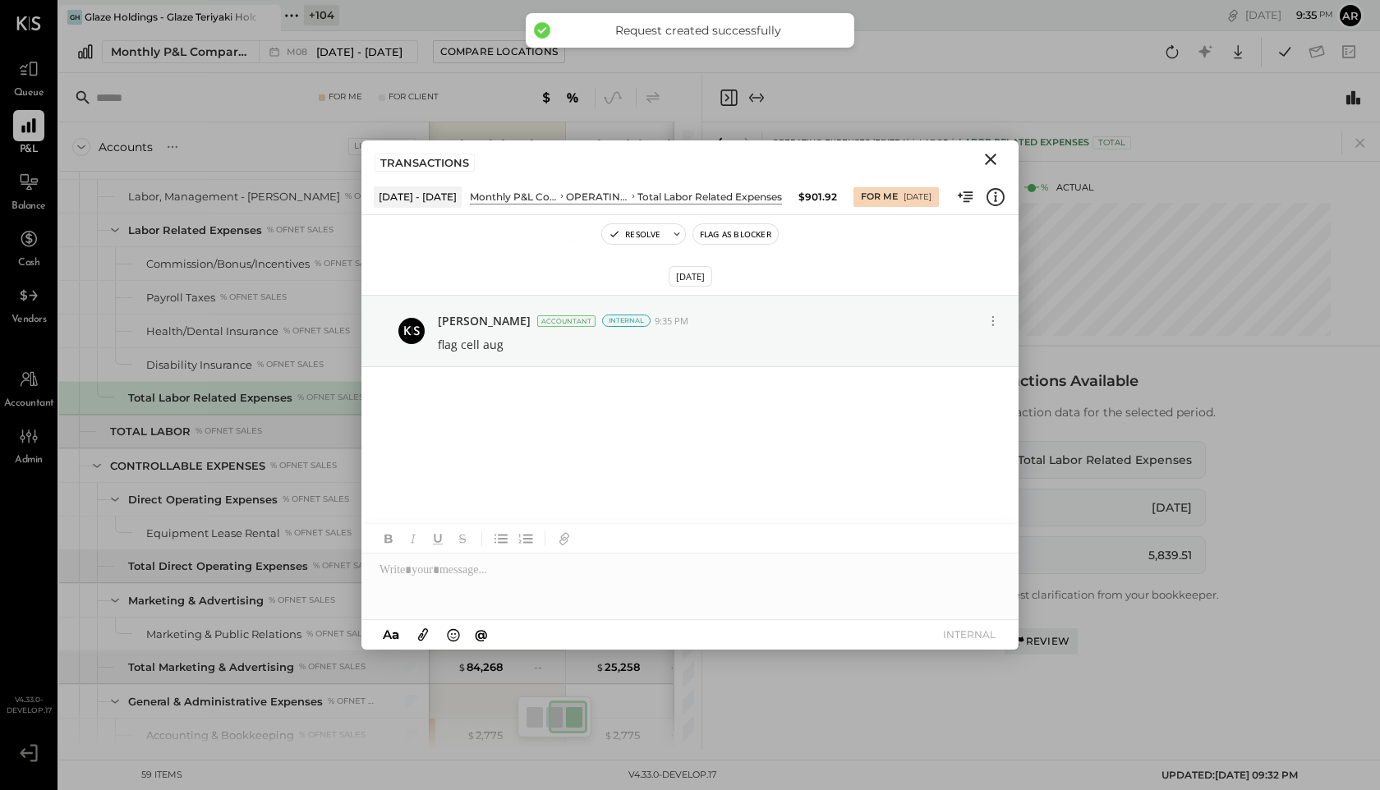
click at [996, 162] on icon "Close" at bounding box center [991, 160] width 20 height 20
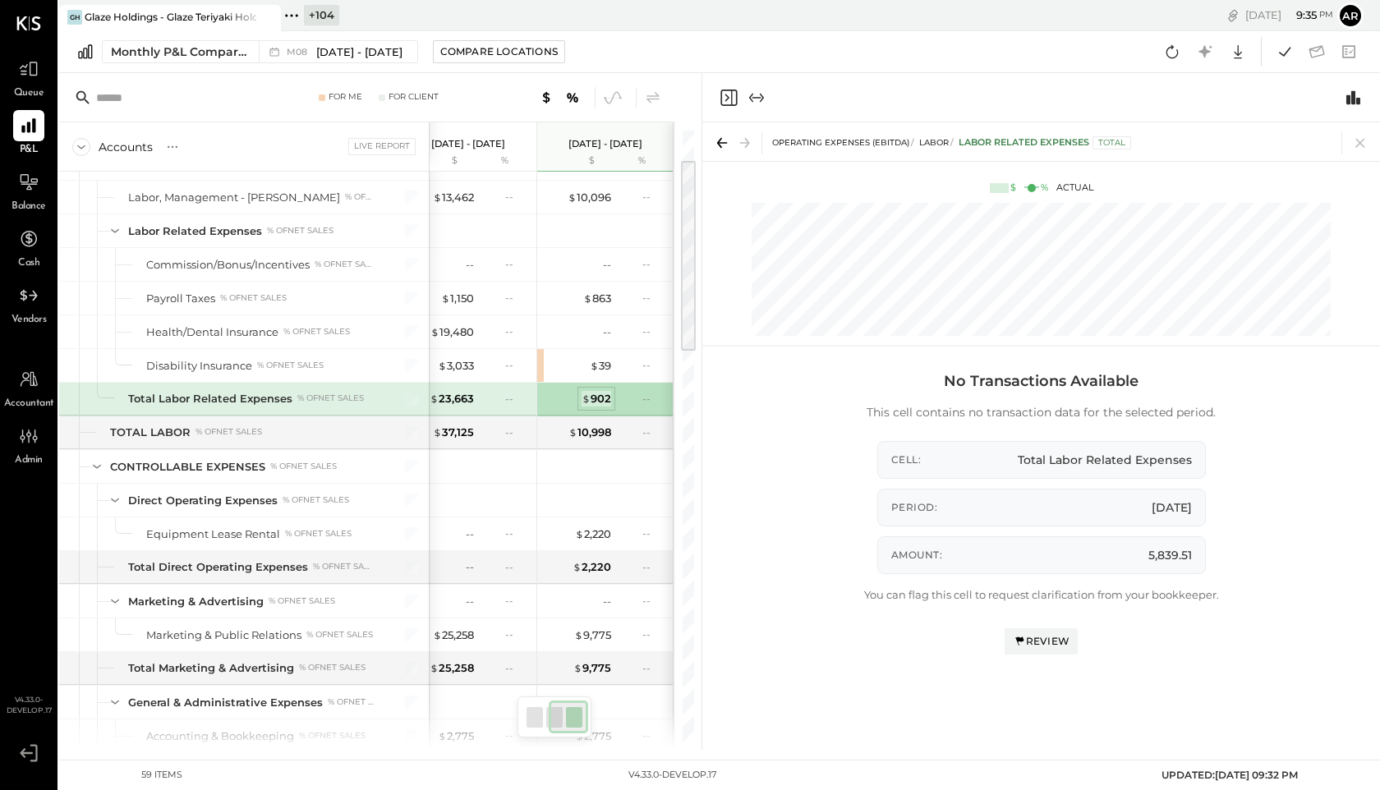
click at [585, 395] on span "$" at bounding box center [586, 398] width 9 height 13
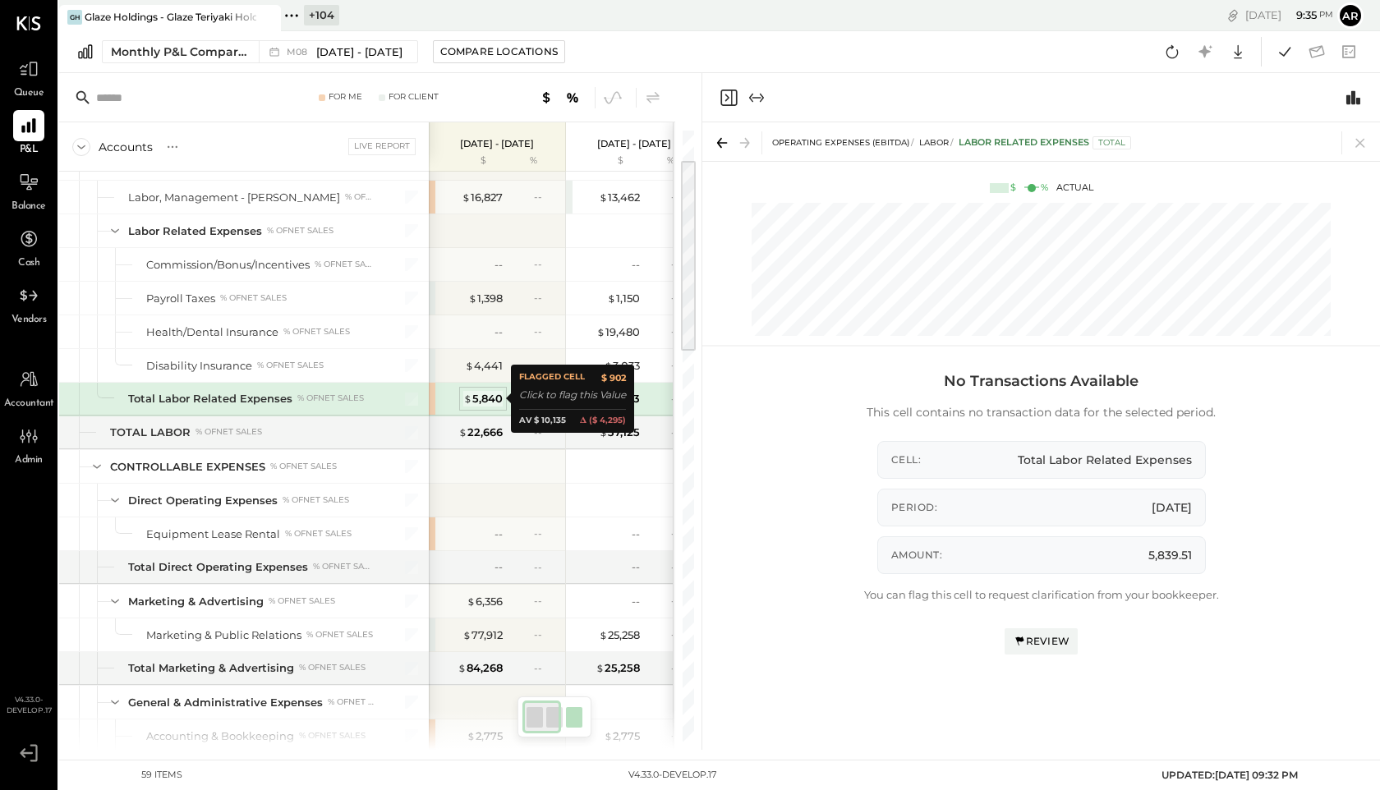
click at [499, 399] on div "$ 5,840" at bounding box center [482, 399] width 39 height 16
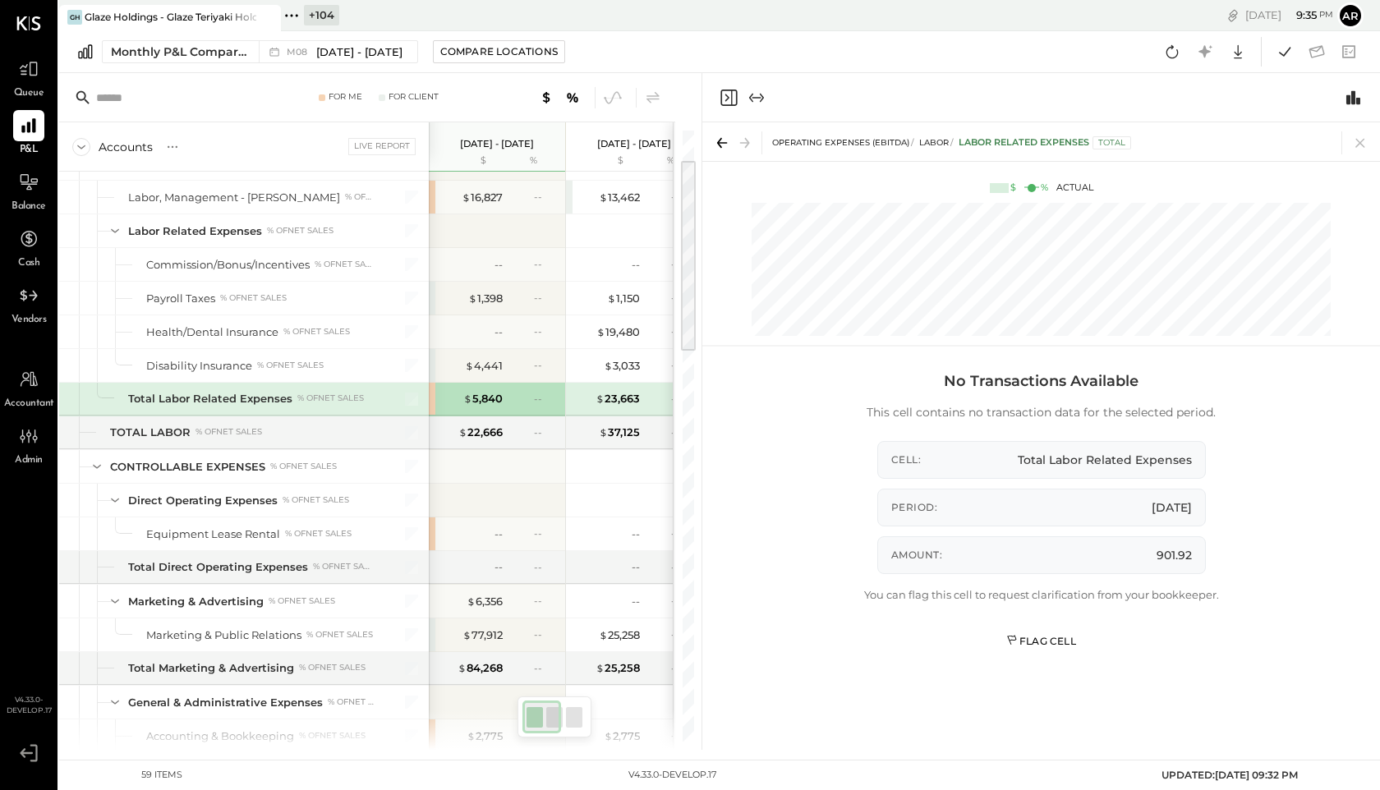
click at [1053, 638] on div "Flag Cell" at bounding box center [1041, 641] width 70 height 14
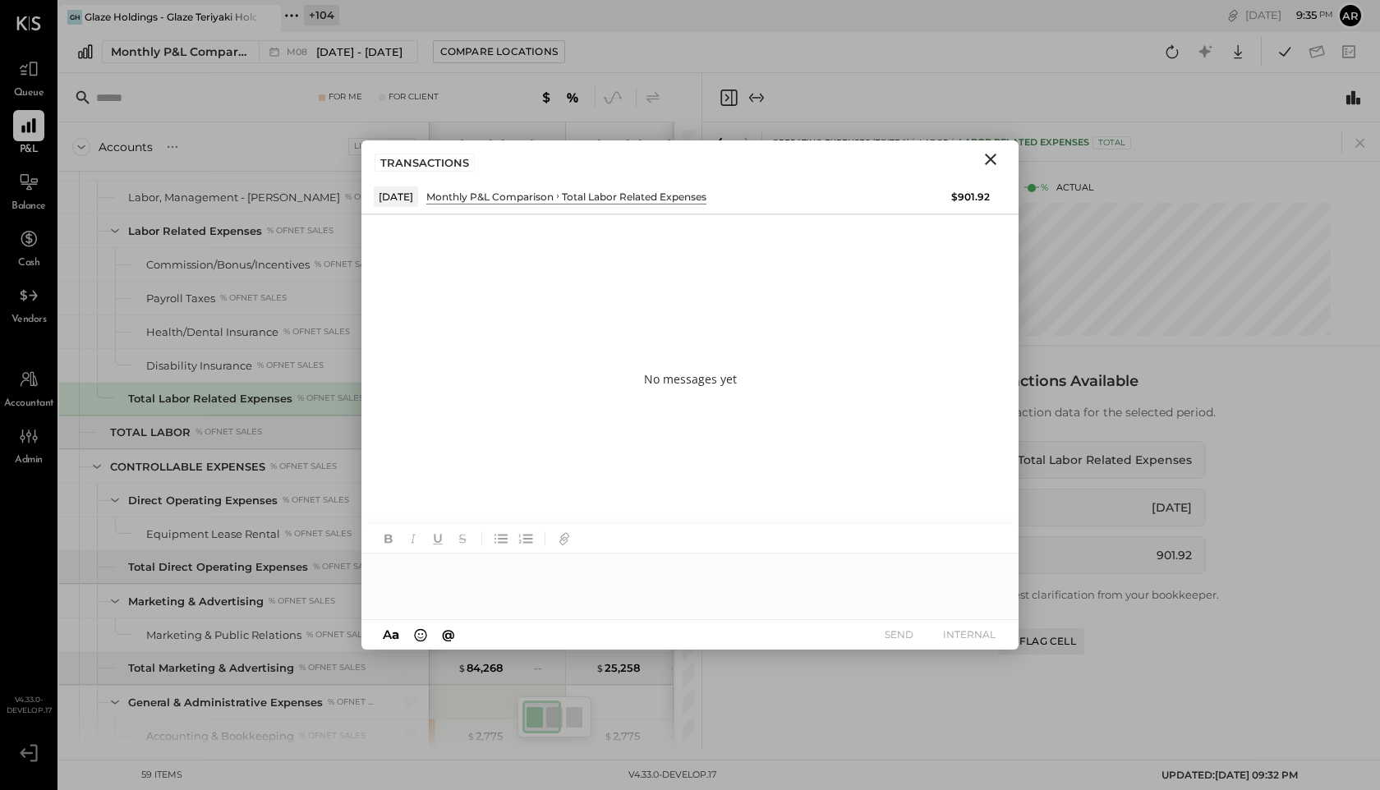
click at [988, 153] on icon "Close" at bounding box center [991, 160] width 20 height 20
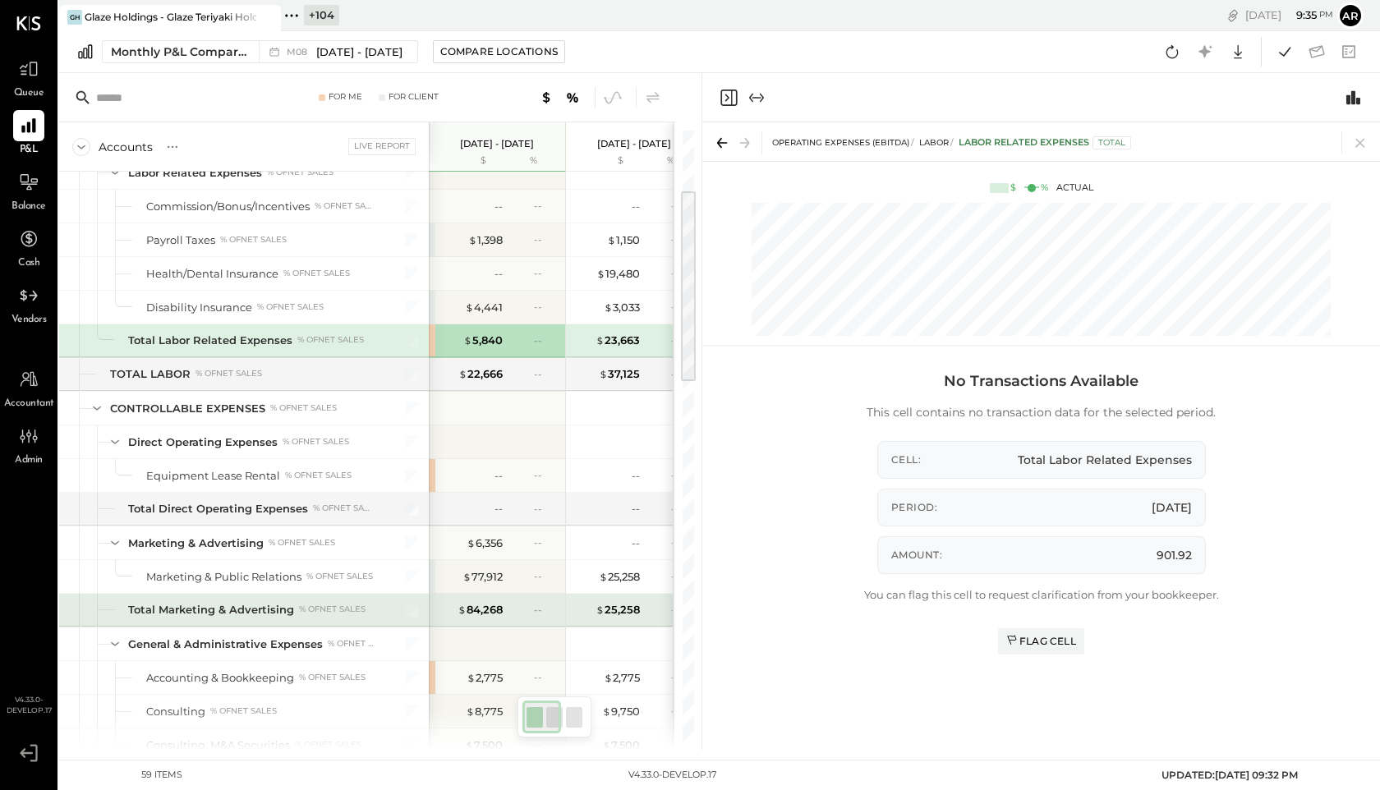
scroll to position [228, 0]
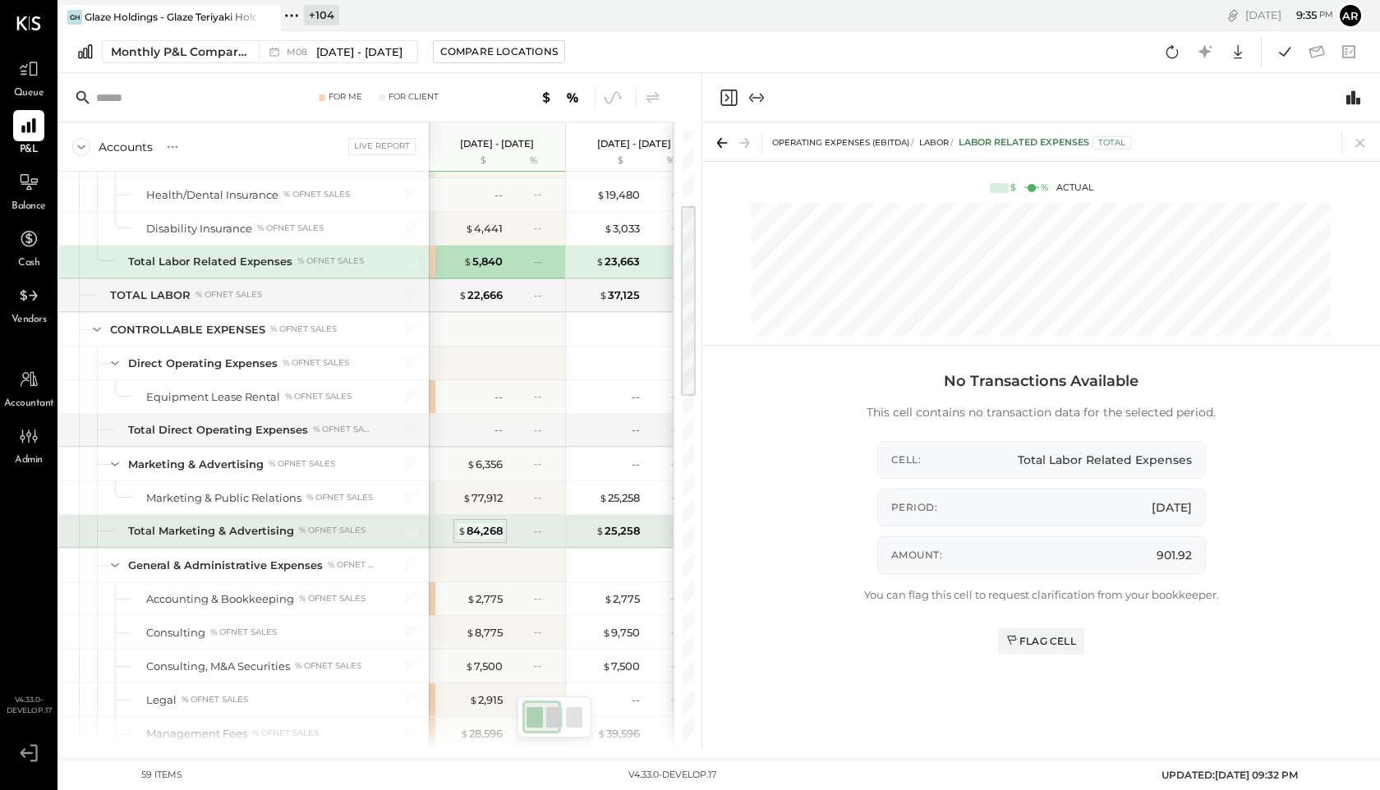
click at [481, 531] on div "$ 84,268" at bounding box center [480, 531] width 45 height 16
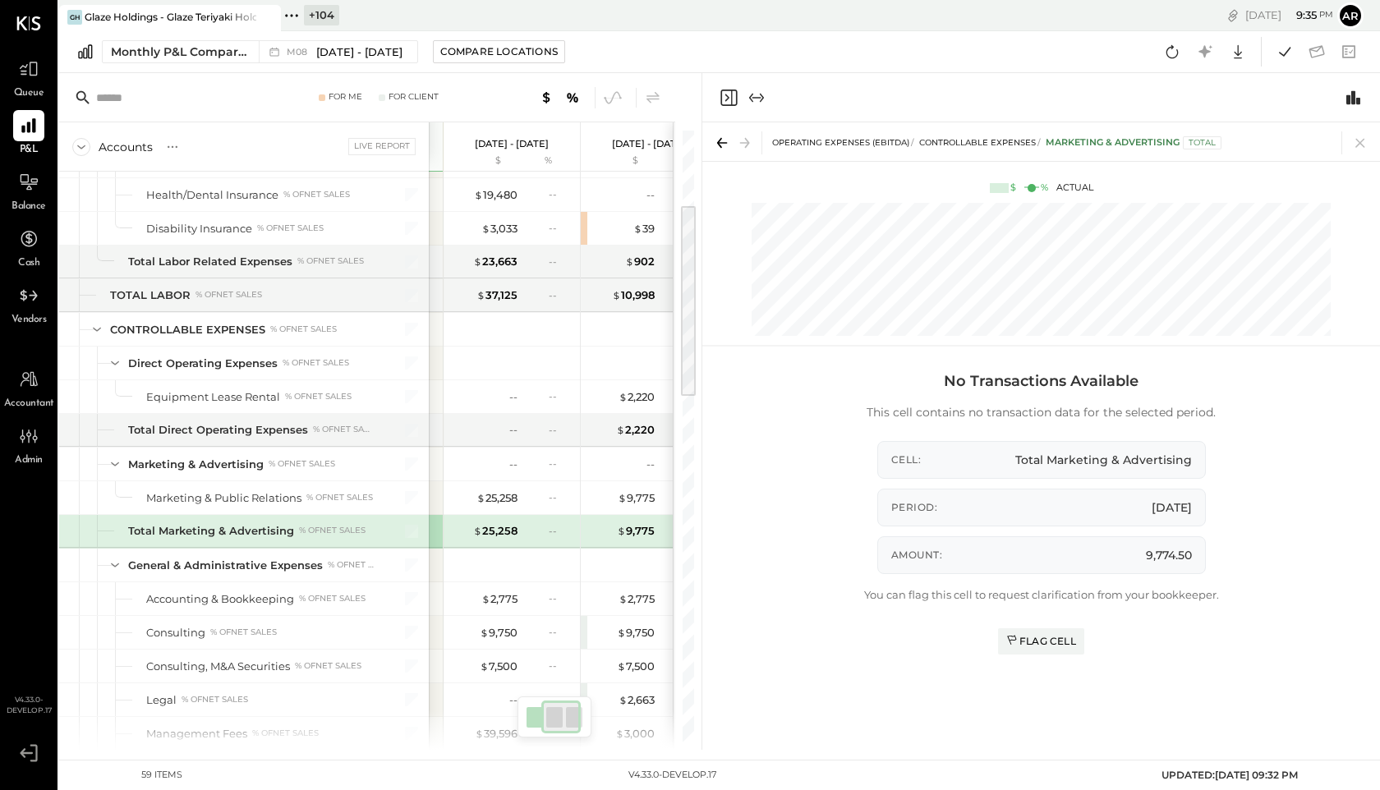
scroll to position [228, 0]
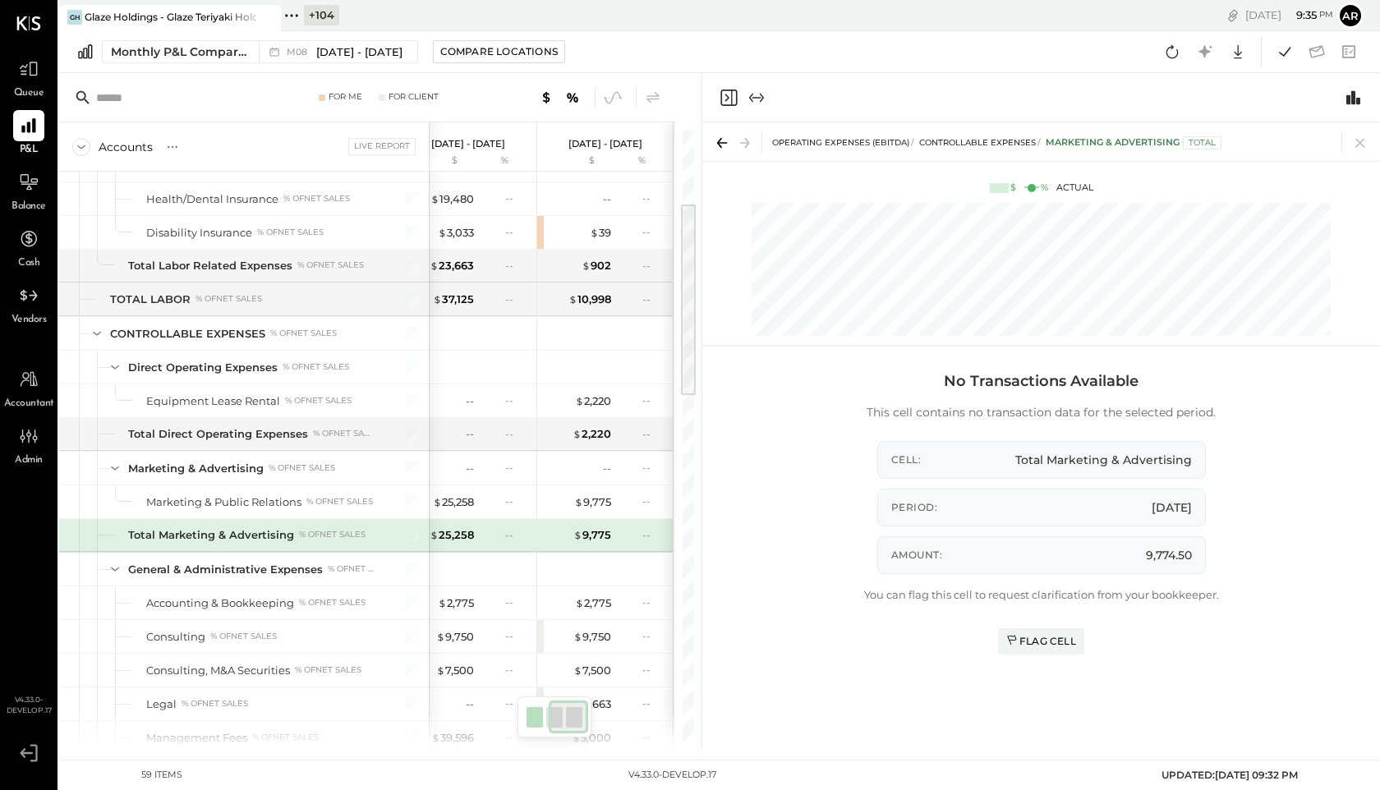
click at [627, 532] on div "--" at bounding box center [641, 535] width 53 height 14
click at [503, 533] on div "--" at bounding box center [504, 534] width 53 height 14
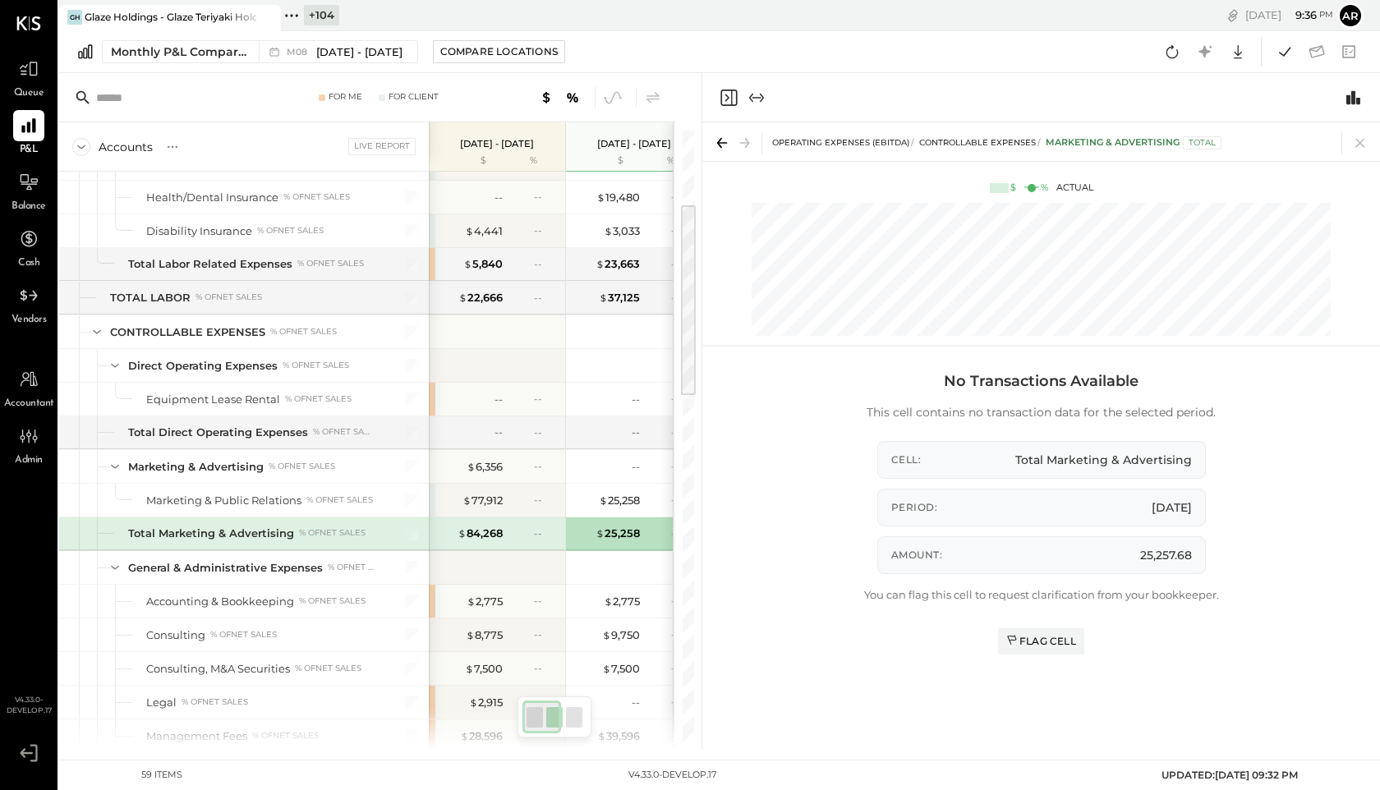
click at [448, 527] on div "$ 84,268" at bounding box center [470, 534] width 66 height 16
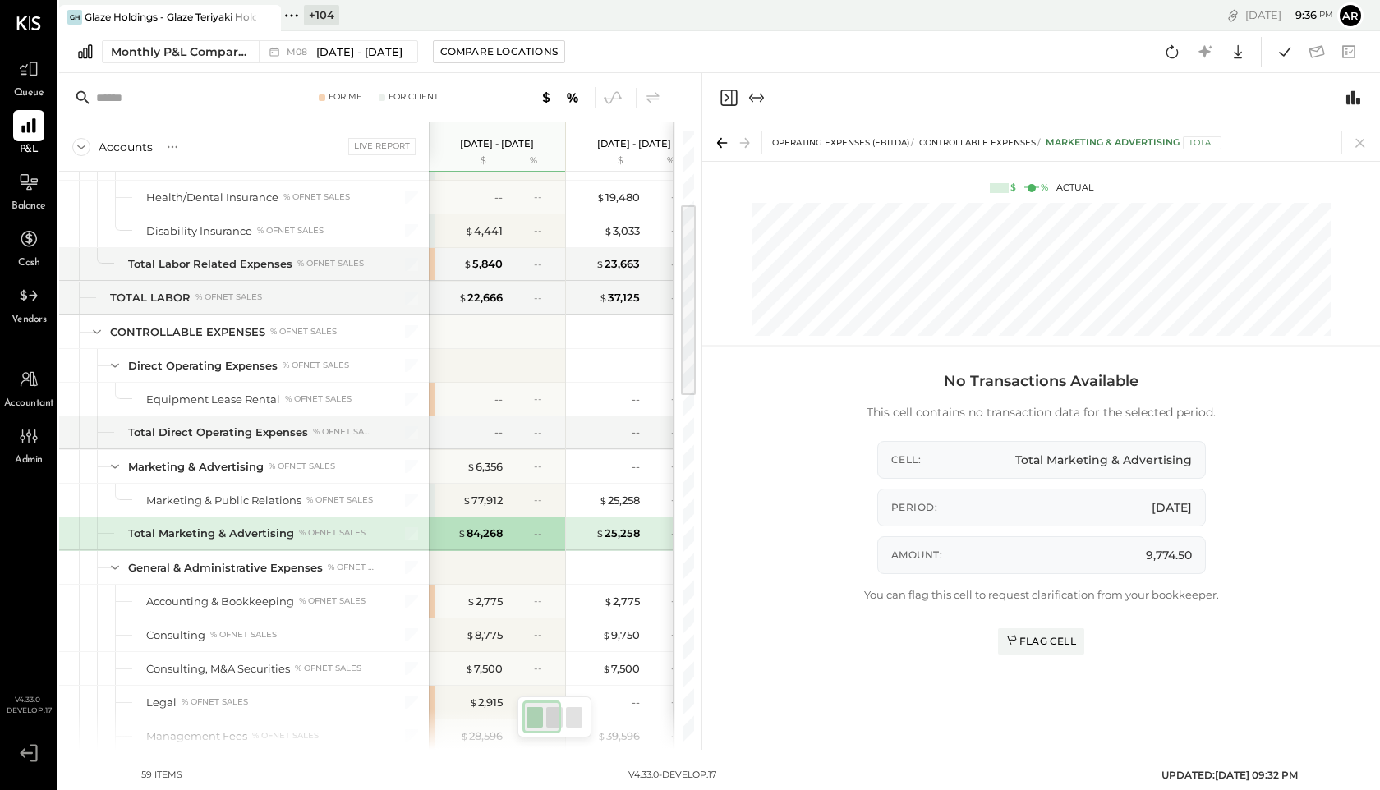
click at [593, 531] on div "$ 25,258" at bounding box center [607, 534] width 66 height 16
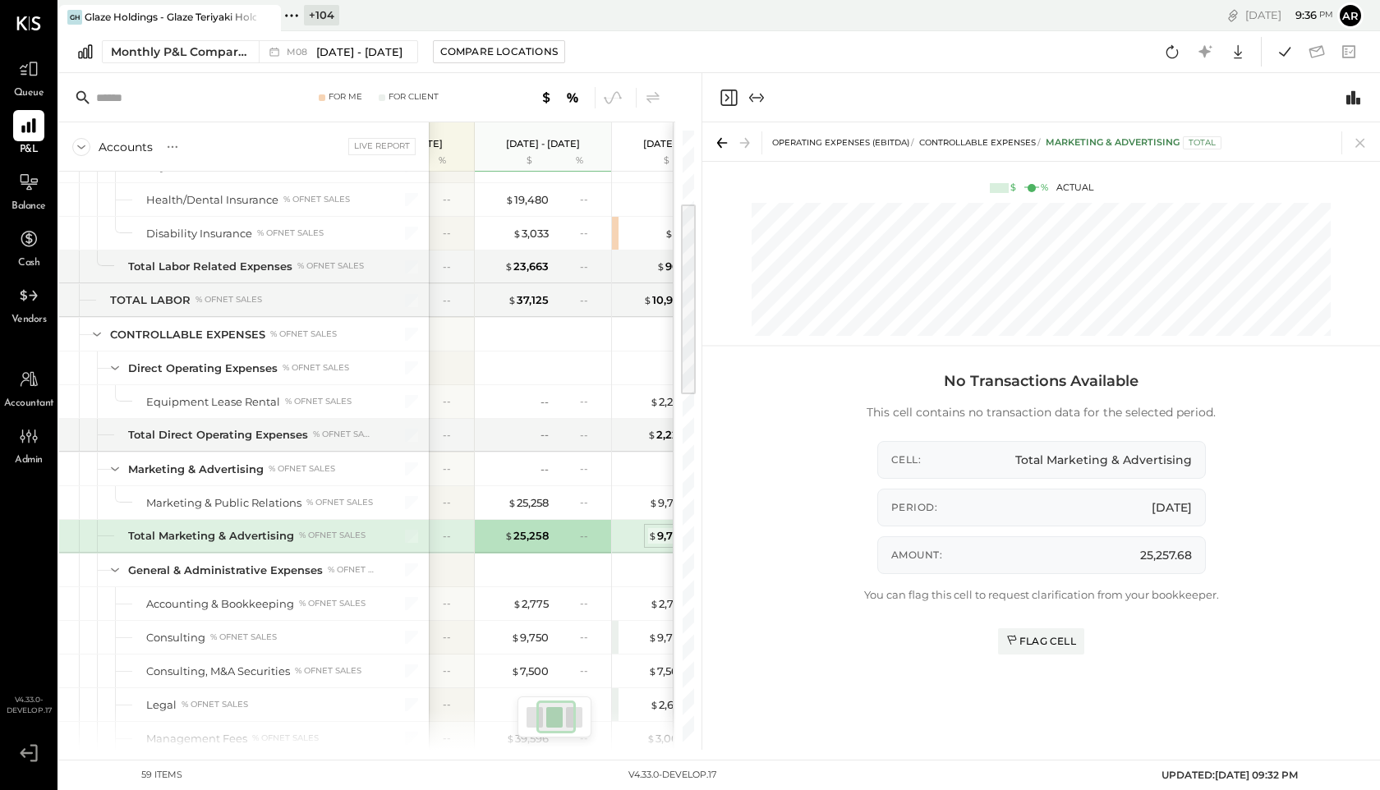
click at [665, 532] on div "$ 9,775" at bounding box center [667, 536] width 38 height 16
click at [550, 539] on div "$ 25,258 --" at bounding box center [544, 536] width 123 height 33
click at [455, 528] on div "$ 84,268 --" at bounding box center [407, 536] width 123 height 33
click at [653, 98] on icon at bounding box center [653, 97] width 13 height 12
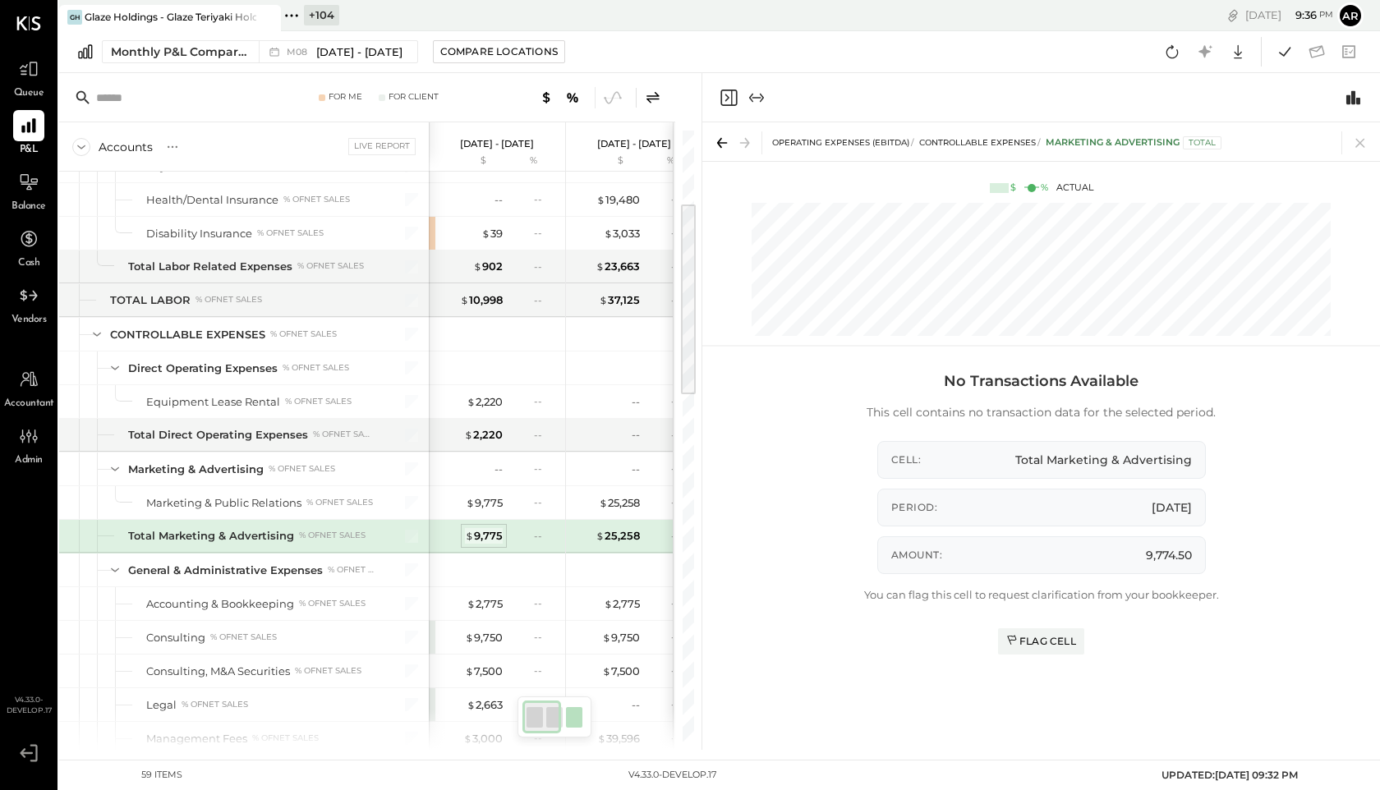
click at [493, 533] on div "$ 9,775" at bounding box center [484, 536] width 38 height 16
click at [612, 527] on div "$ 25,258 --" at bounding box center [635, 536] width 123 height 33
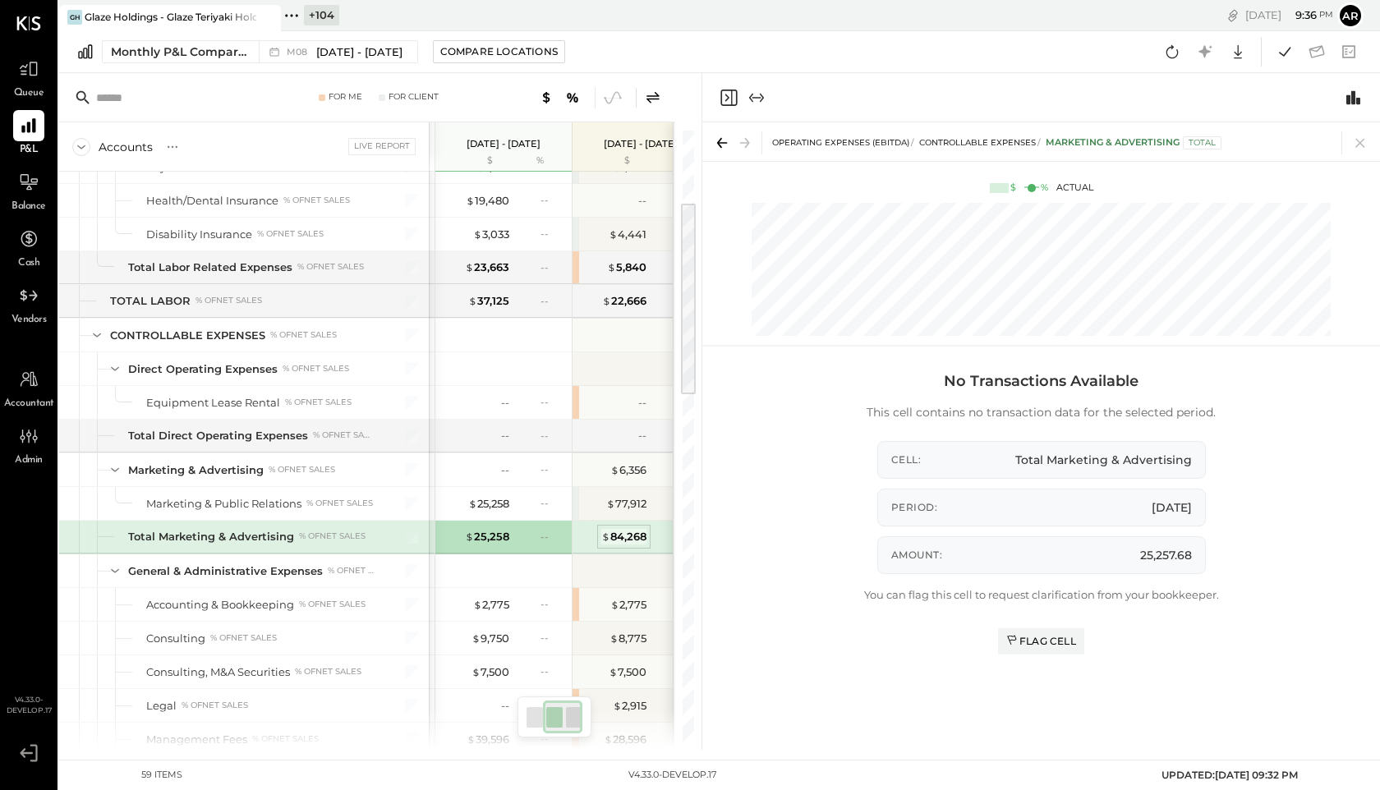
click at [628, 529] on div "$ 84,268" at bounding box center [623, 537] width 45 height 16
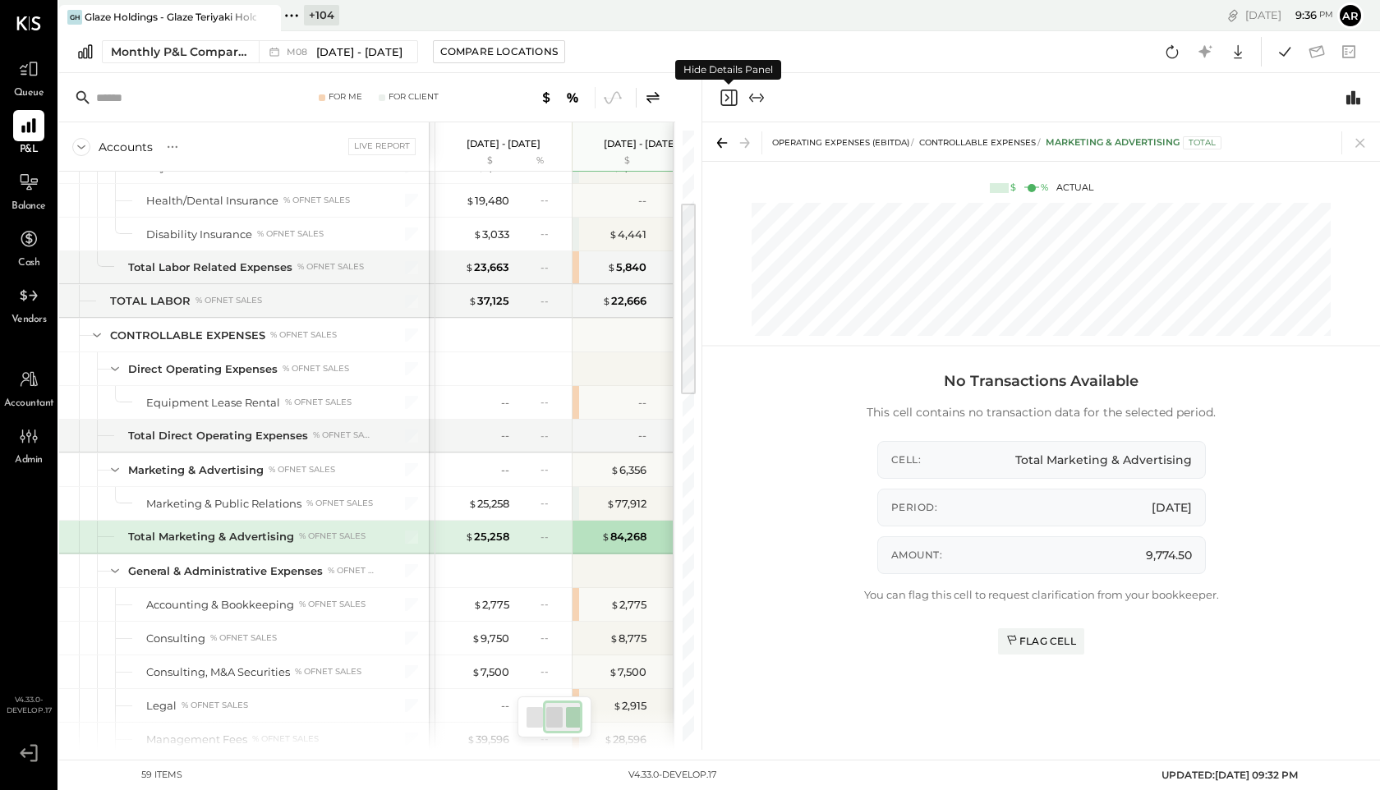
click at [728, 97] on icon "Close panel" at bounding box center [727, 97] width 4 height 7
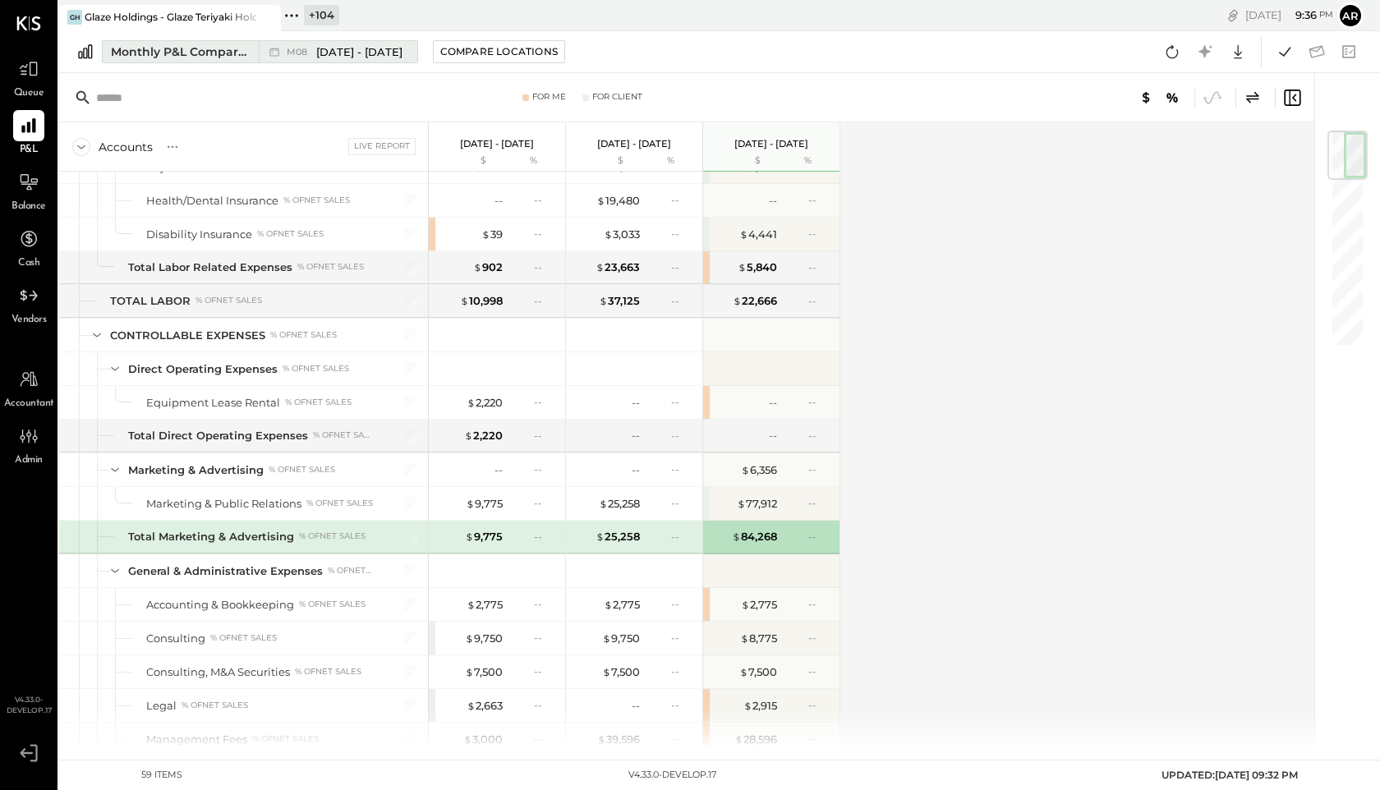
click at [329, 61] on div "M08 [DATE] - [DATE]" at bounding box center [334, 51] width 150 height 21
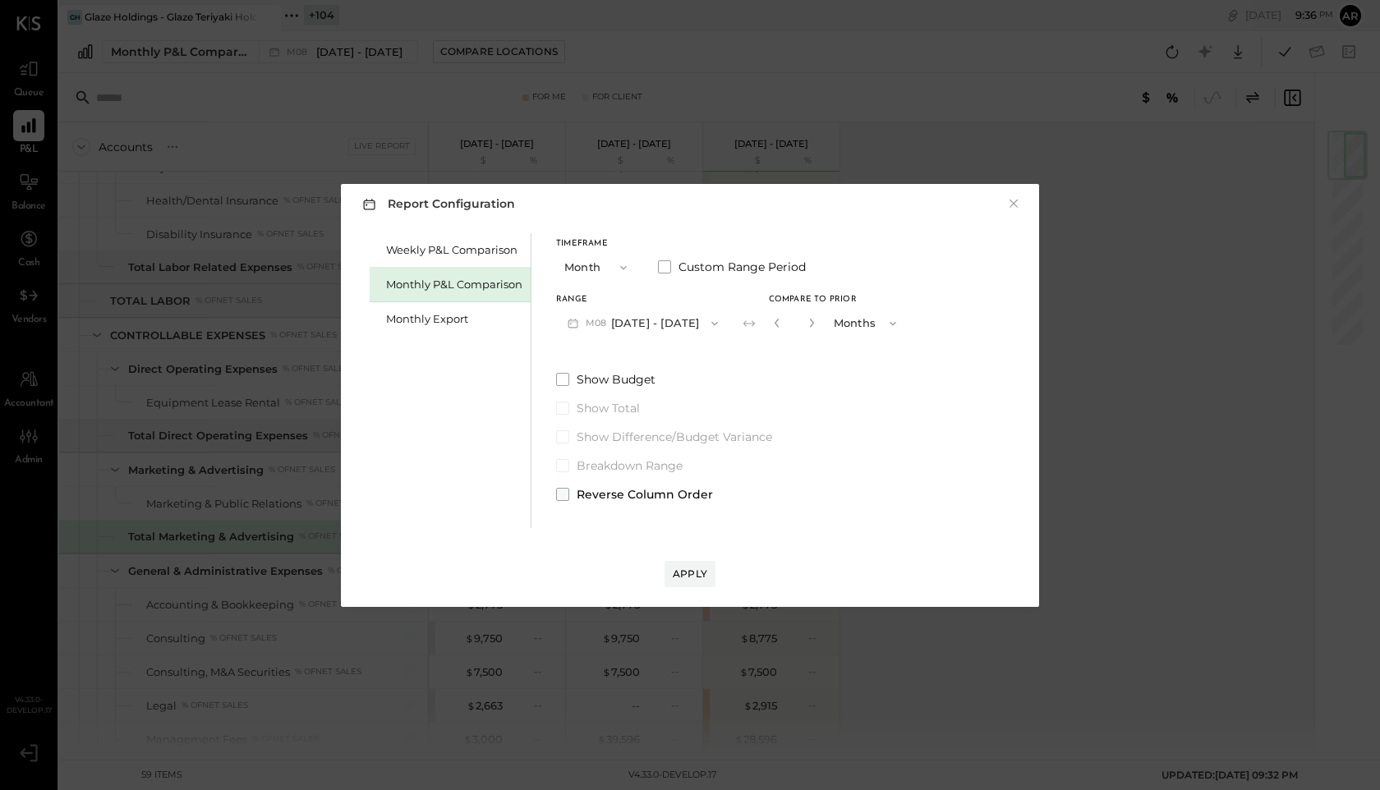
click at [567, 494] on span at bounding box center [562, 494] width 13 height 13
click at [693, 574] on div "Apply" at bounding box center [690, 574] width 35 height 14
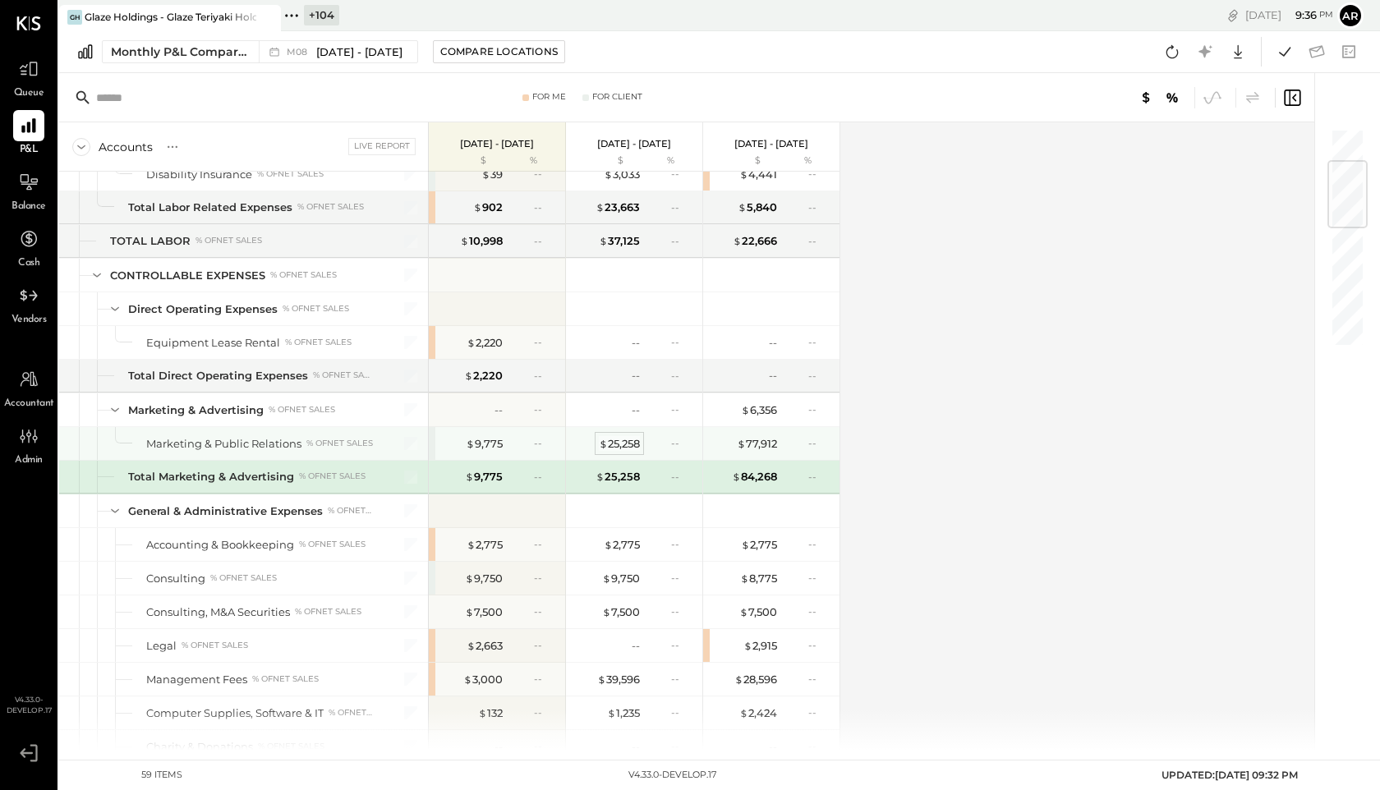
click at [626, 444] on div "$ 25,258" at bounding box center [619, 444] width 41 height 16
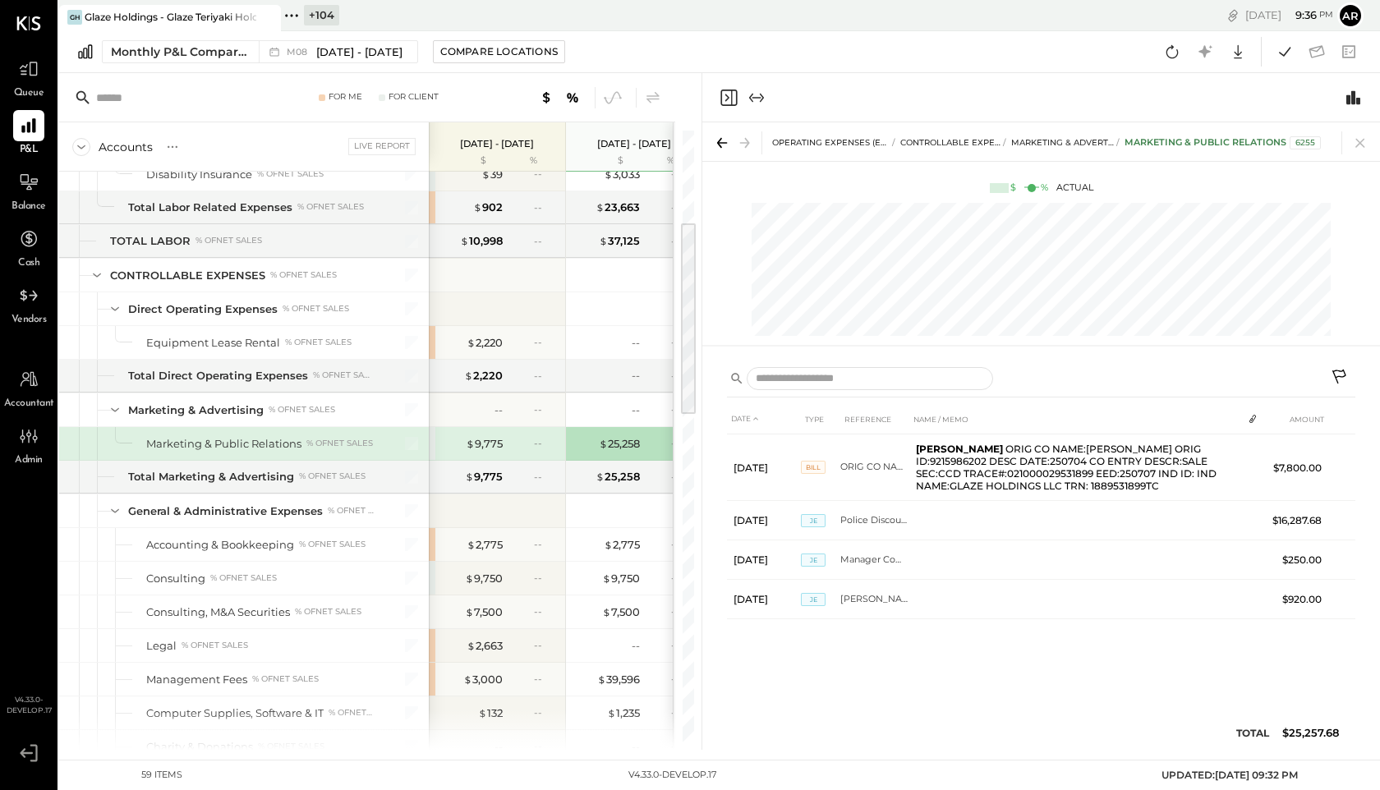
click at [507, 438] on div "--" at bounding box center [533, 443] width 53 height 14
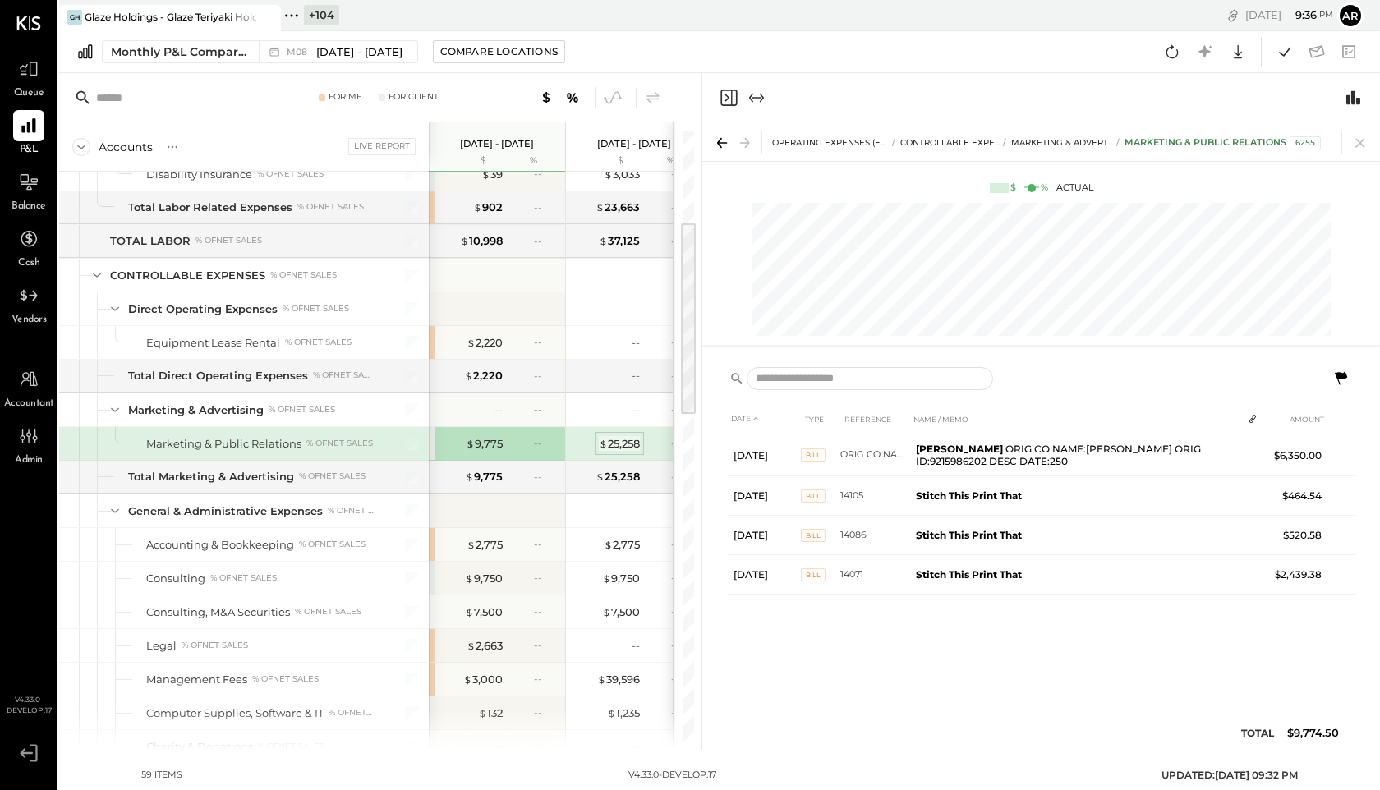
click at [599, 439] on div "$ 25,258" at bounding box center [619, 444] width 41 height 16
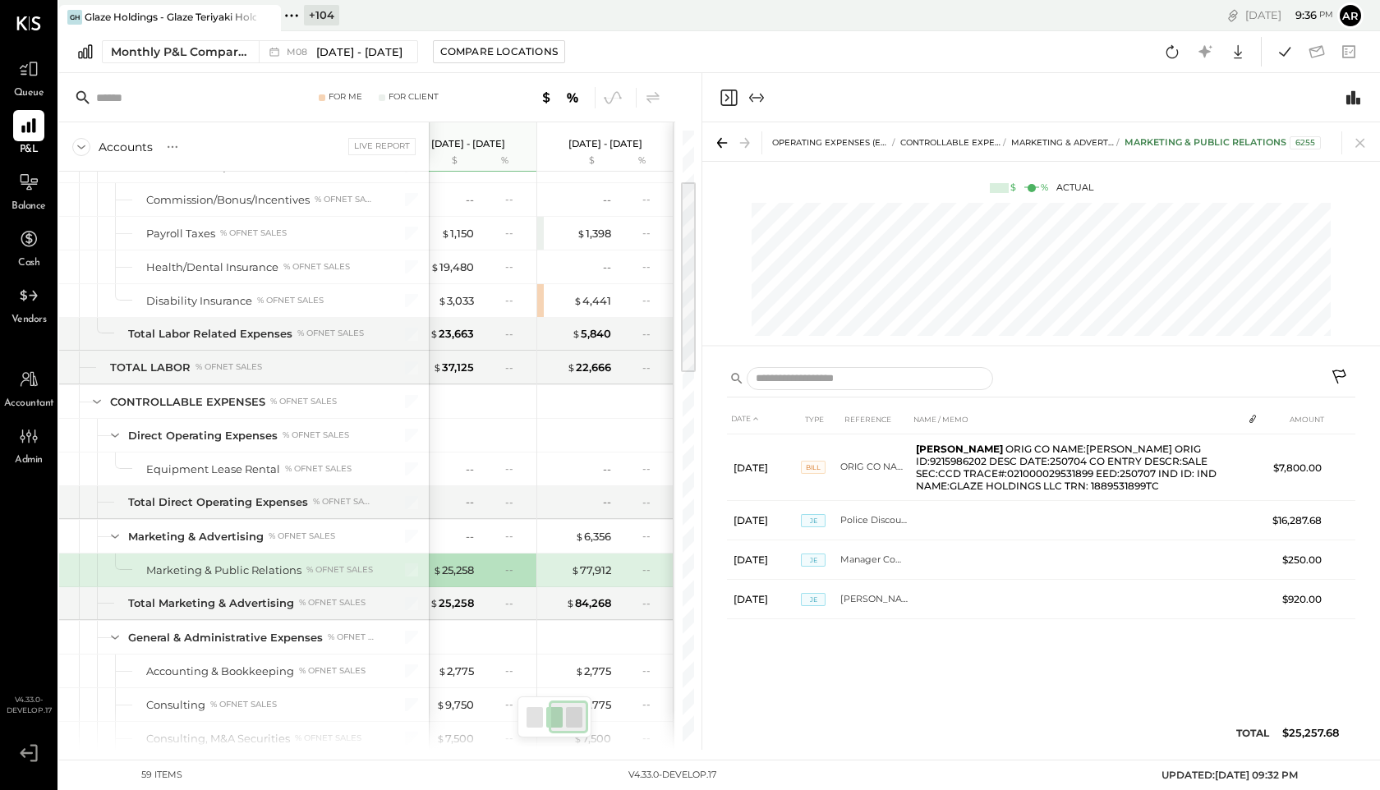
click at [631, 572] on div "--" at bounding box center [641, 570] width 53 height 14
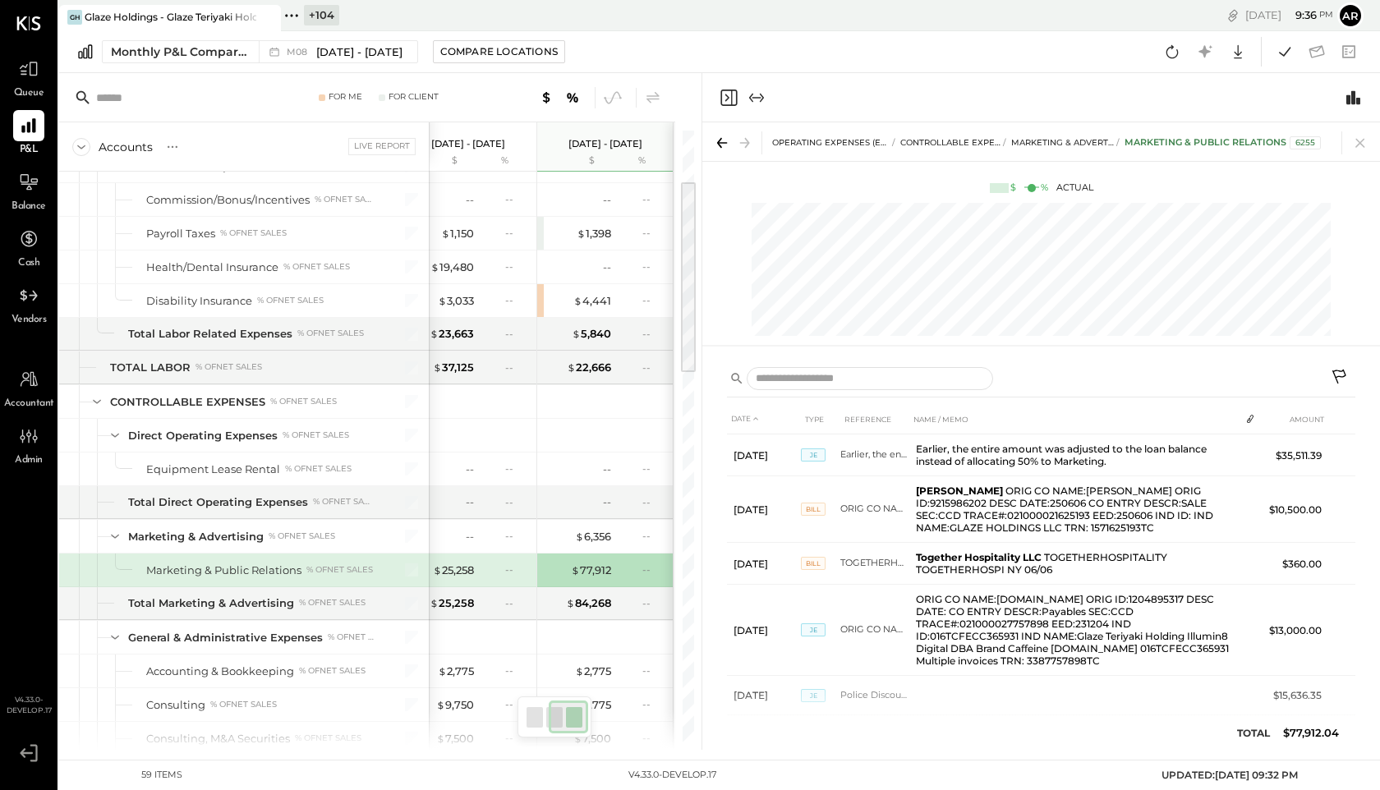
click at [1348, 380] on icon at bounding box center [1341, 379] width 20 height 20
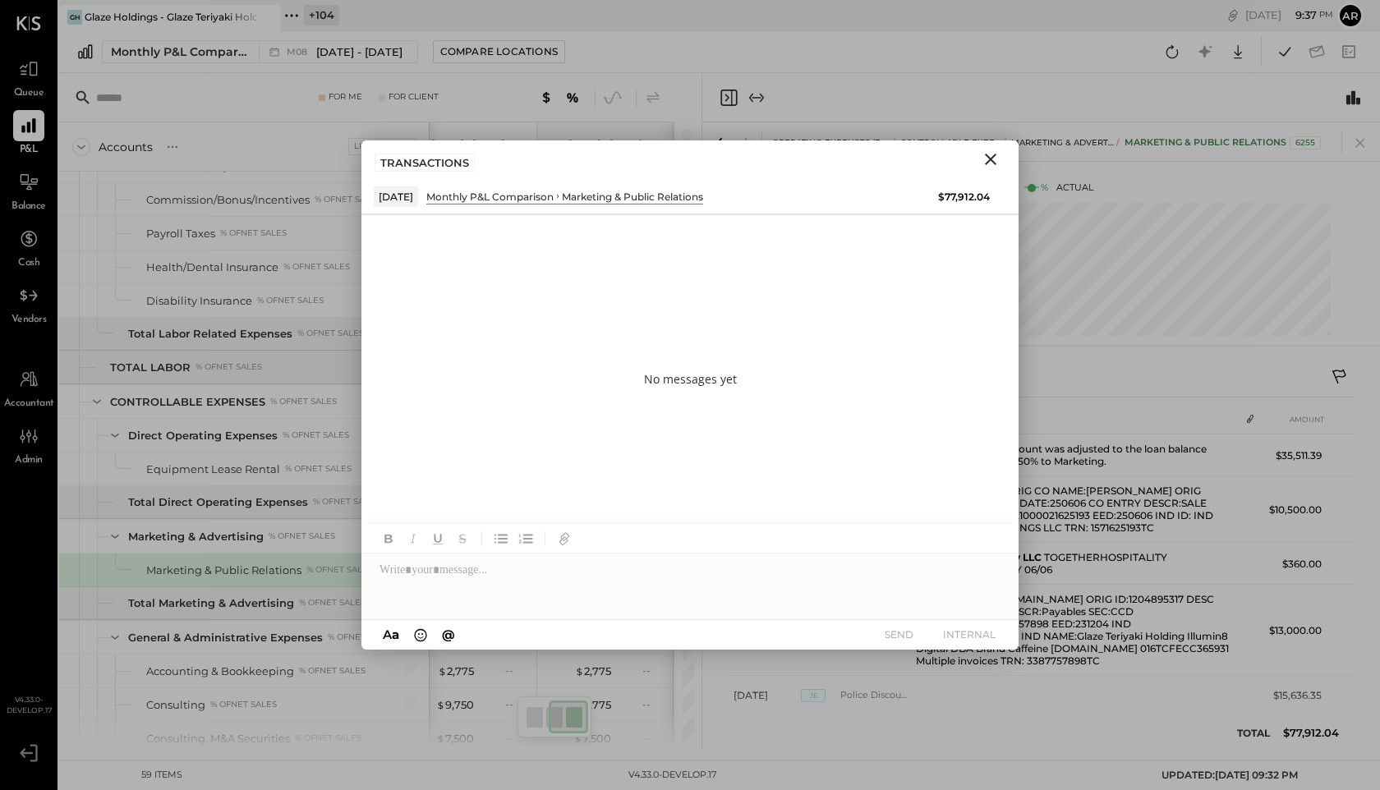
click at [991, 152] on icon "Close" at bounding box center [991, 160] width 20 height 20
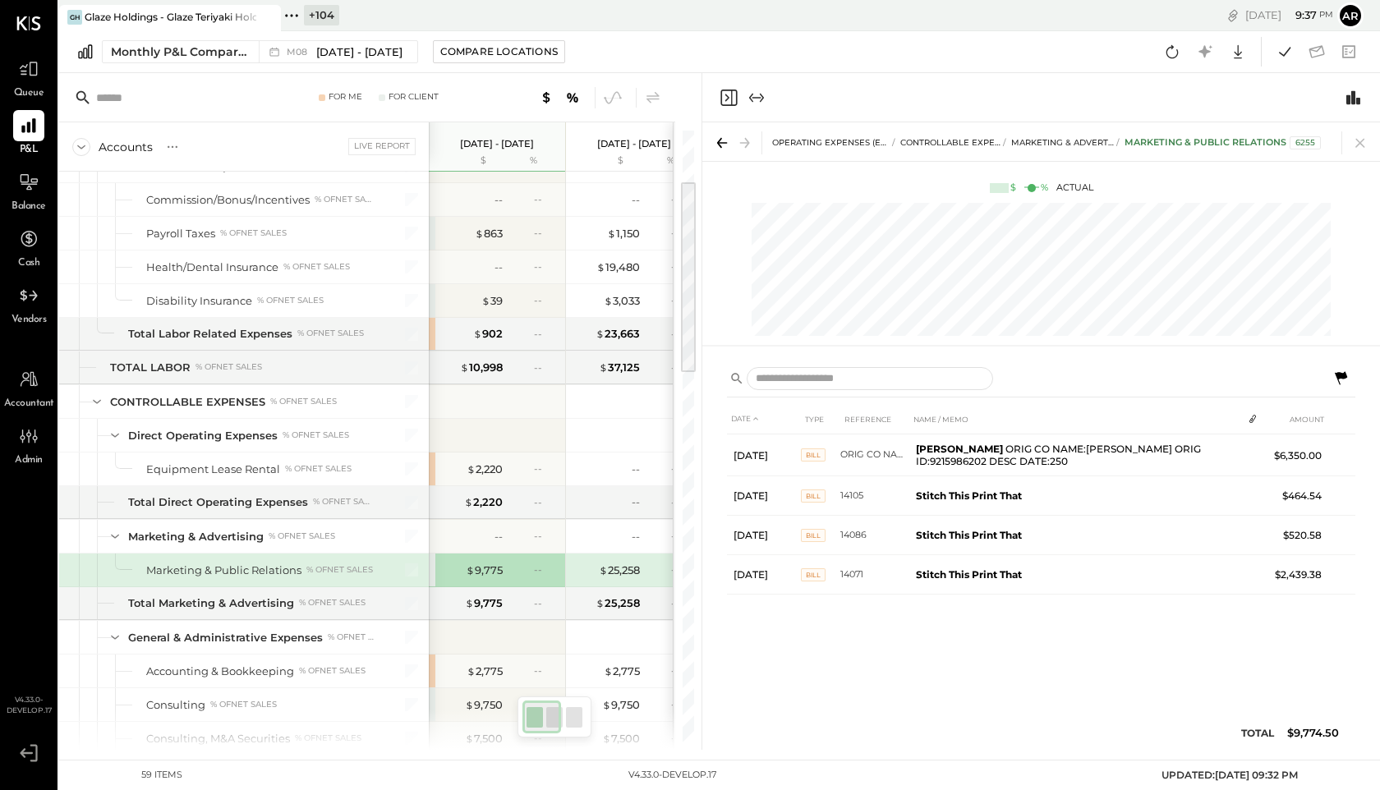
click at [1337, 378] on icon at bounding box center [1341, 379] width 20 height 20
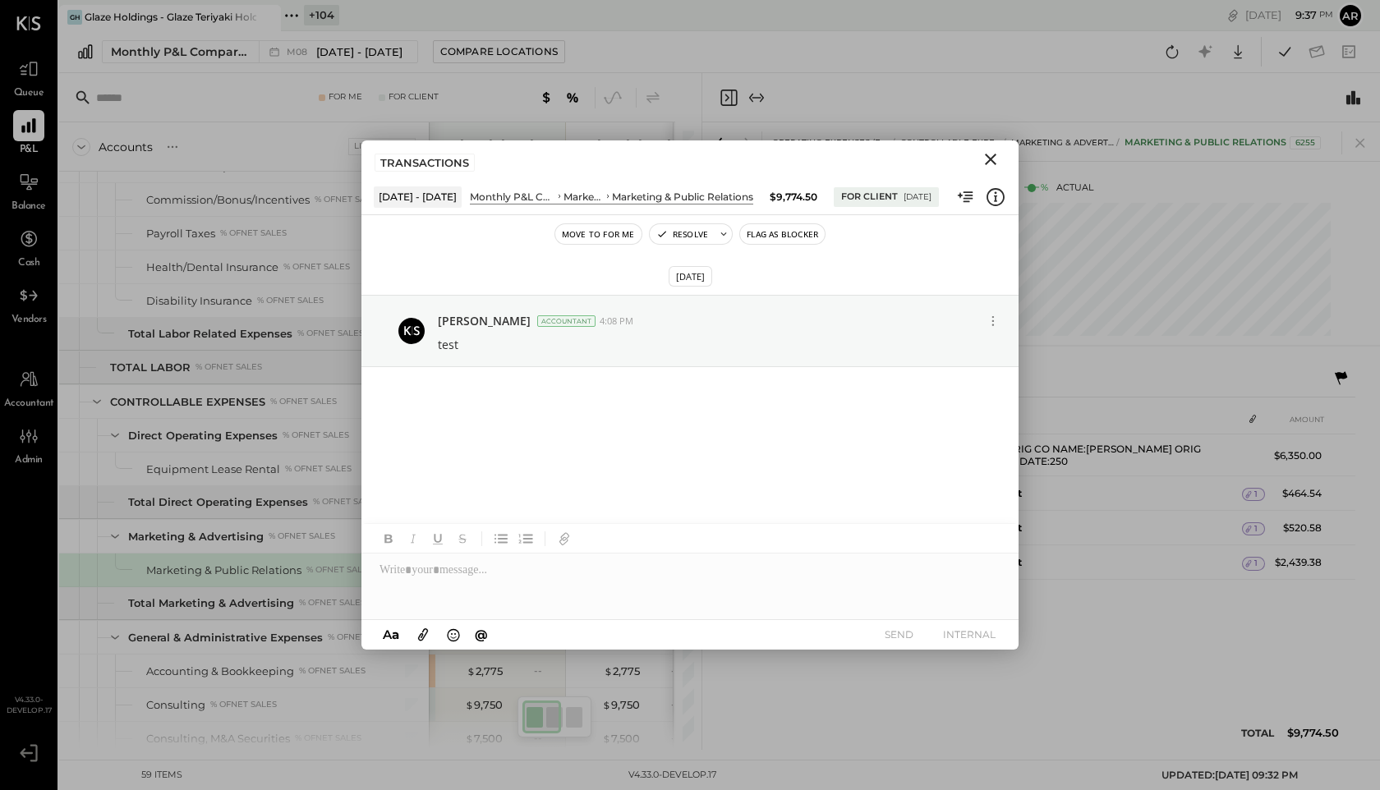
click at [987, 159] on icon "Close" at bounding box center [991, 160] width 20 height 20
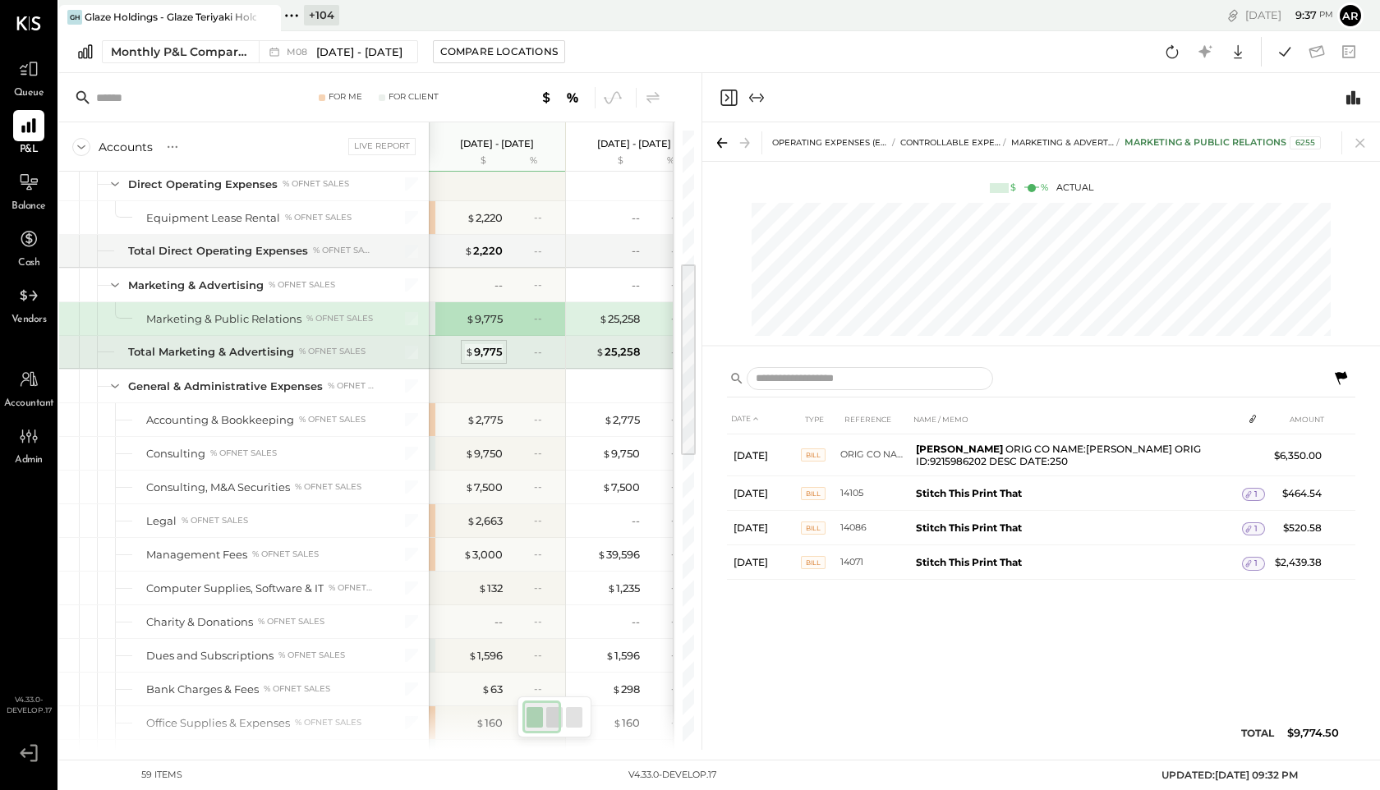
click at [477, 349] on div "$ 9,775" at bounding box center [484, 352] width 38 height 16
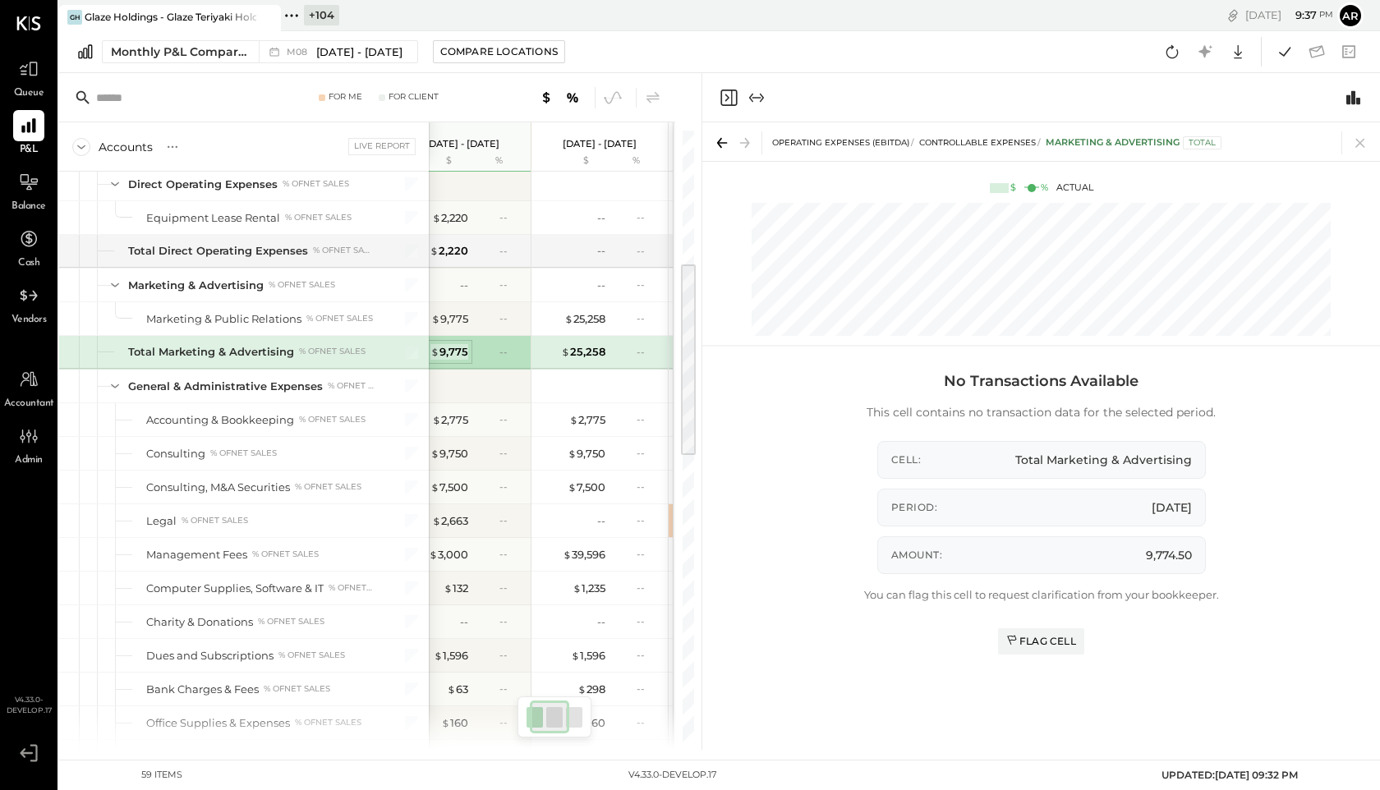
scroll to position [0, 52]
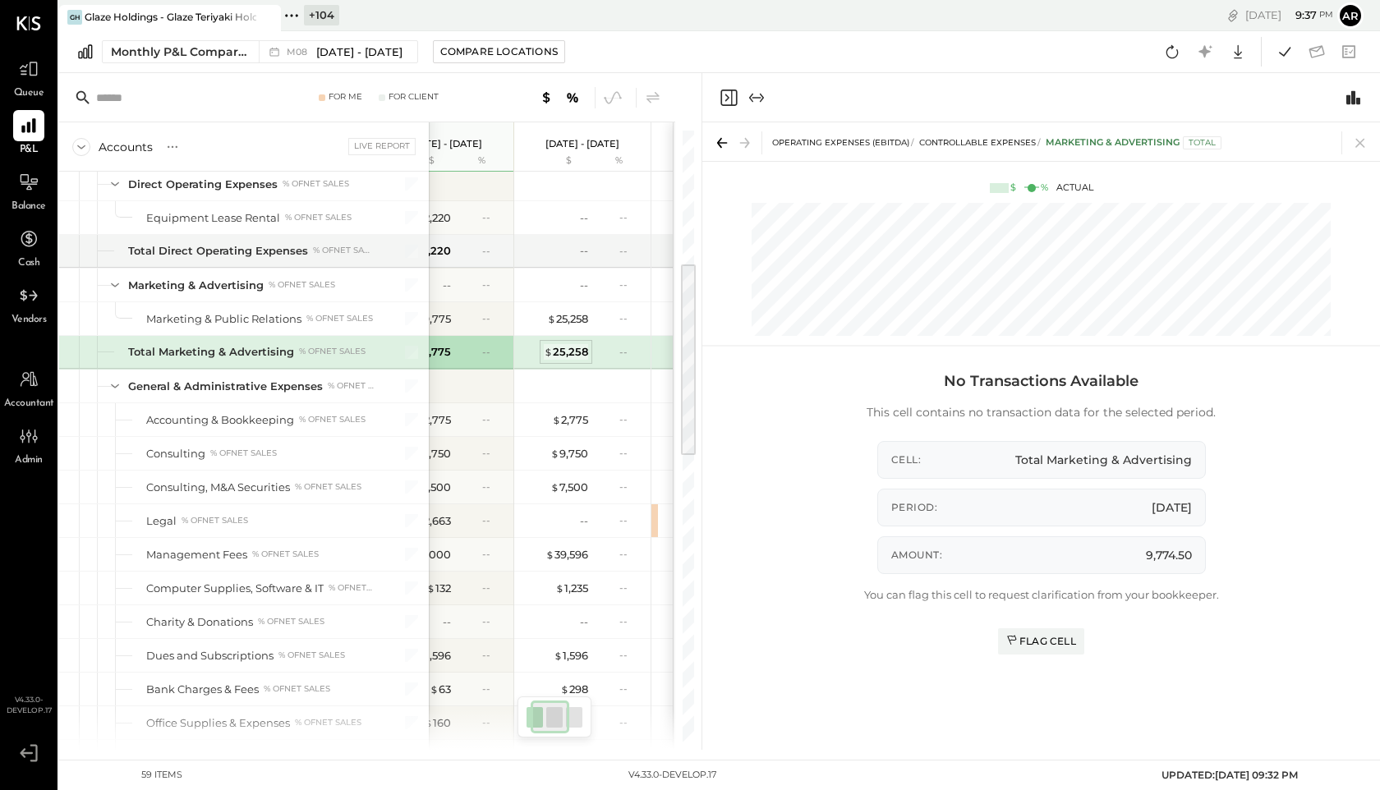
click at [570, 351] on div "$ 25,258" at bounding box center [566, 352] width 44 height 16
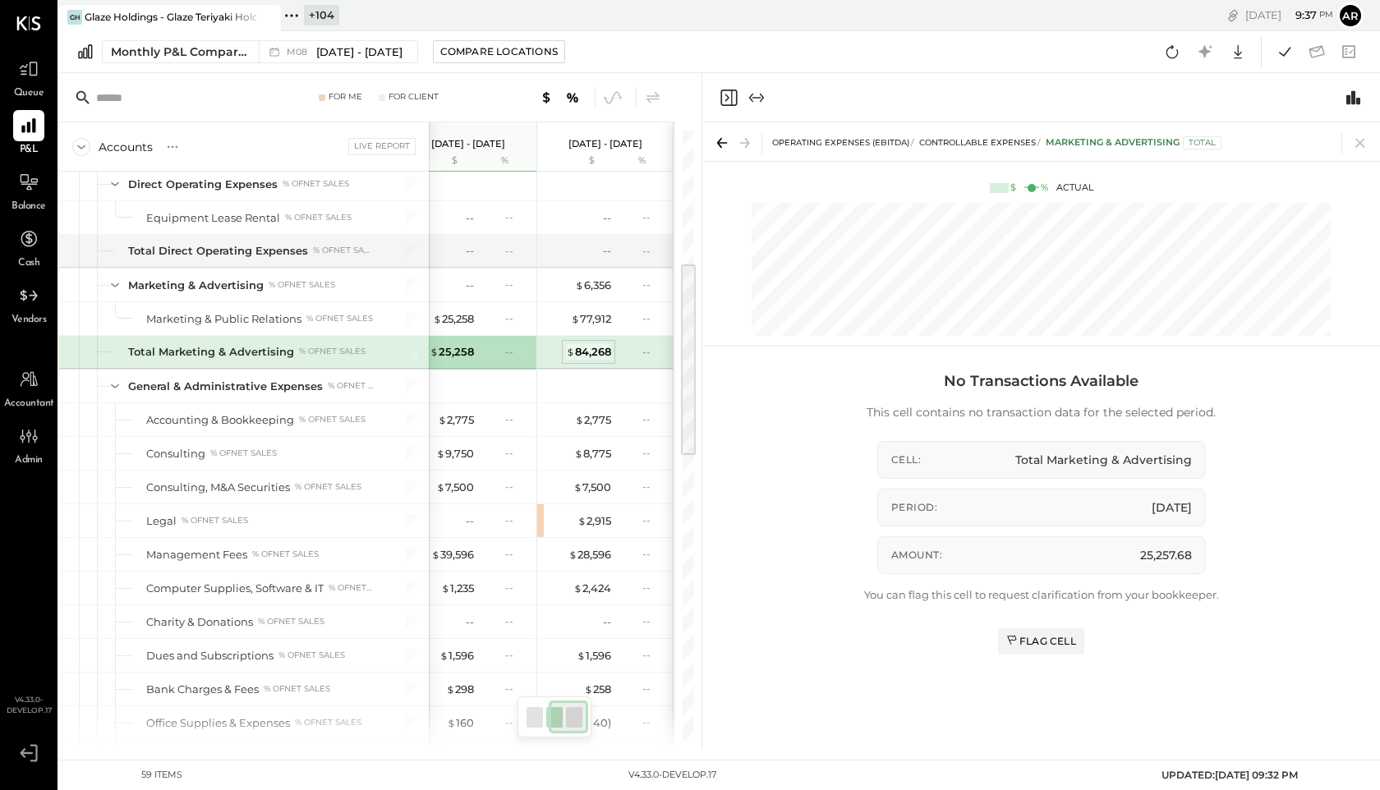
click at [582, 353] on div "$ 84,268" at bounding box center [588, 352] width 45 height 16
click at [655, 99] on icon at bounding box center [653, 98] width 20 height 20
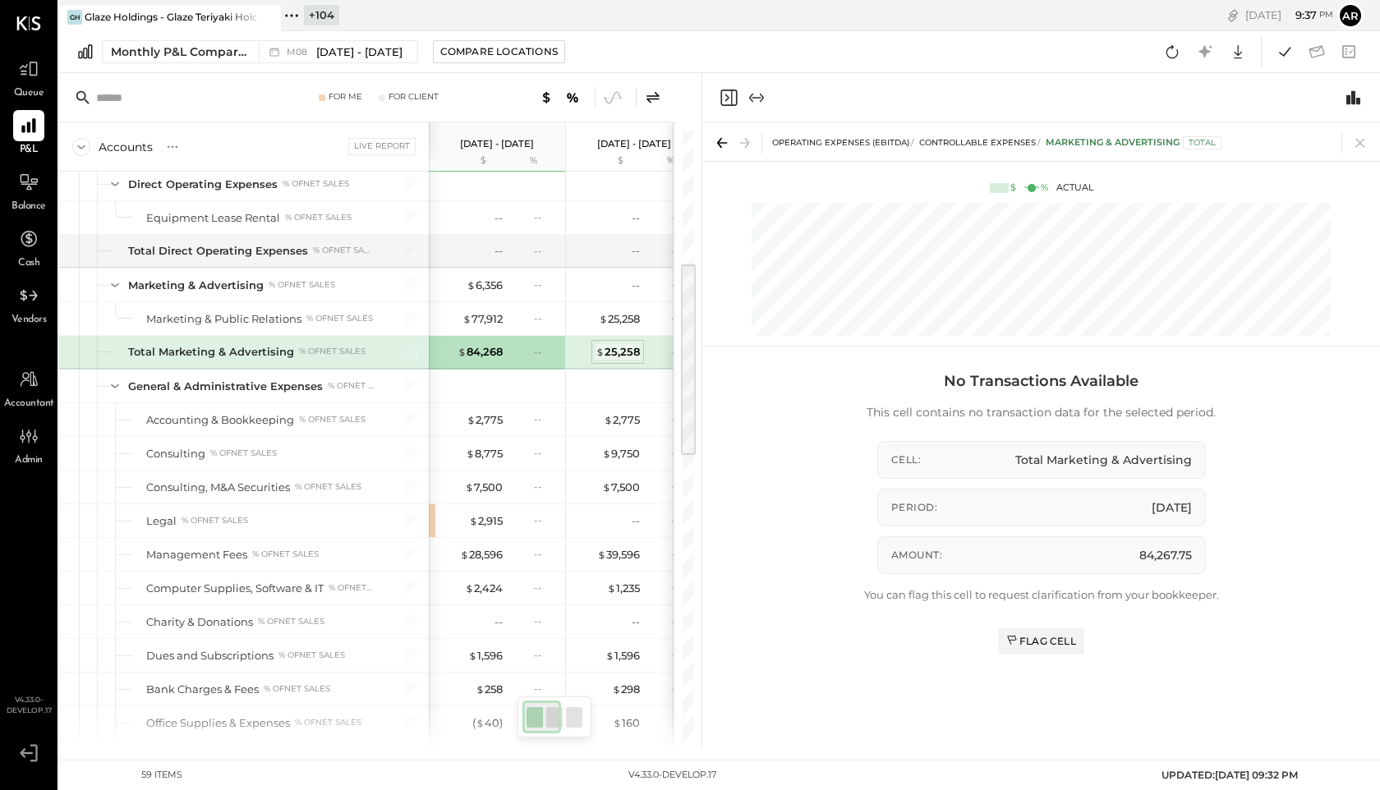
click at [611, 349] on div "$ 25,258" at bounding box center [618, 352] width 44 height 16
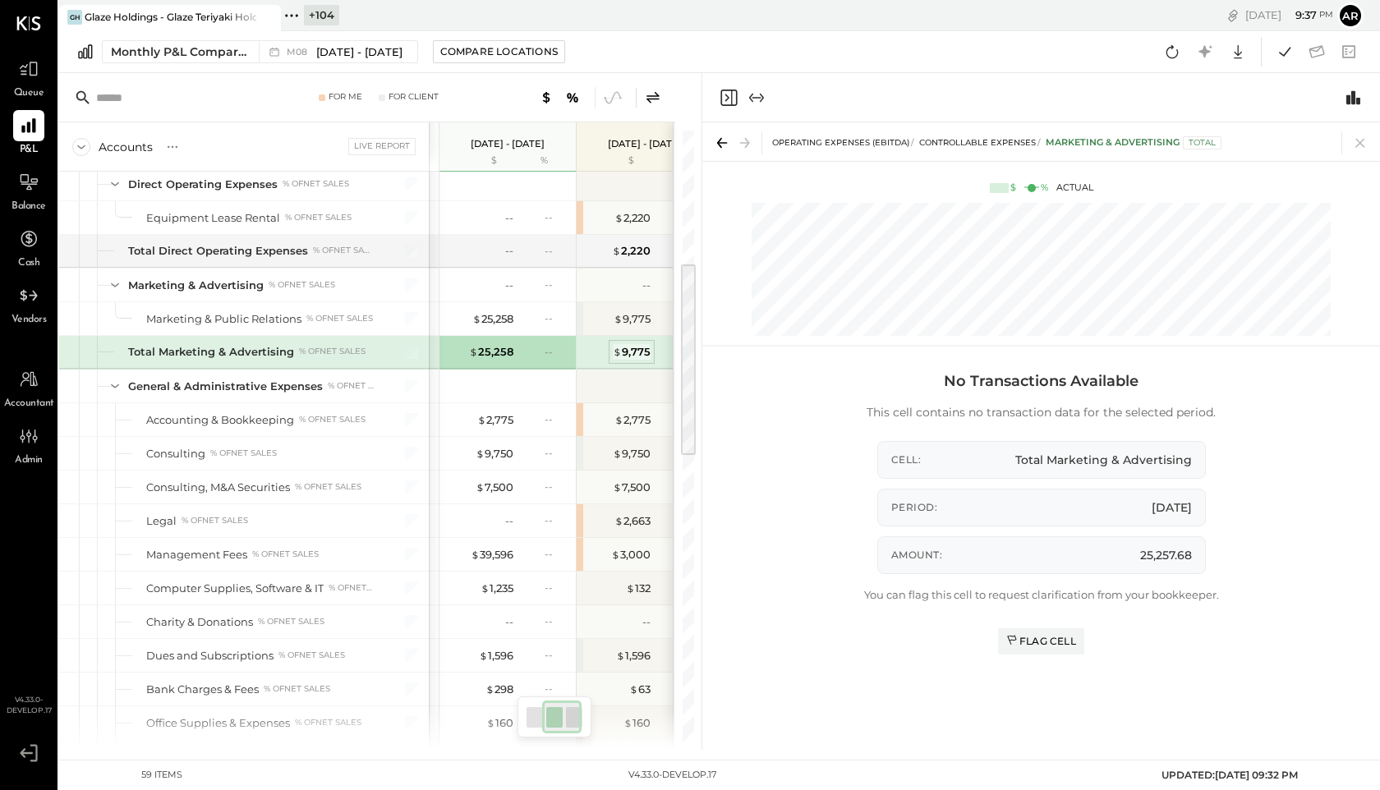
click at [628, 349] on div "$ 9,775" at bounding box center [632, 352] width 38 height 16
click at [539, 356] on div "--" at bounding box center [544, 352] width 53 height 14
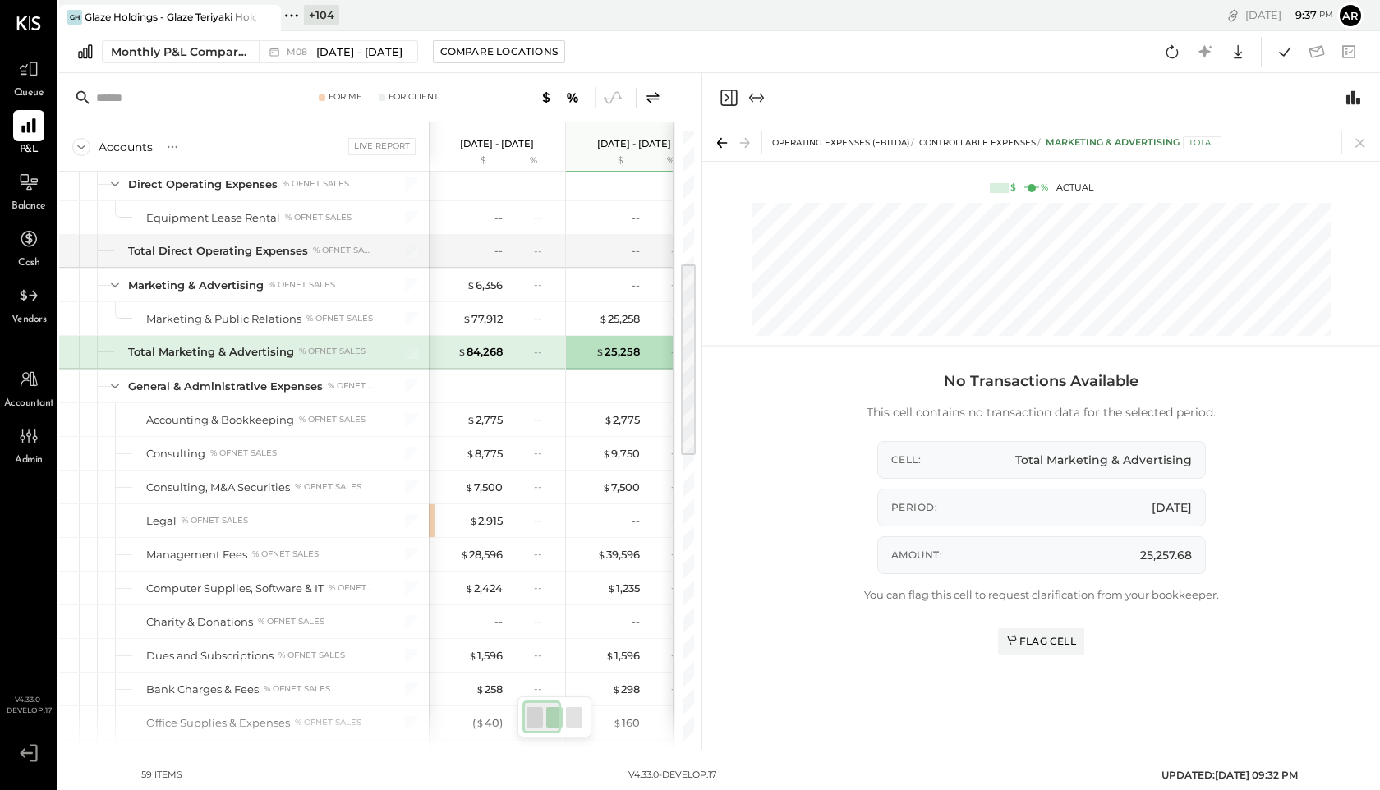
click at [454, 355] on div "$ 84,268" at bounding box center [470, 352] width 66 height 16
click at [655, 99] on icon at bounding box center [653, 97] width 13 height 12
click at [494, 361] on div "$ 25,258 --" at bounding box center [500, 350] width 123 height 33
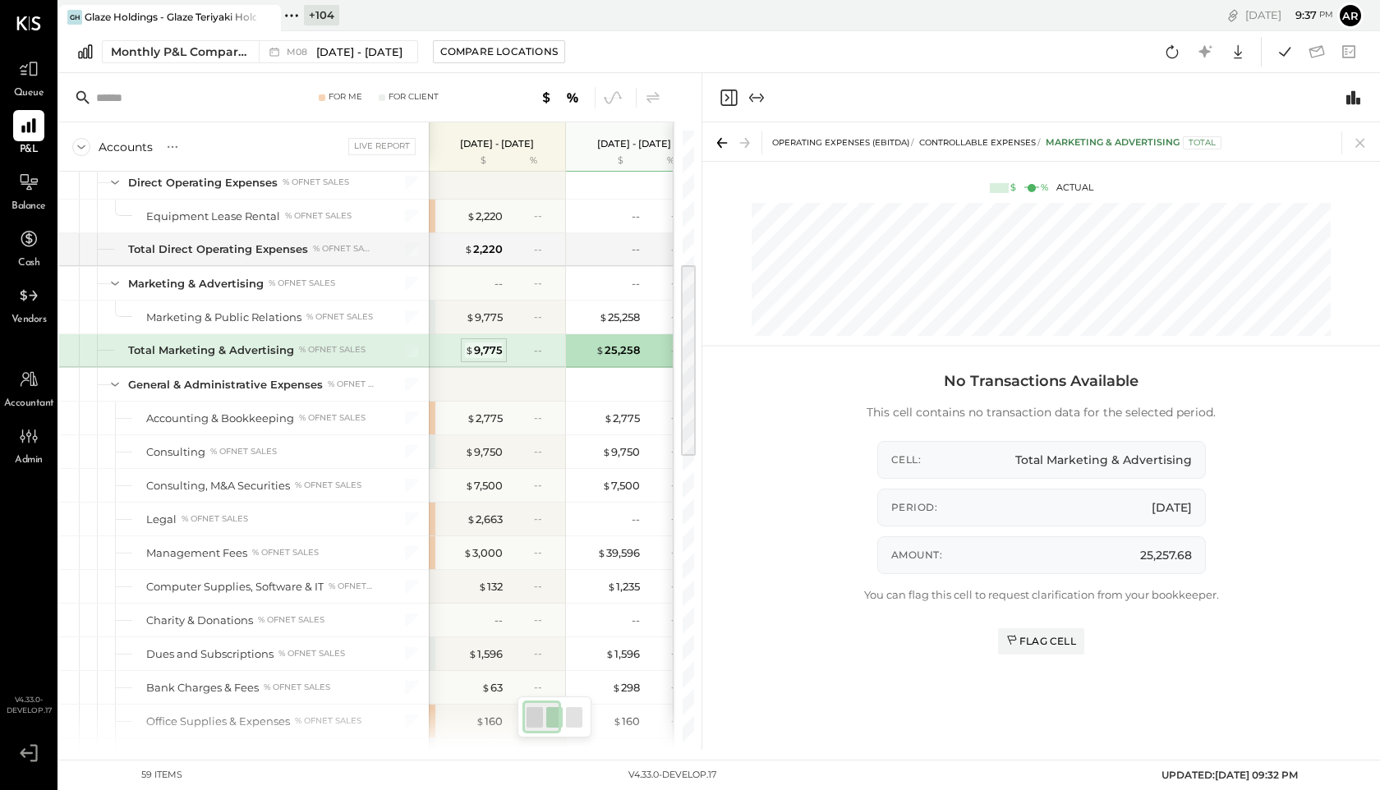
click at [469, 348] on span "$" at bounding box center [469, 349] width 9 height 13
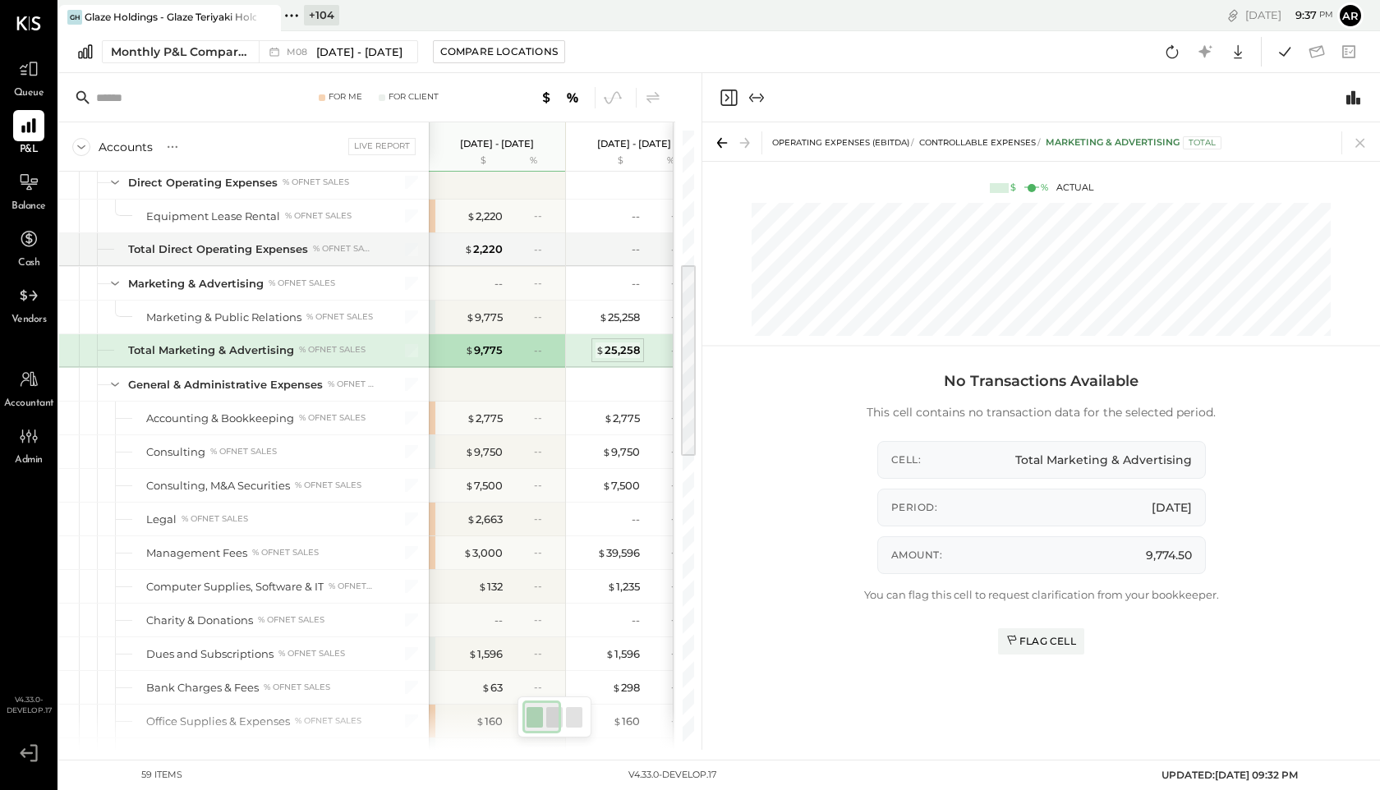
click at [609, 351] on div "$ 25,258" at bounding box center [618, 351] width 44 height 16
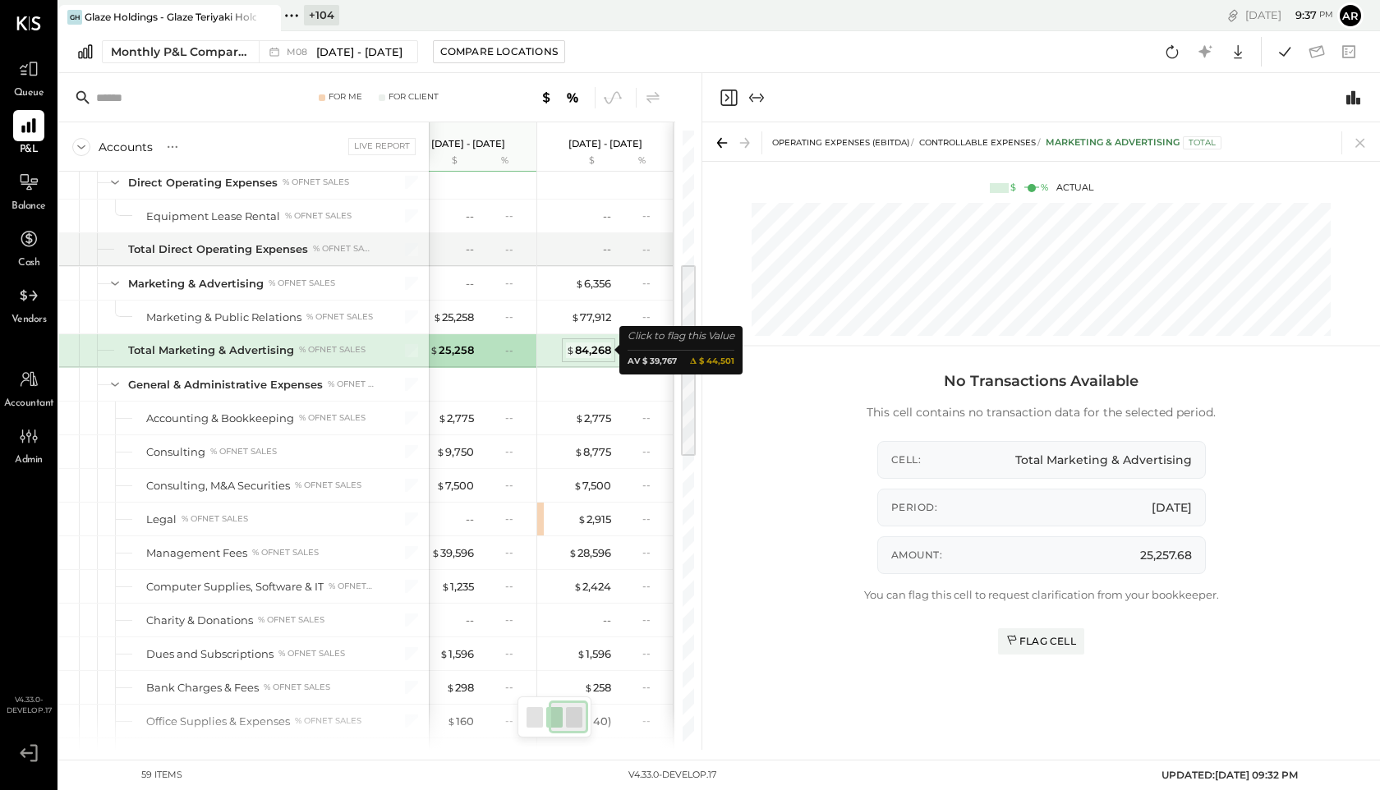
click at [605, 348] on div "$ 84,268" at bounding box center [588, 351] width 45 height 16
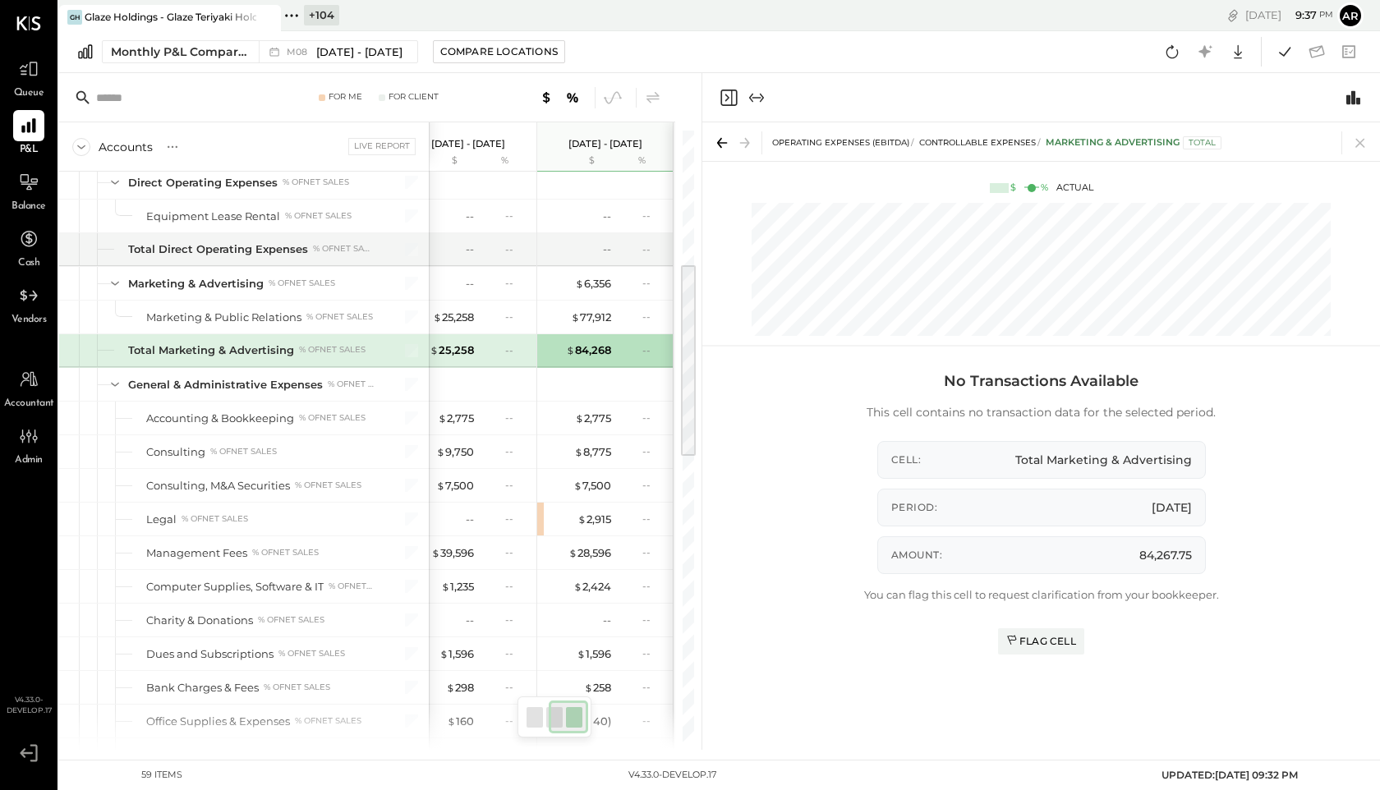
click at [490, 354] on div "--" at bounding box center [504, 350] width 53 height 14
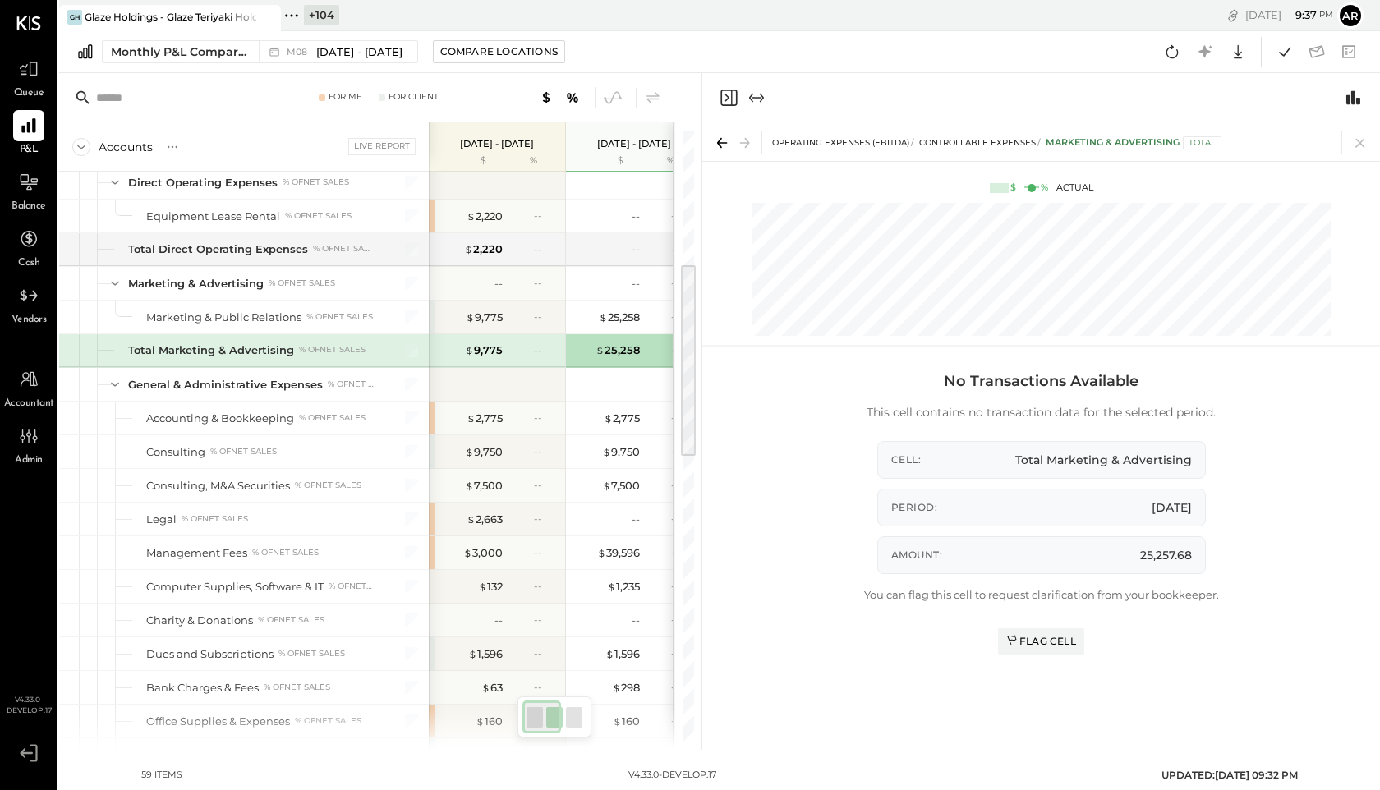
click at [457, 347] on div "$ 9,775" at bounding box center [470, 351] width 66 height 16
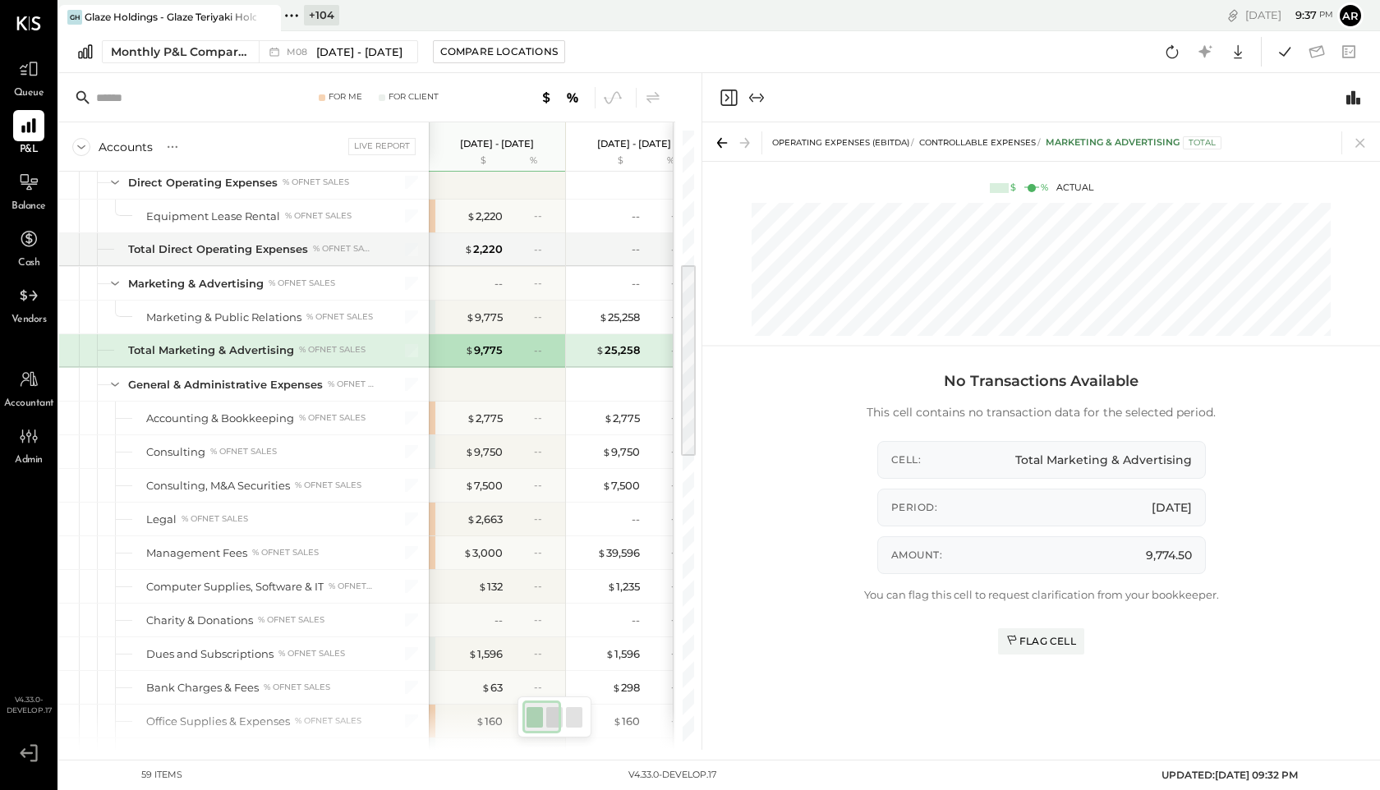
click at [739, 95] on div at bounding box center [743, 98] width 48 height 20
click at [731, 94] on icon "Close panel" at bounding box center [728, 98] width 16 height 16
